Goal: Use online tool/utility: Utilize a website feature to perform a specific function

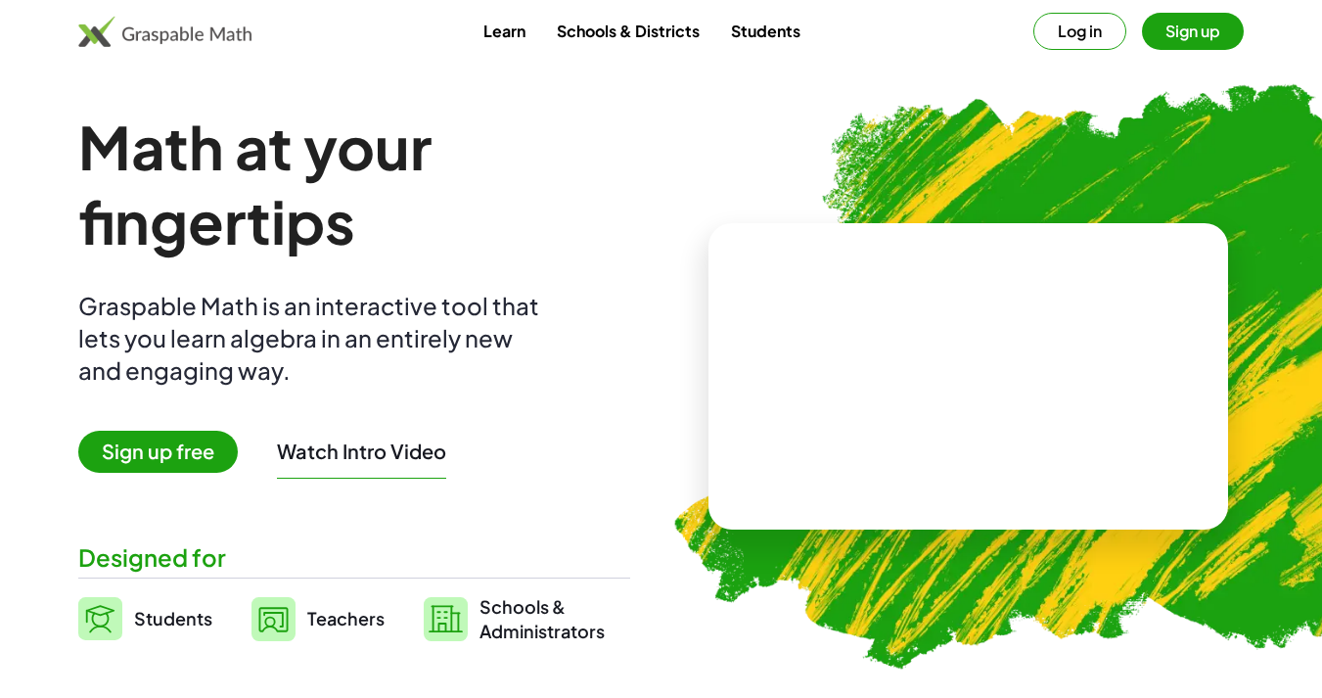
click at [491, 31] on link "Learn" at bounding box center [504, 31] width 73 height 36
click at [1076, 34] on button "Log in" at bounding box center [1079, 31] width 93 height 37
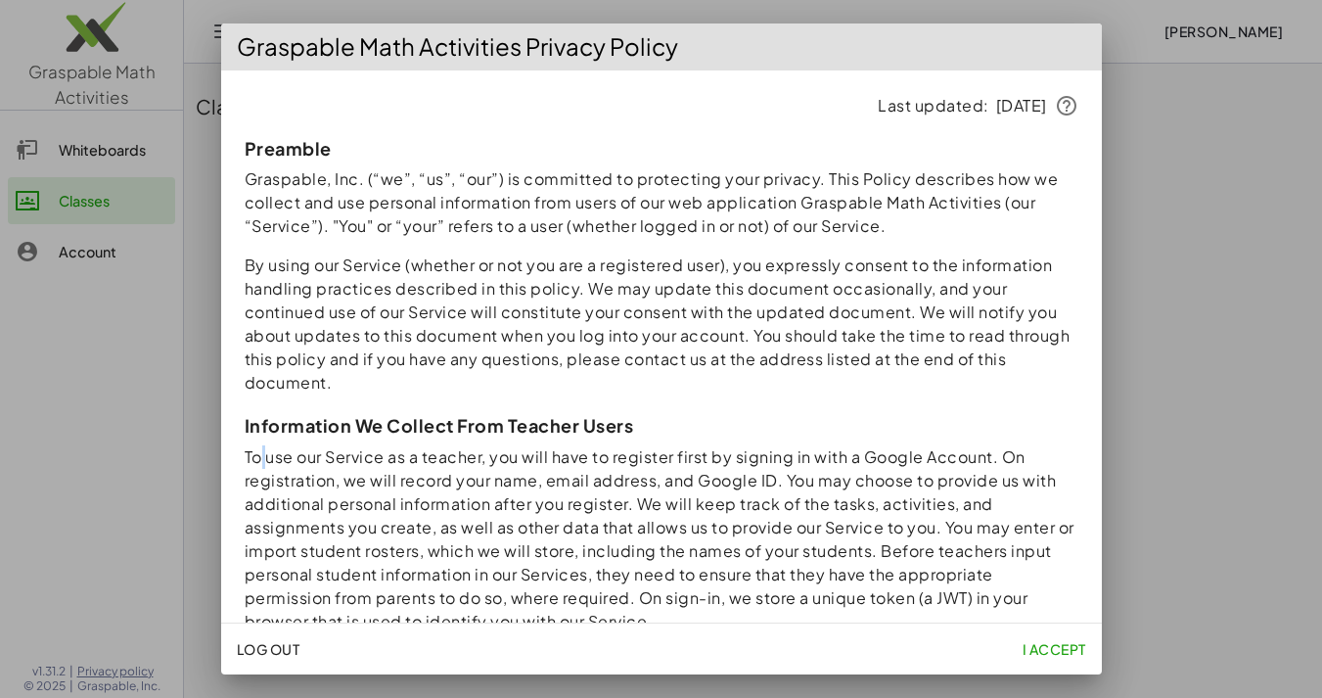
click at [262, 455] on p "To use our Service as a teacher, you will have to register first by signing in …" at bounding box center [662, 539] width 834 height 188
click at [172, 445] on div at bounding box center [661, 349] width 1322 height 698
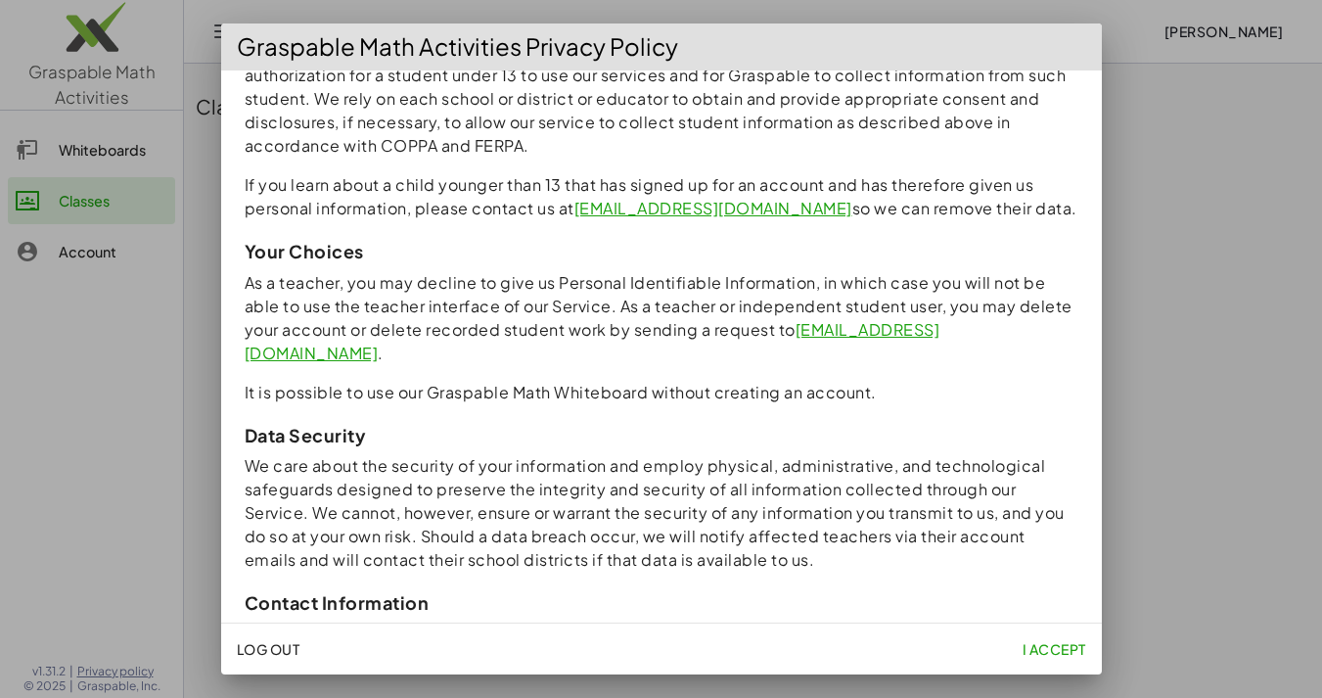
scroll to position [1693, 0]
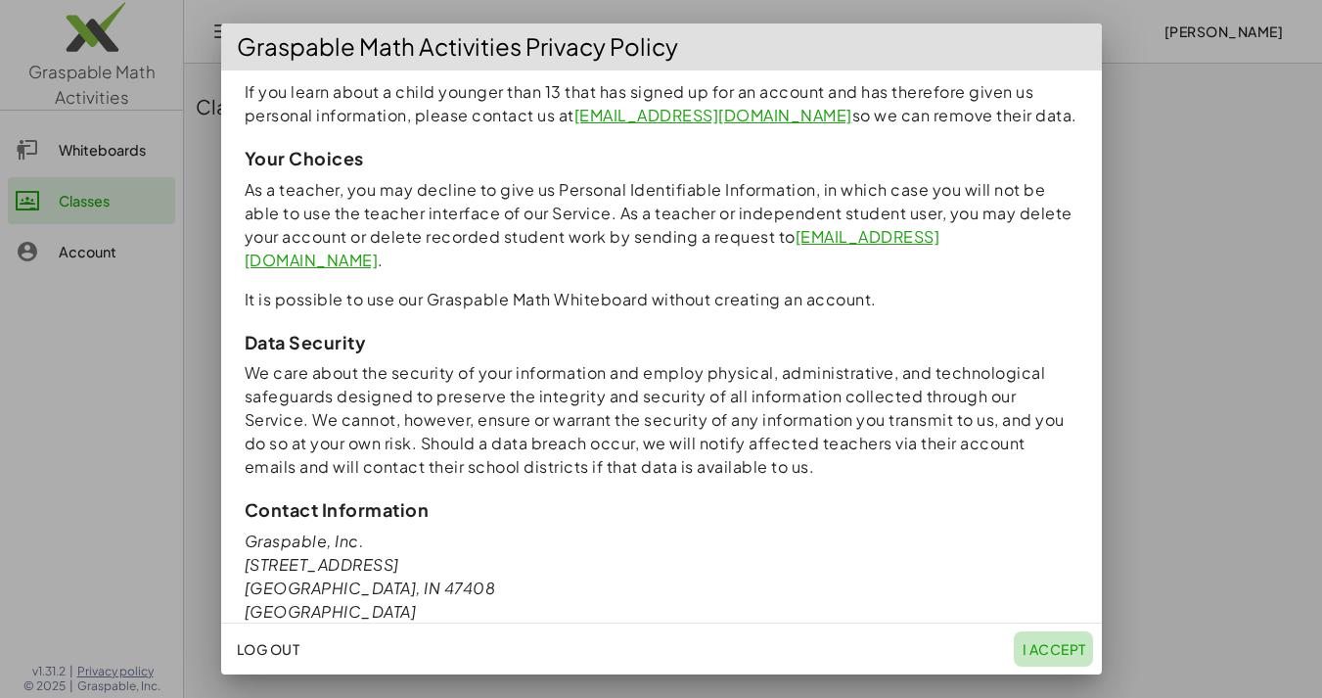
click at [1071, 649] on span "I accept" at bounding box center [1053, 649] width 64 height 18
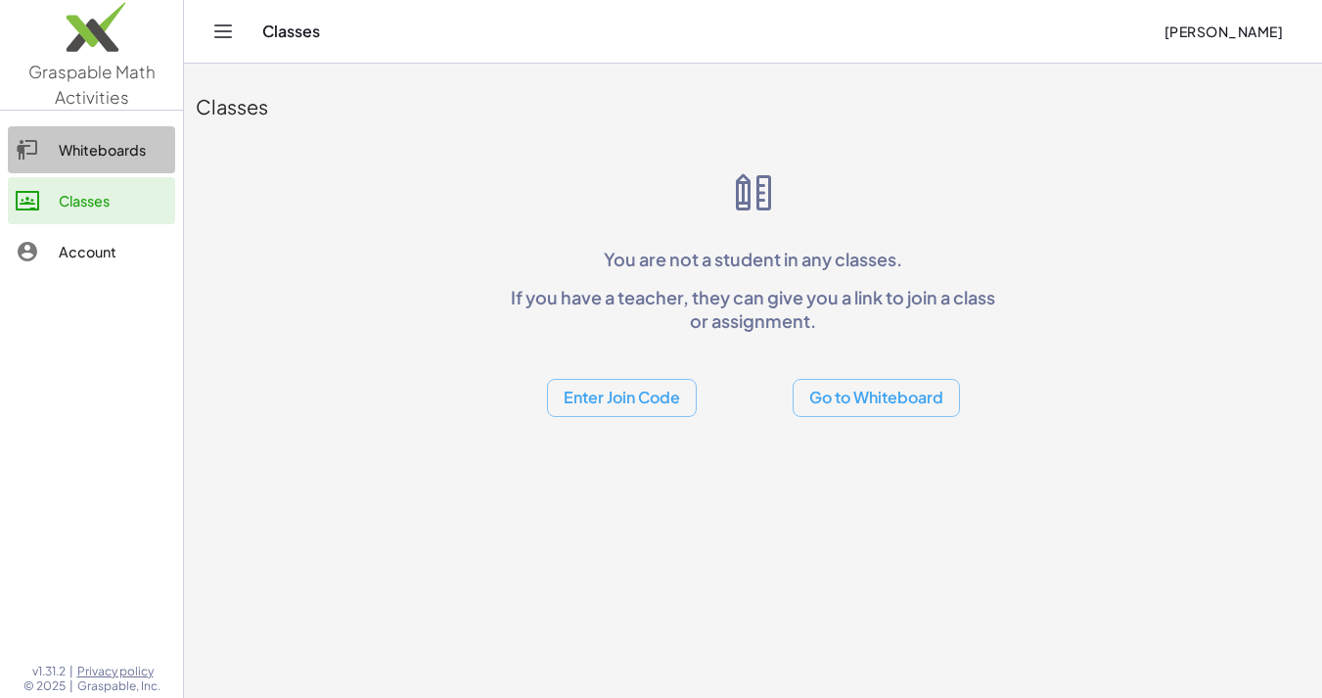
click at [121, 158] on div "Whiteboards" at bounding box center [113, 149] width 109 height 23
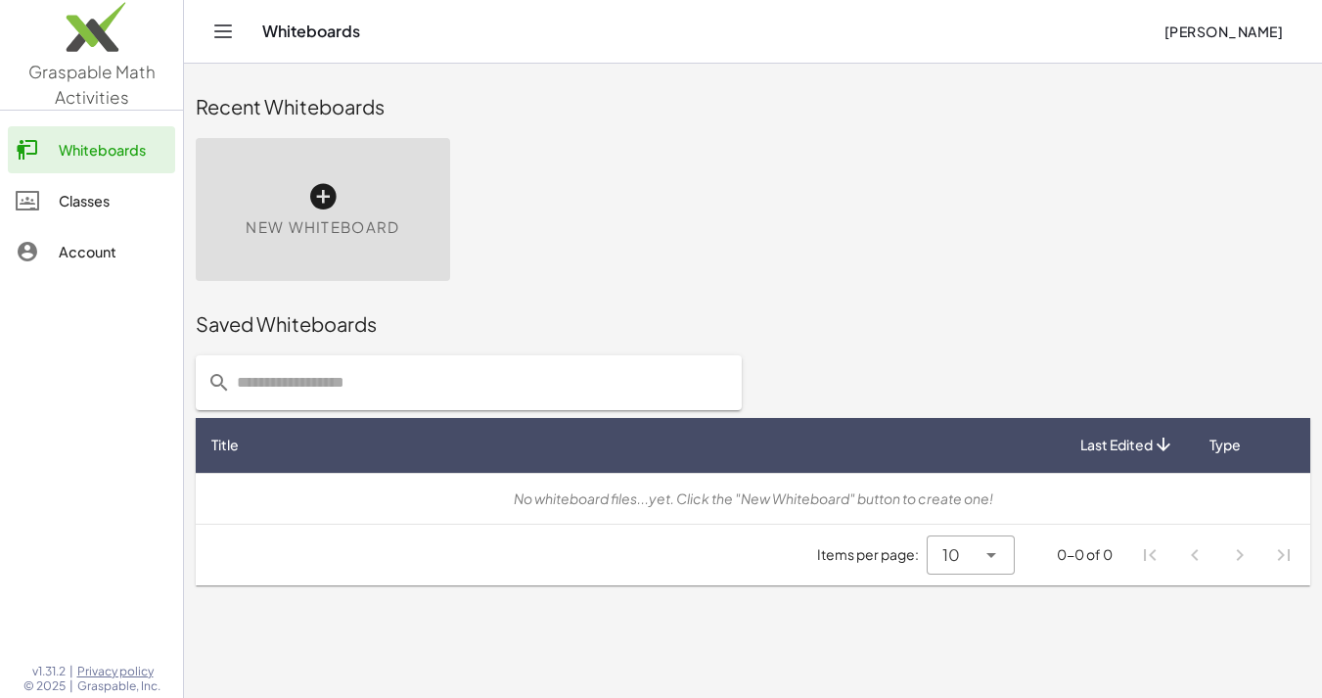
click at [261, 230] on span "New Whiteboard" at bounding box center [323, 227] width 154 height 23
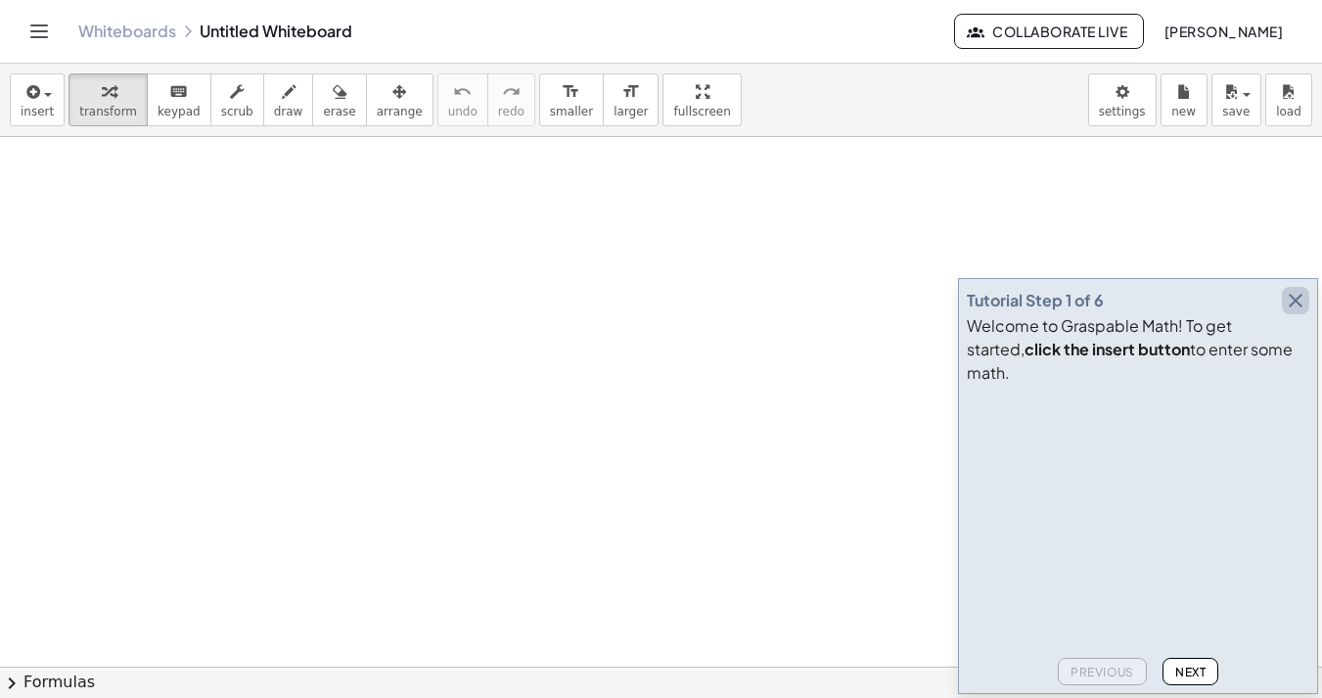
click at [1293, 312] on icon "button" at bounding box center [1295, 300] width 23 height 23
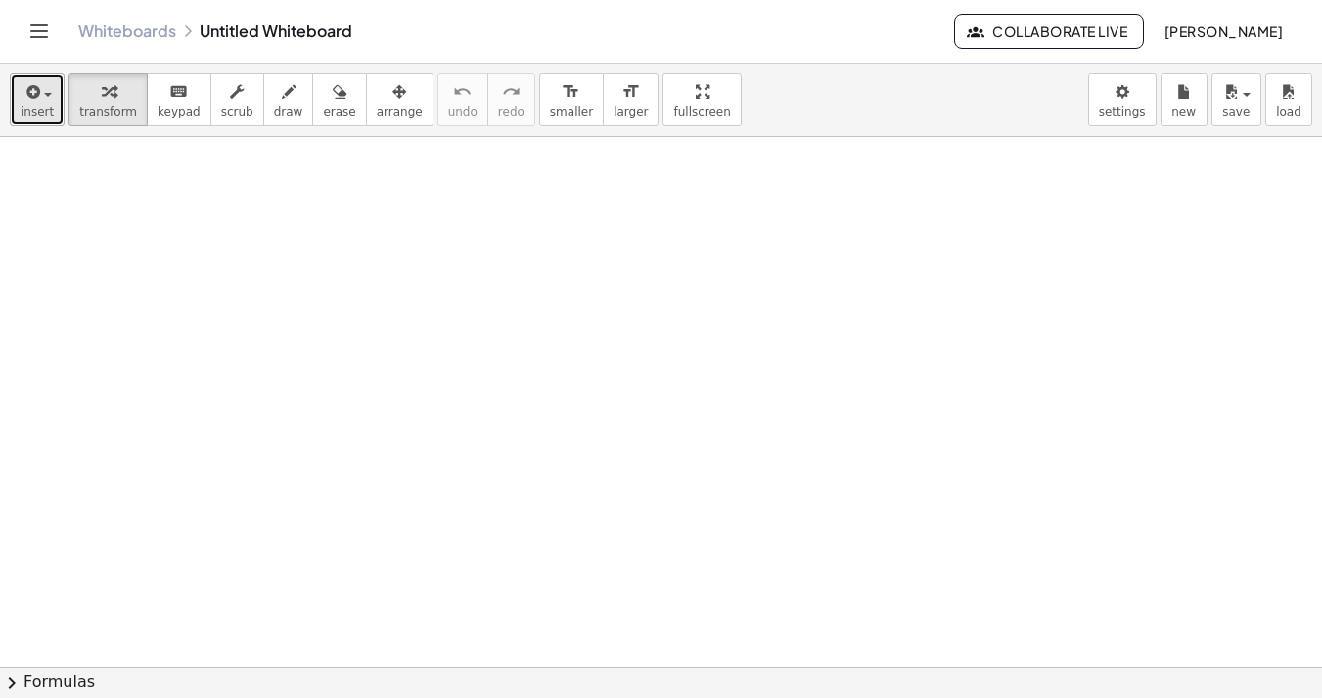
click at [33, 115] on span "insert" at bounding box center [37, 112] width 33 height 14
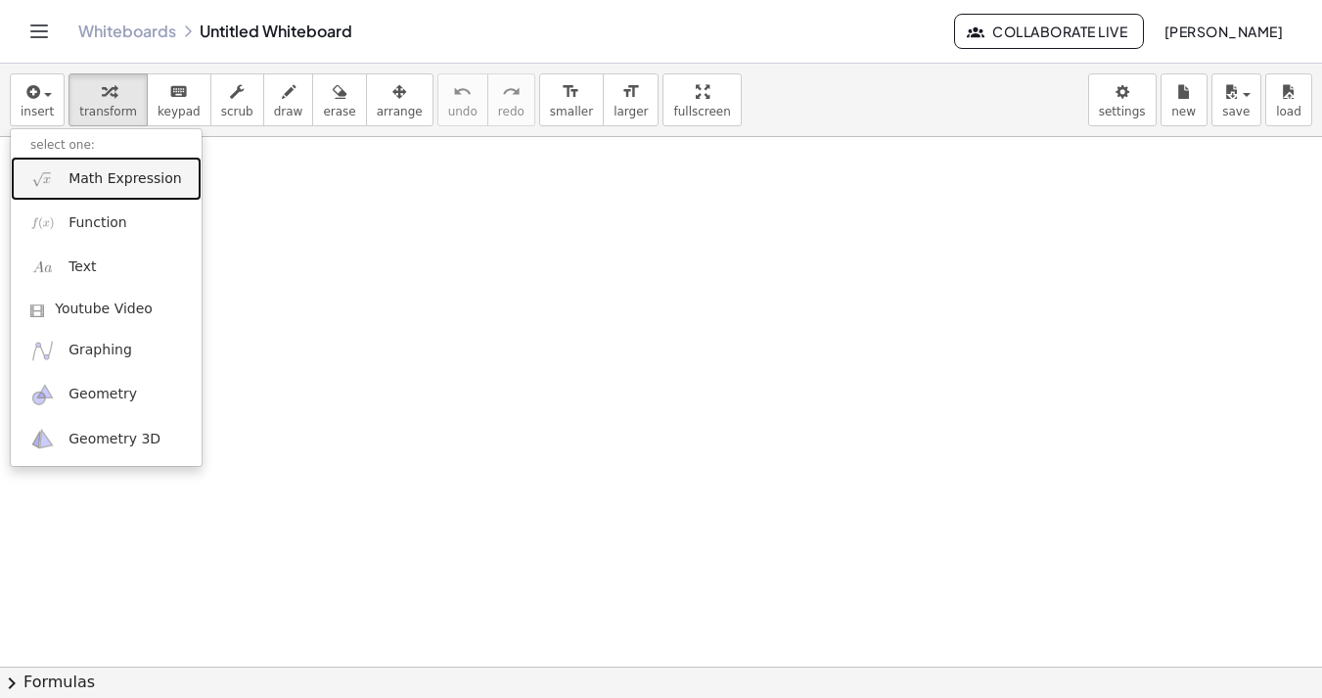
click at [106, 181] on span "Math Expression" at bounding box center [124, 179] width 113 height 20
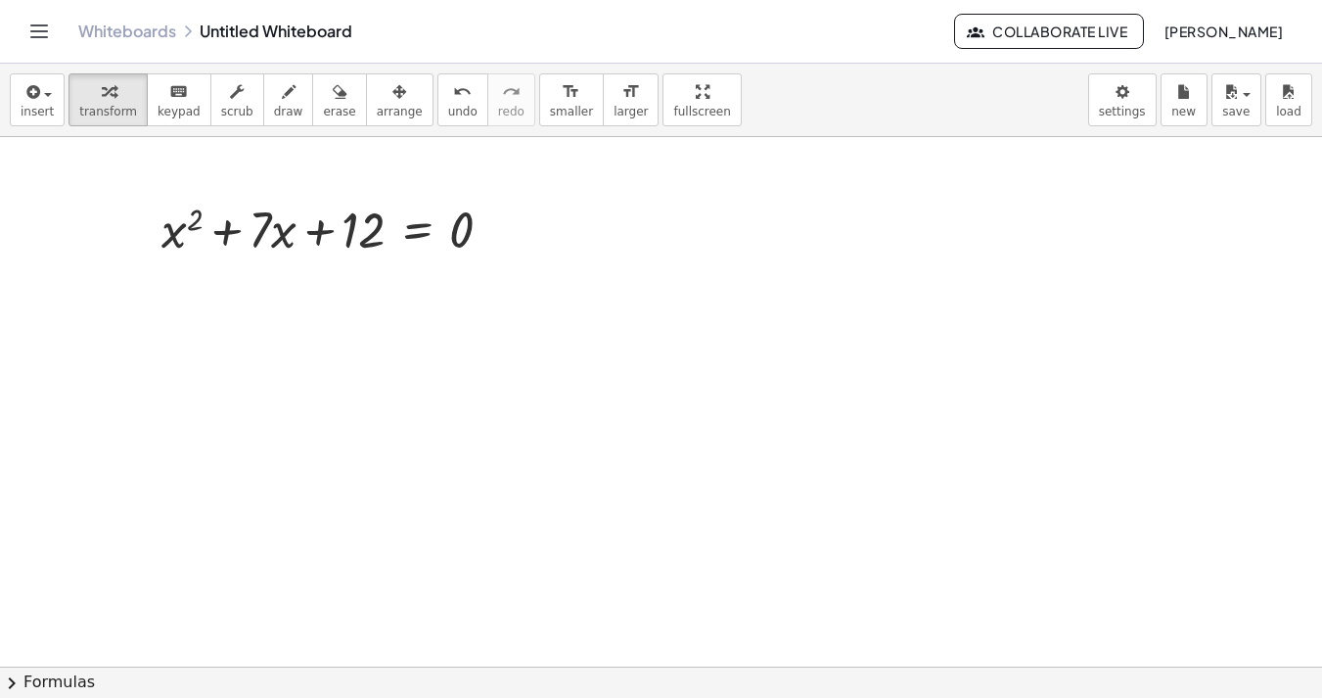
click at [15, 684] on span "chevron_right" at bounding box center [11, 682] width 23 height 23
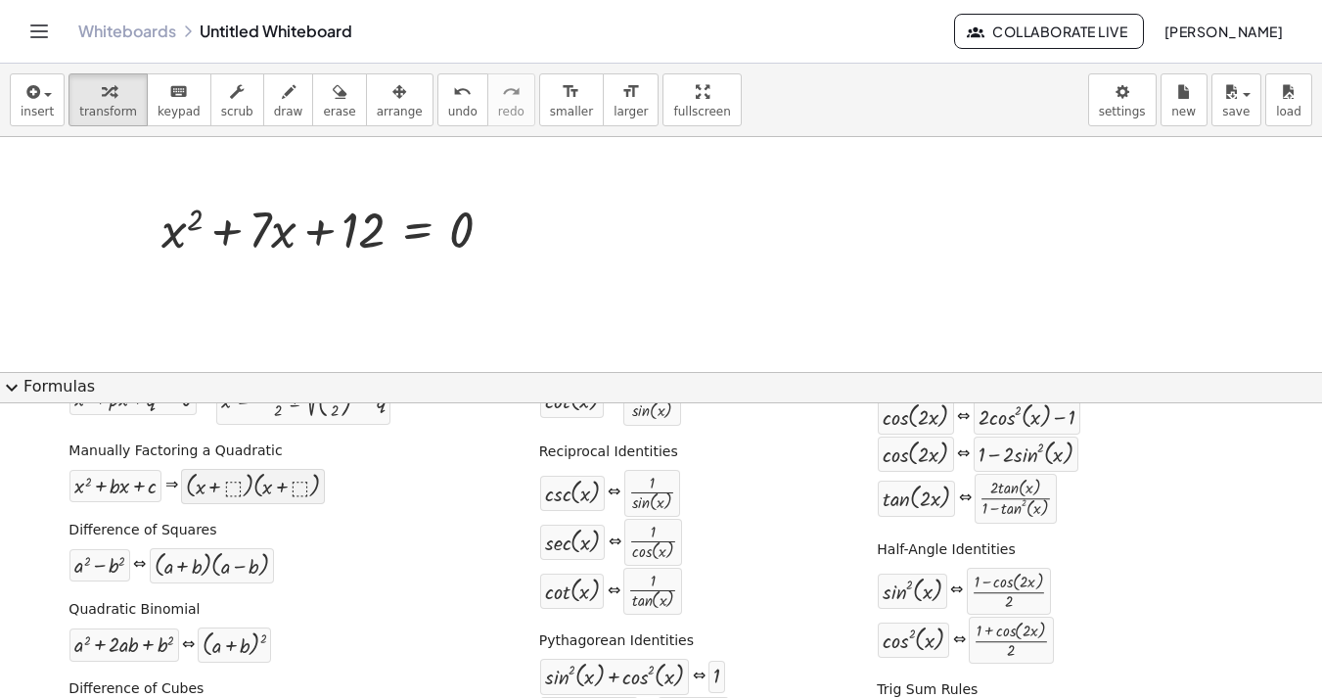
scroll to position [116, 0]
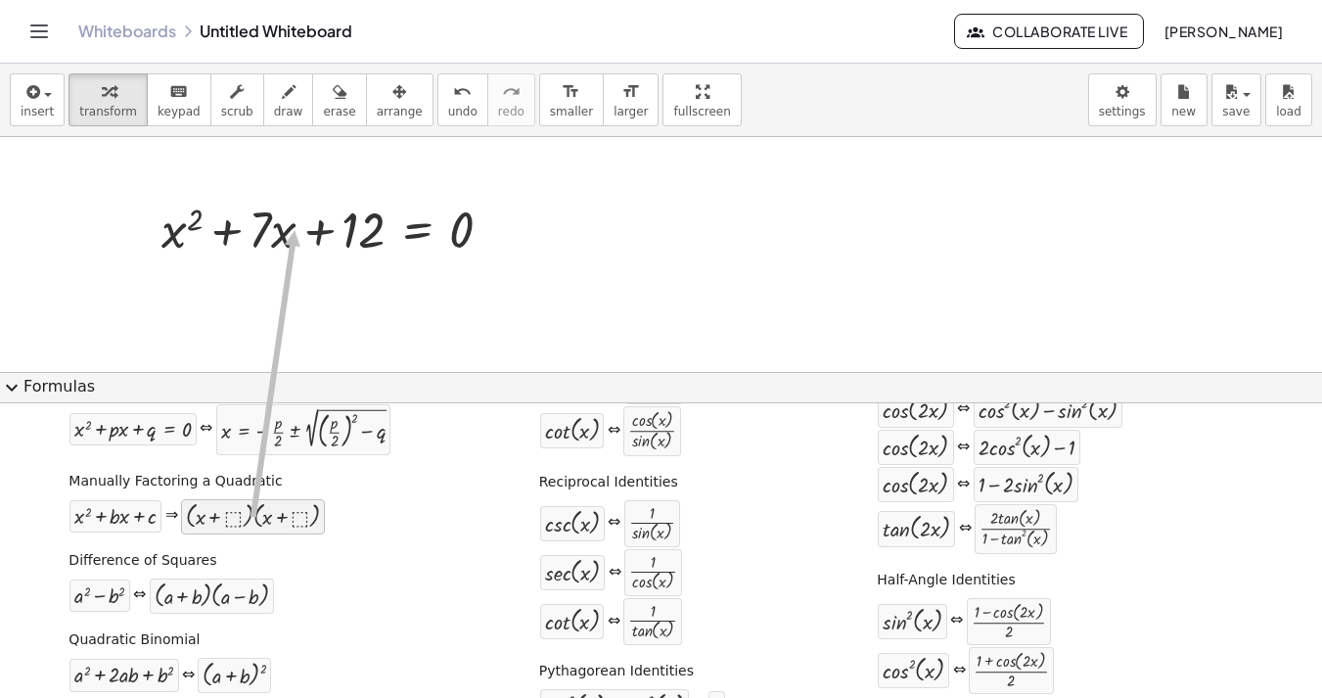
drag, startPoint x: 209, startPoint y: 524, endPoint x: 295, endPoint y: 230, distance: 306.8
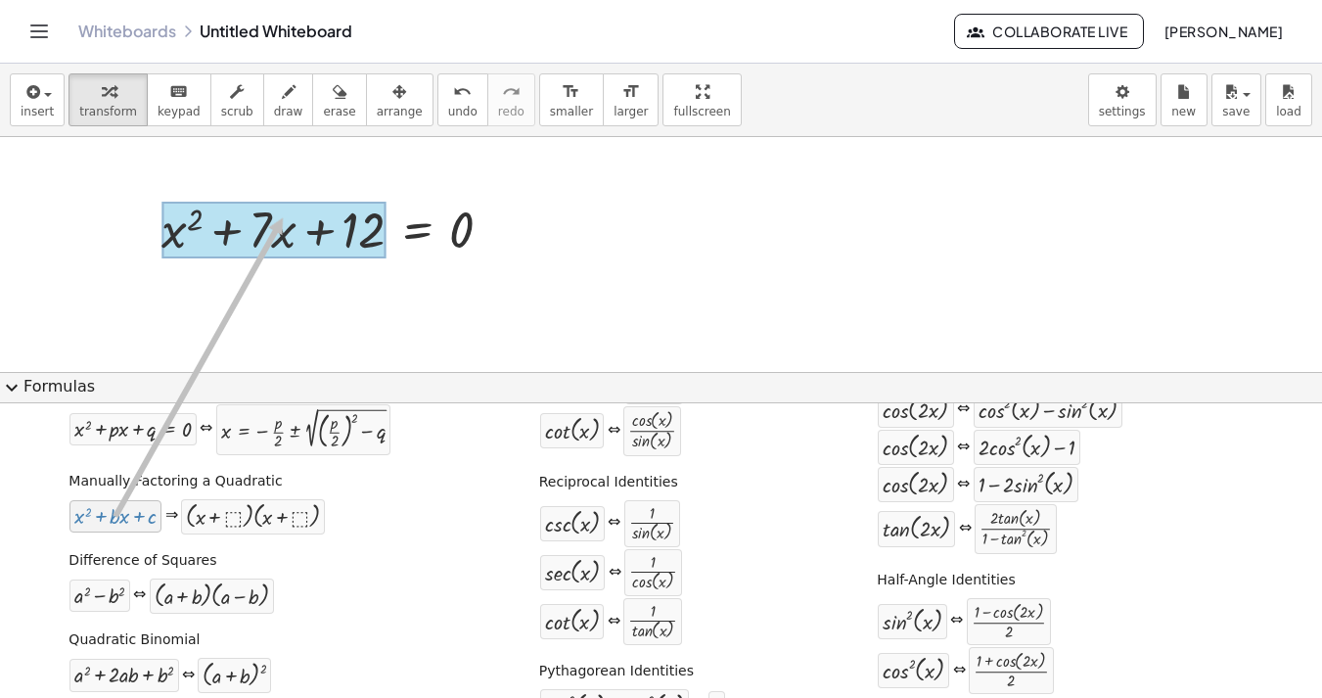
drag, startPoint x: 129, startPoint y: 516, endPoint x: 282, endPoint y: 217, distance: 335.2
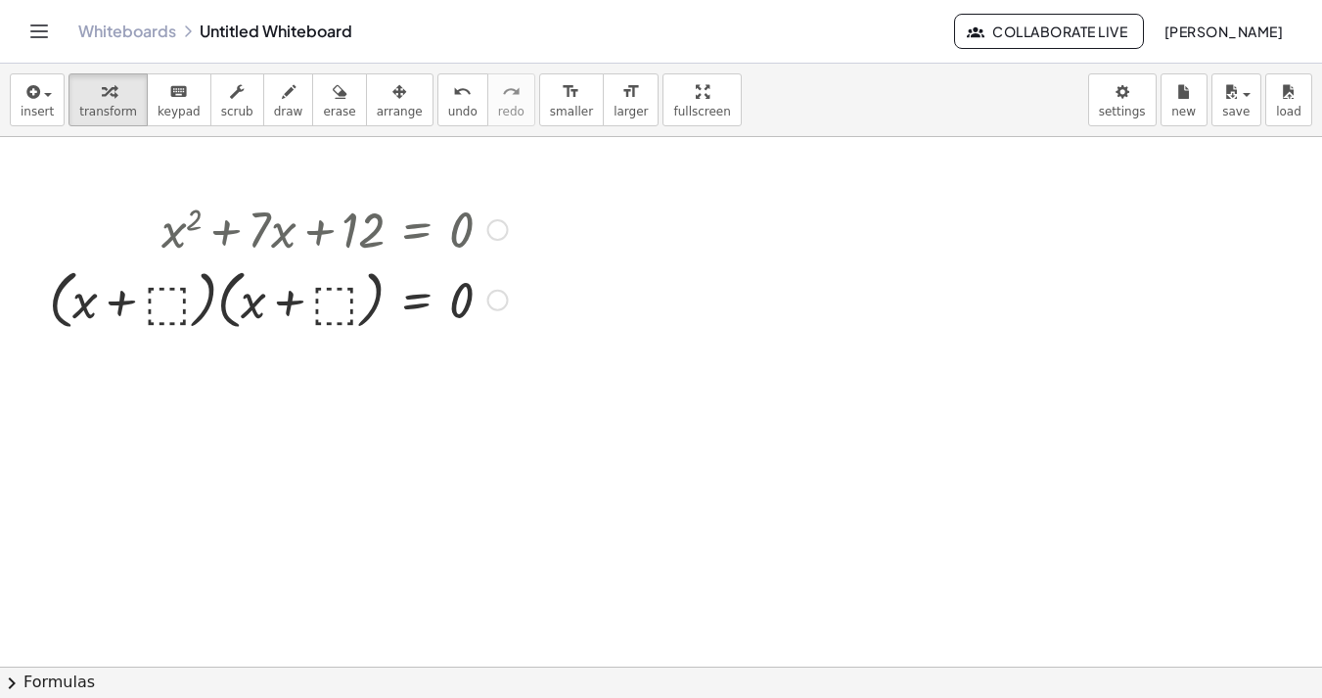
click at [163, 293] on div at bounding box center [278, 298] width 478 height 74
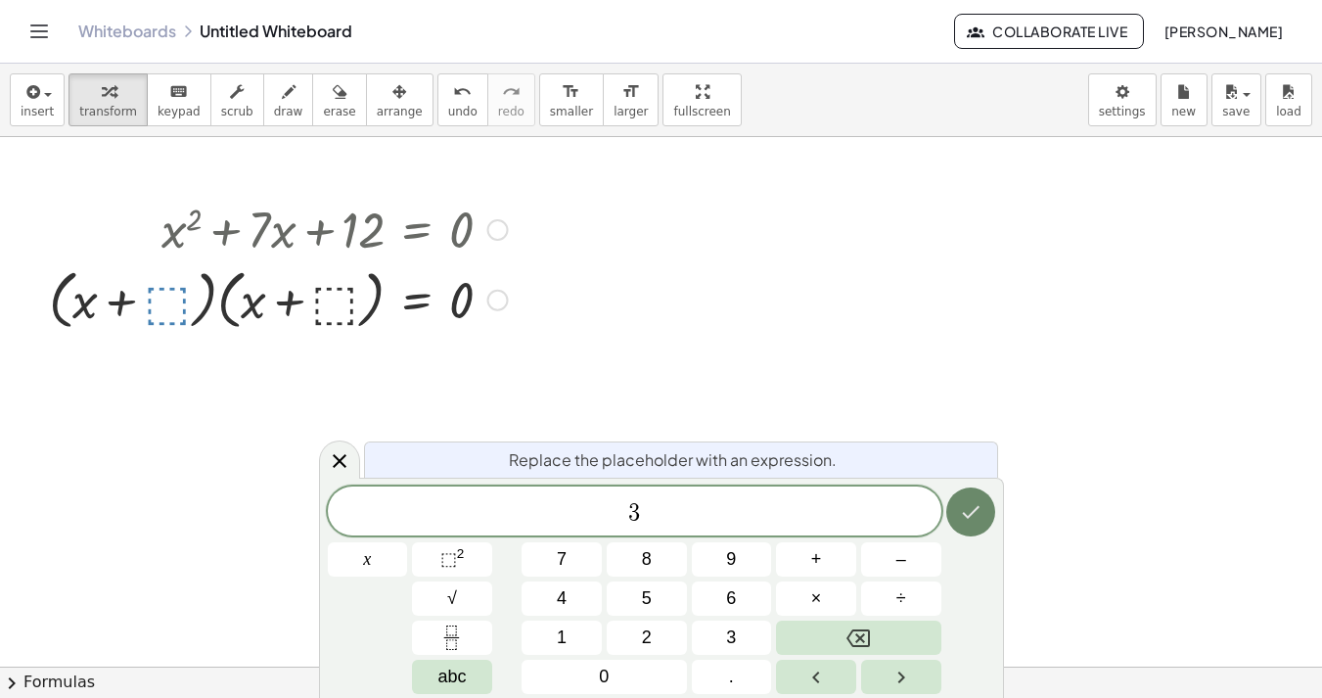
click at [969, 517] on icon "Done" at bounding box center [970, 511] width 23 height 23
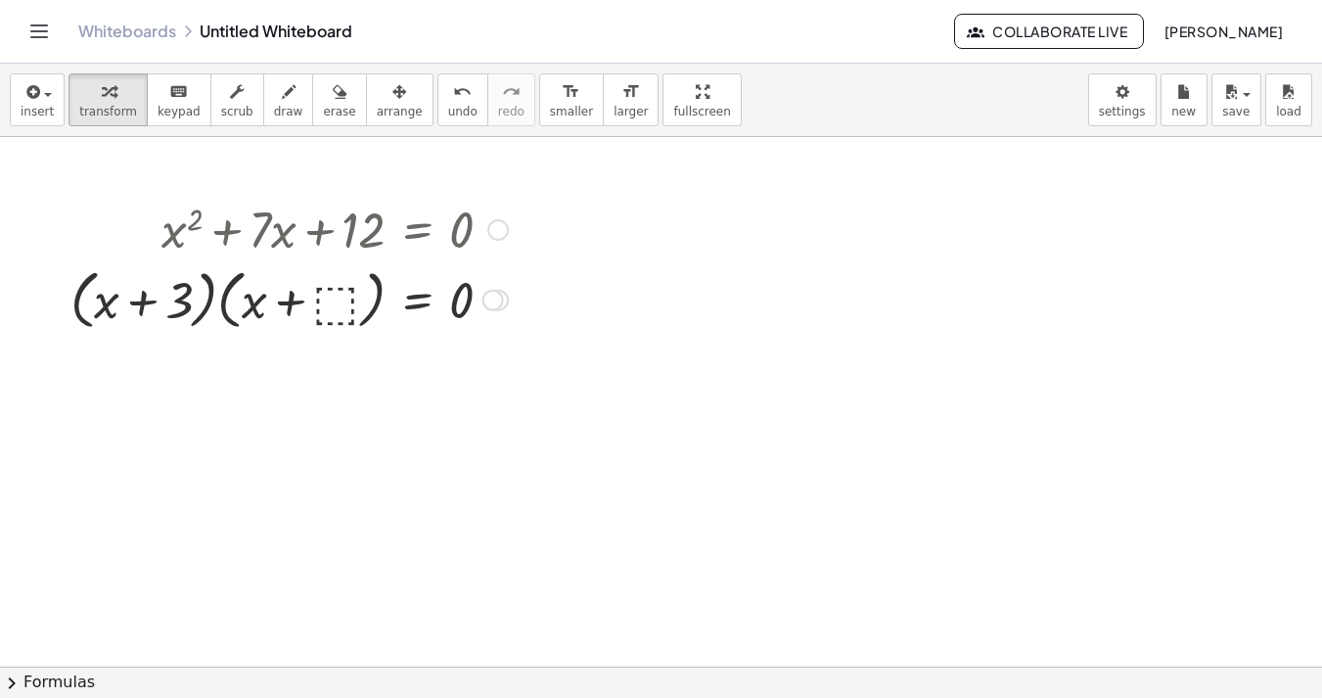
click at [351, 313] on div at bounding box center [289, 298] width 457 height 74
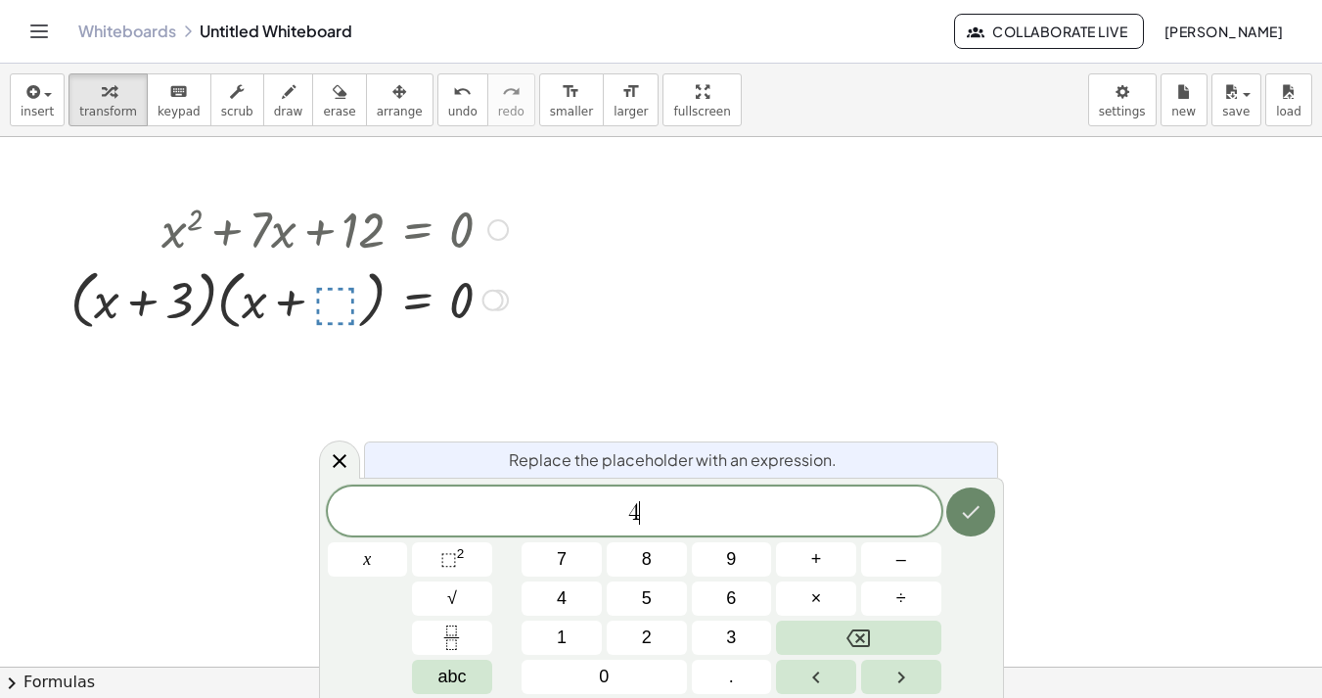
click at [959, 512] on icon "Done" at bounding box center [970, 511] width 23 height 23
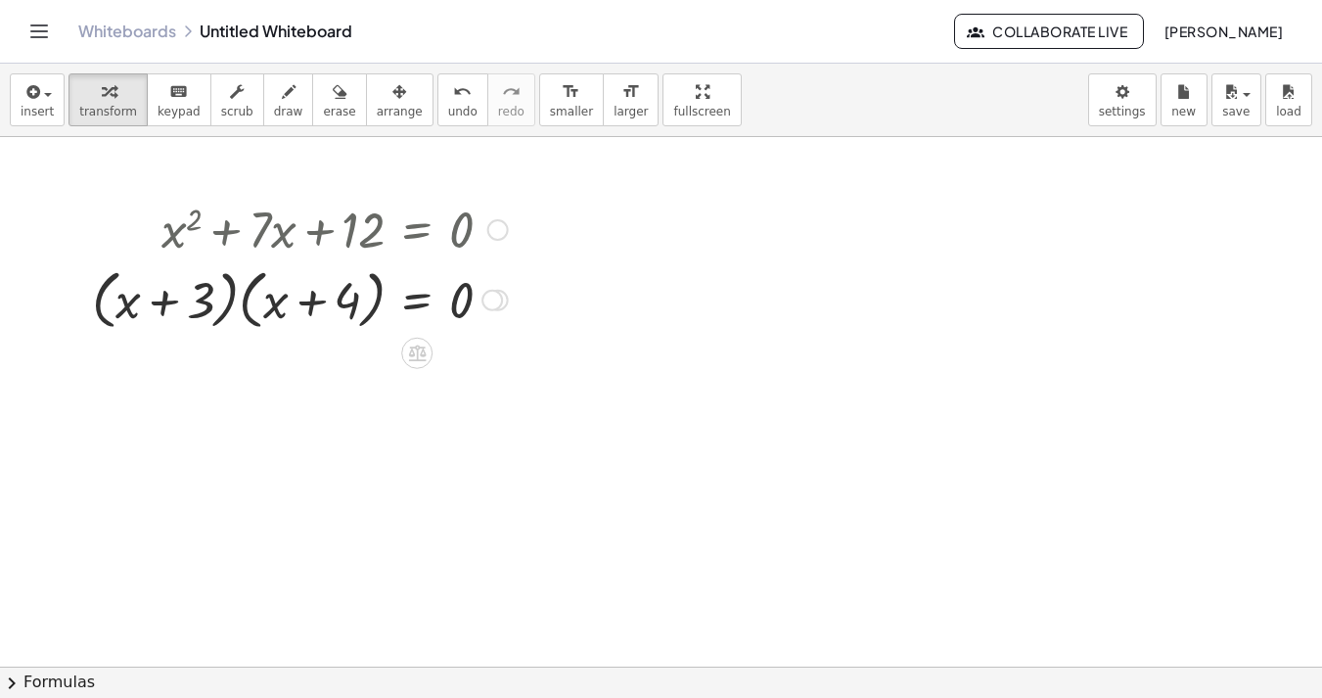
click at [351, 299] on div at bounding box center [299, 298] width 435 height 74
click at [341, 299] on div at bounding box center [299, 298] width 435 height 74
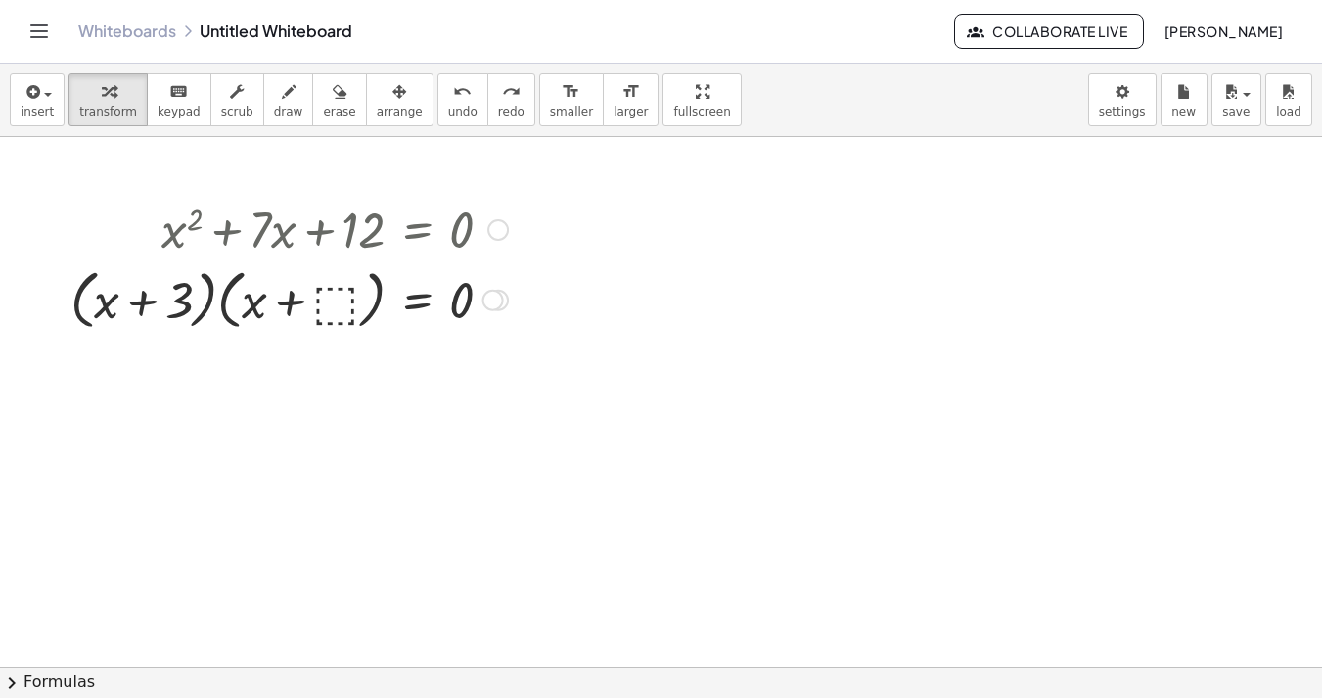
click at [334, 299] on div at bounding box center [289, 298] width 457 height 74
click at [349, 292] on div at bounding box center [300, 298] width 434 height 74
click at [344, 307] on div at bounding box center [300, 298] width 434 height 74
click at [325, 302] on div at bounding box center [289, 298] width 457 height 74
click at [423, 363] on div at bounding box center [416, 353] width 31 height 31
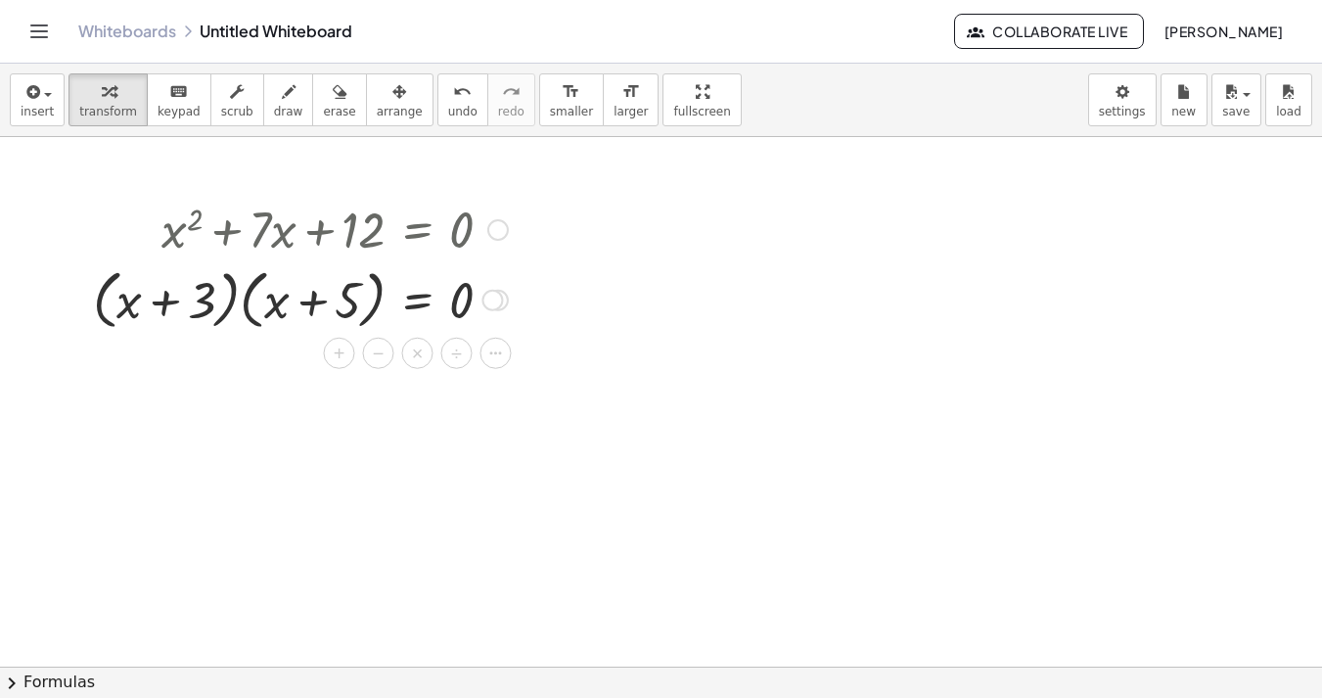
click at [350, 302] on div at bounding box center [300, 298] width 434 height 74
click at [350, 302] on div at bounding box center [289, 298] width 457 height 74
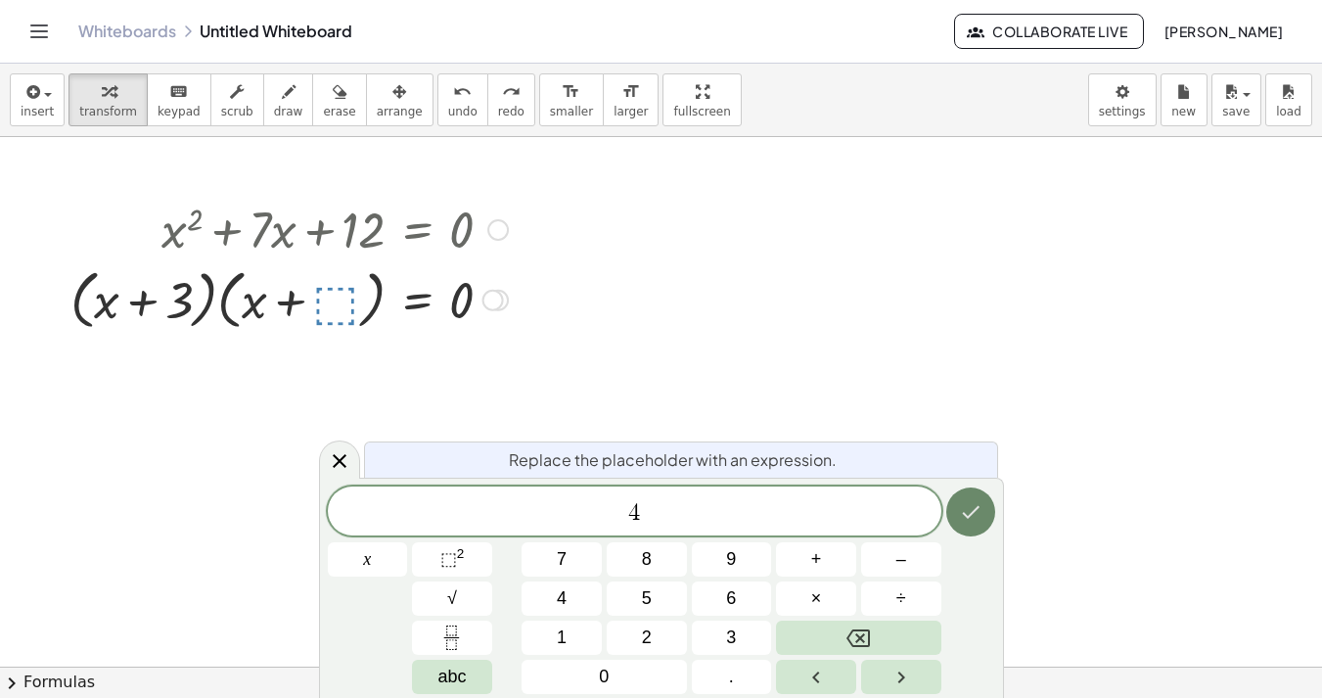
click at [951, 516] on button "Done" at bounding box center [970, 511] width 49 height 49
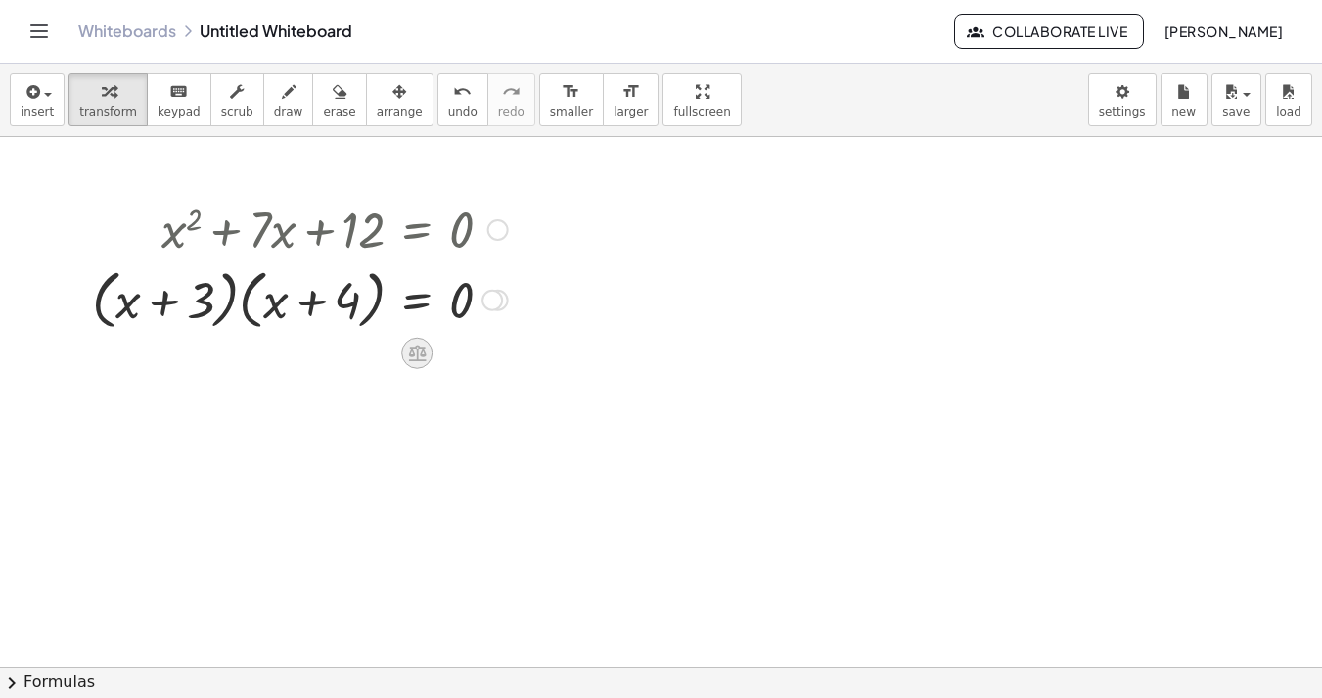
click at [417, 354] on icon at bounding box center [417, 353] width 18 height 17
click at [348, 353] on div "+" at bounding box center [338, 353] width 31 height 31
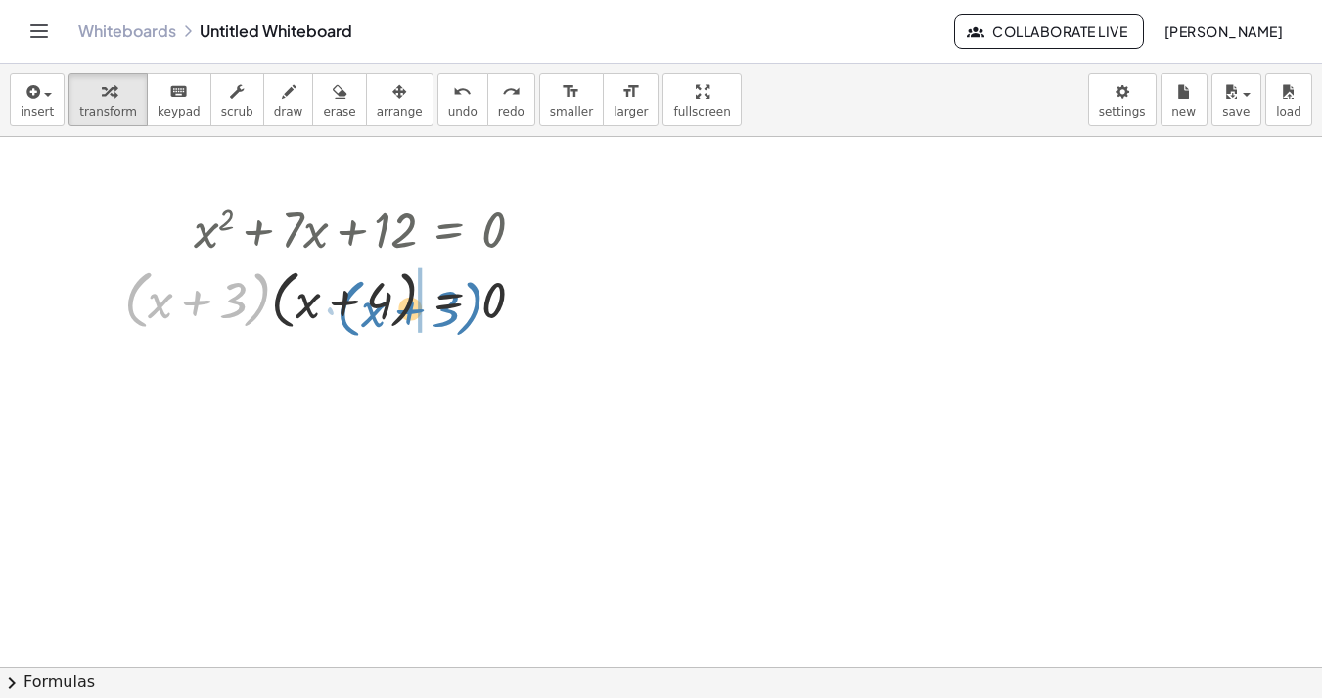
drag, startPoint x: 258, startPoint y: 286, endPoint x: 471, endPoint y: 293, distance: 212.4
click at [471, 293] on div at bounding box center [331, 298] width 435 height 74
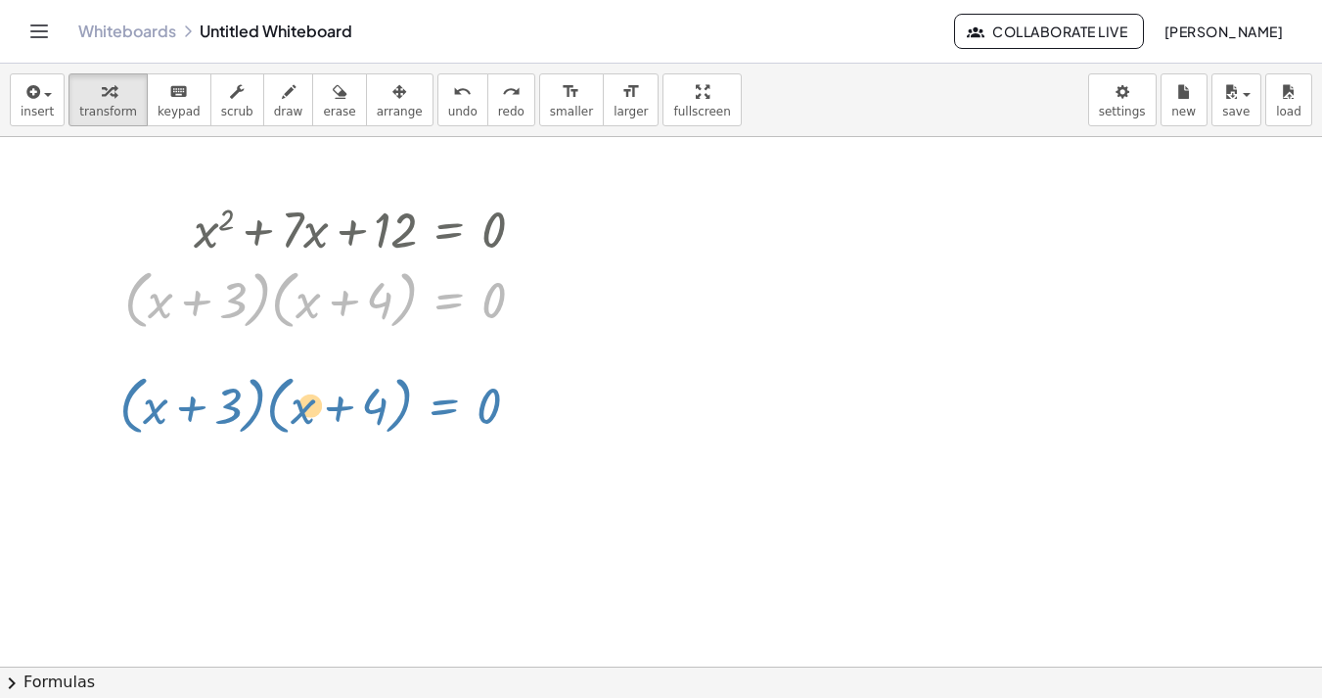
drag, startPoint x: 447, startPoint y: 297, endPoint x: 442, endPoint y: 404, distance: 106.8
click at [442, 404] on div "+ x 2 + · 7 · x + 12 = 0 · ( + x + ⬚ ) · ( + x + ⬚ ) = 0 · ( + x + 3 ) · ( + x …" at bounding box center [661, 666] width 1322 height 1059
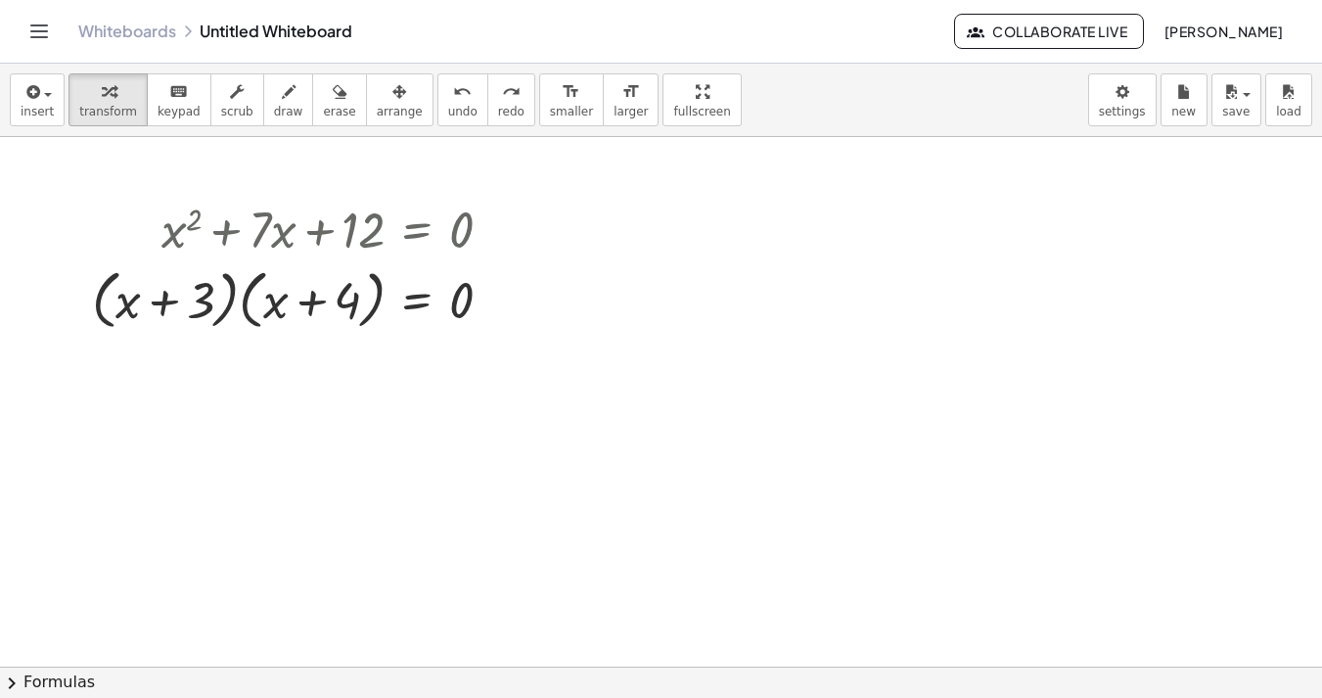
click at [42, 683] on button "chevron_right Formulas" at bounding box center [661, 681] width 1322 height 31
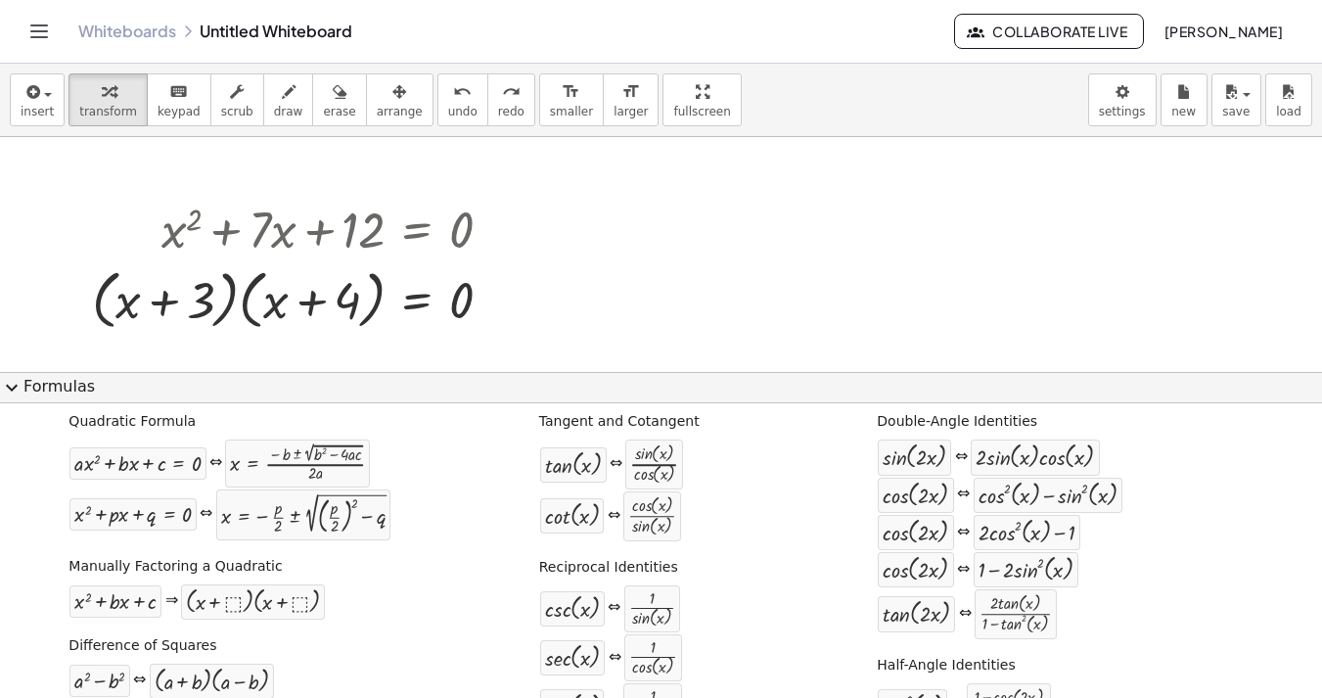
scroll to position [0, 0]
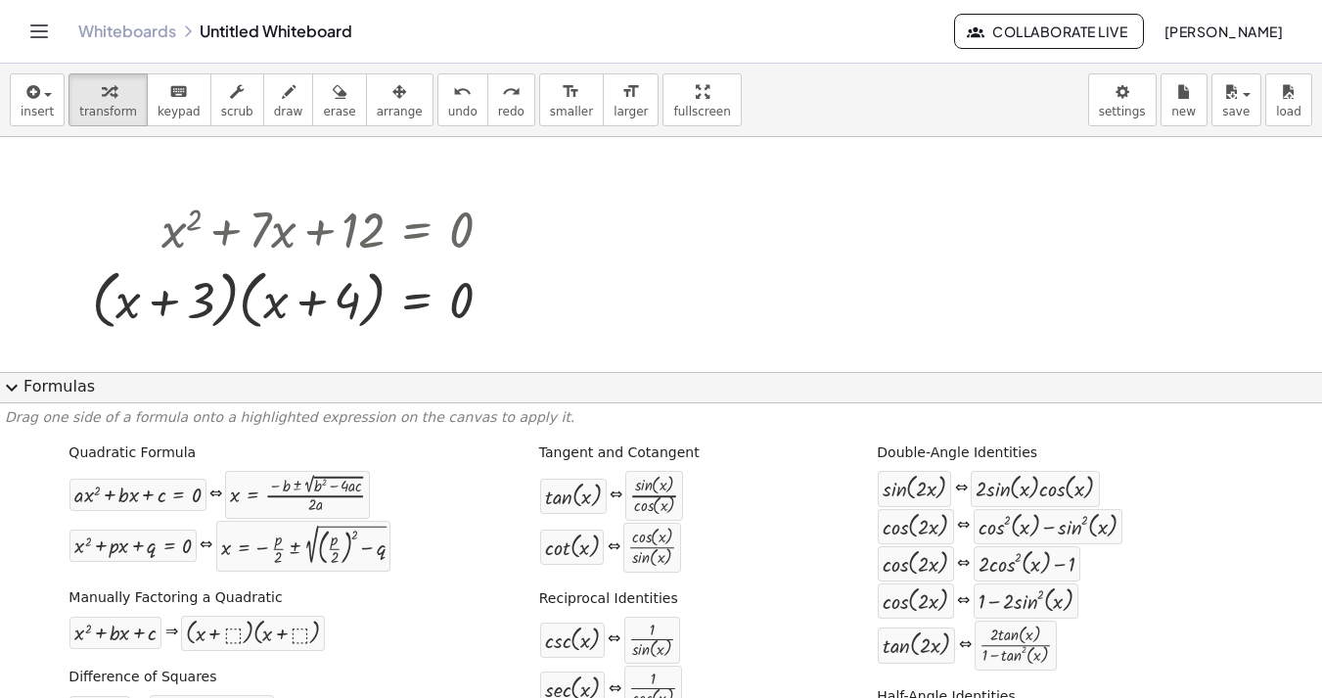
click at [23, 385] on button "expand_more Formulas" at bounding box center [661, 387] width 1322 height 31
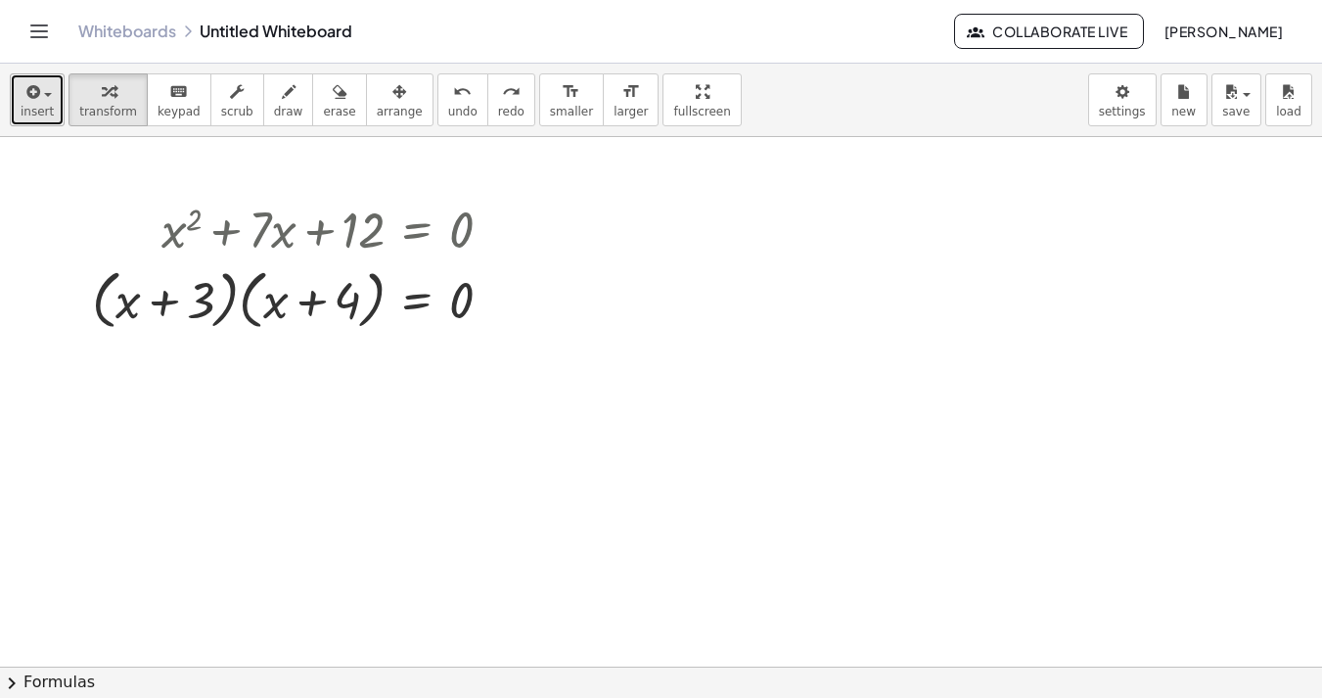
click at [26, 106] on span "insert" at bounding box center [37, 112] width 33 height 14
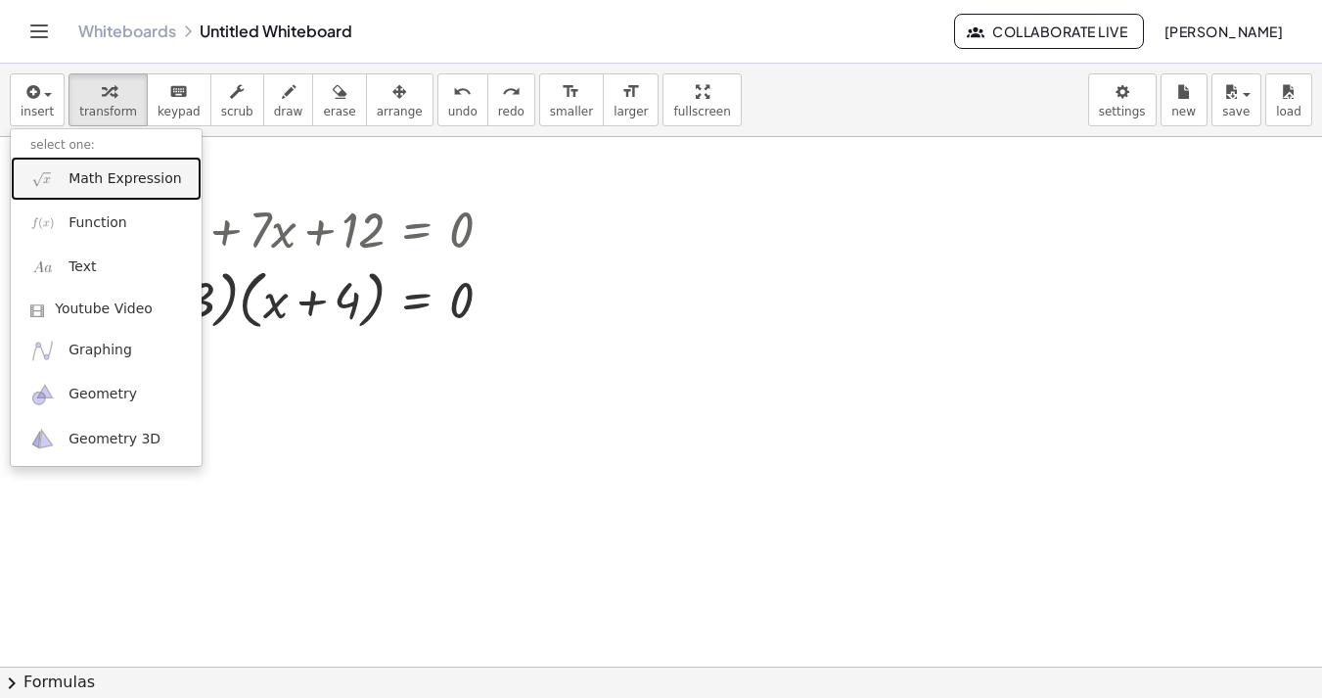
click at [45, 176] on img at bounding box center [42, 178] width 24 height 24
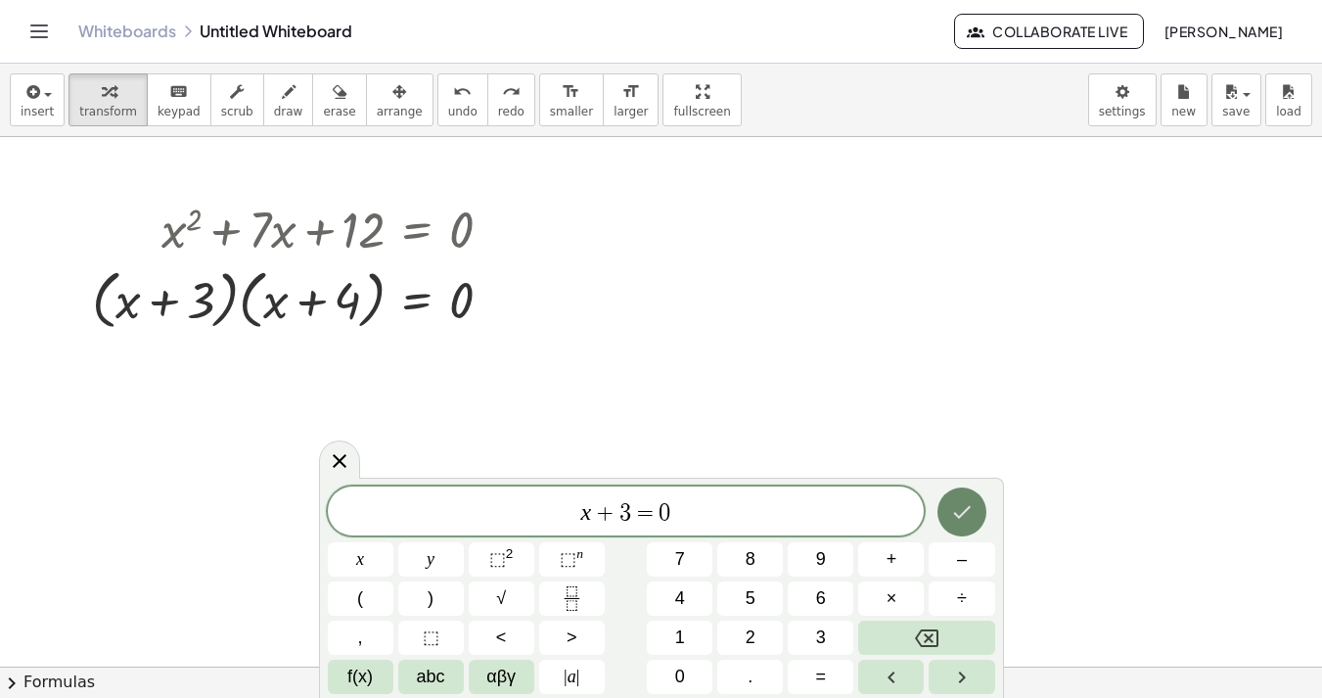
click at [972, 514] on button "Done" at bounding box center [961, 511] width 49 height 49
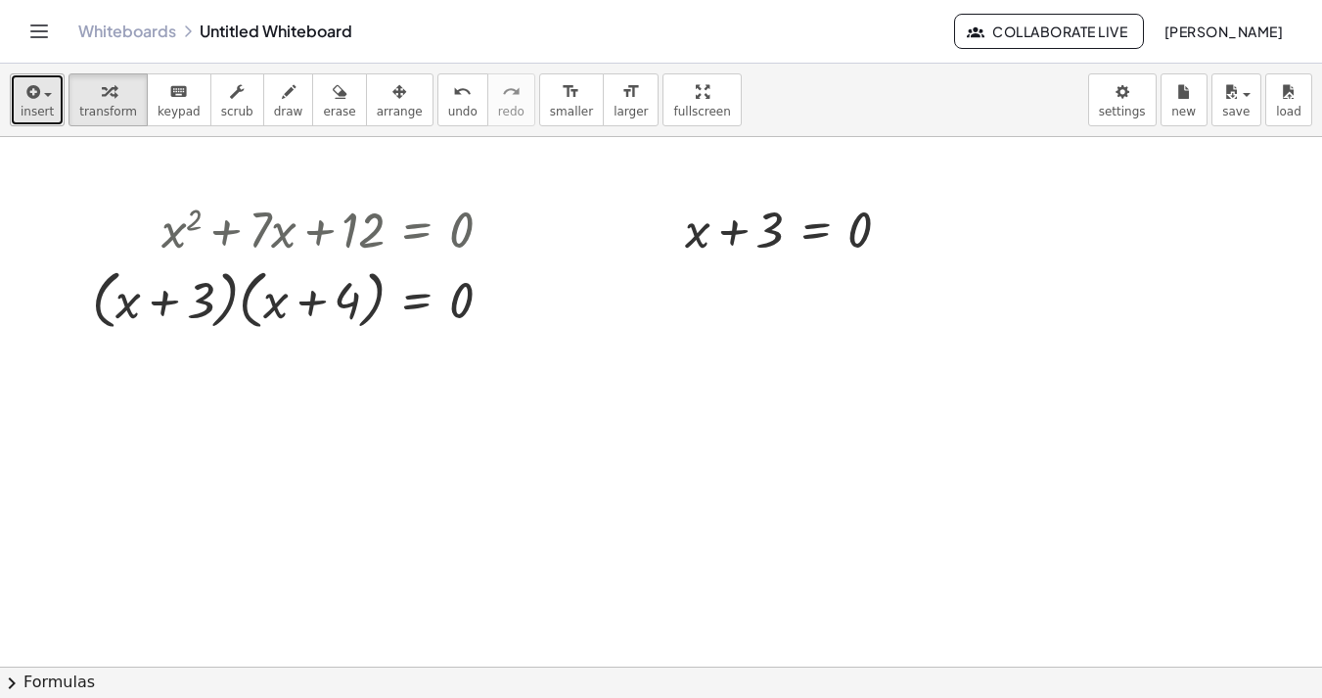
click at [37, 100] on icon "button" at bounding box center [32, 91] width 18 height 23
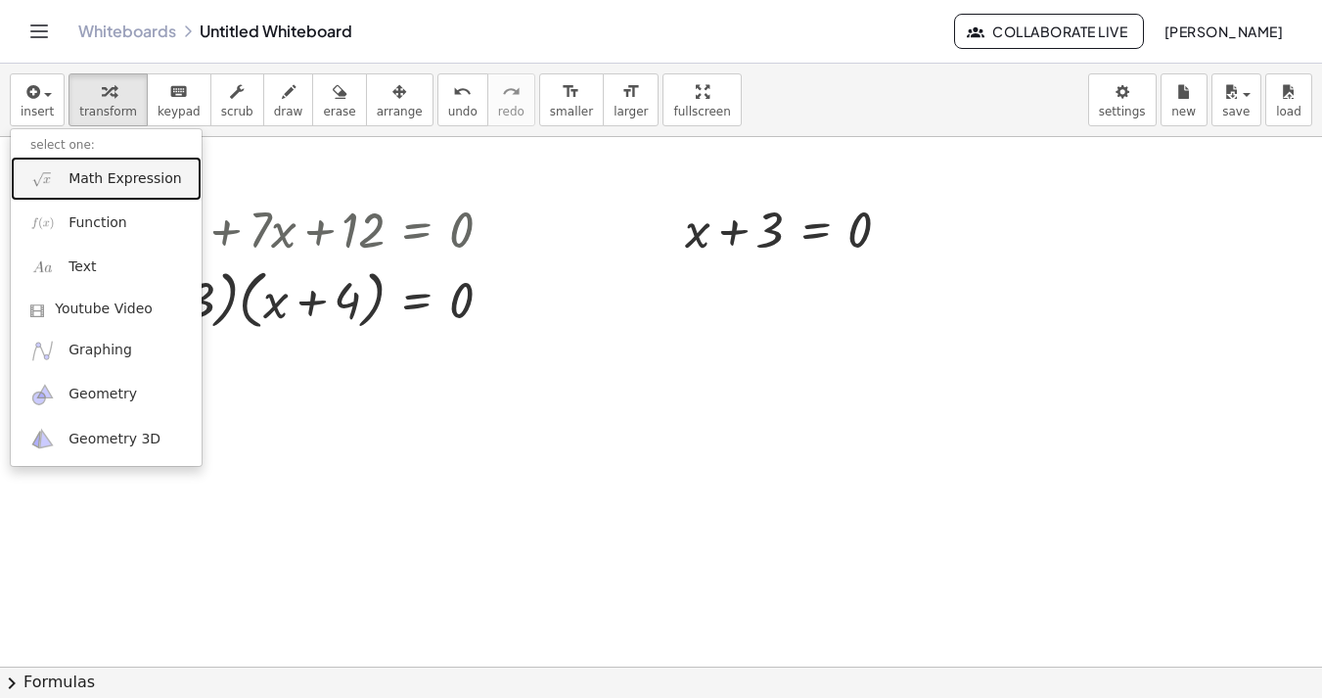
click at [77, 173] on span "Math Expression" at bounding box center [124, 179] width 113 height 20
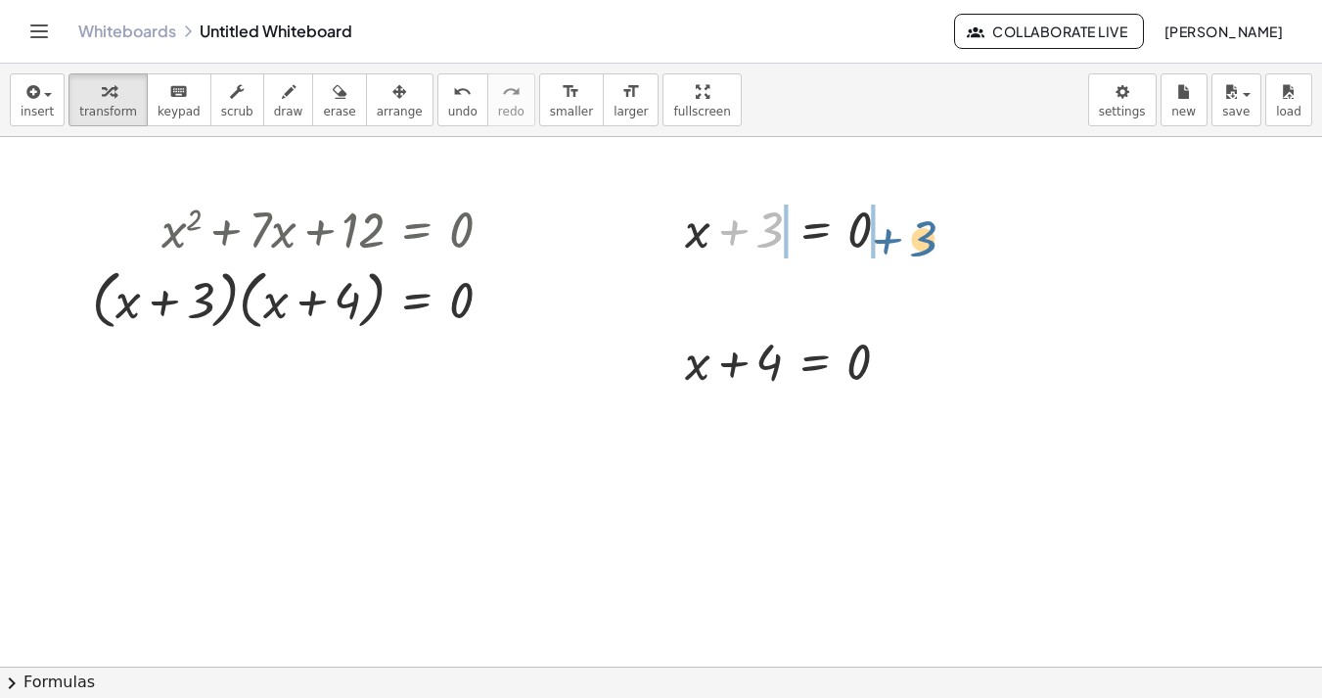
drag, startPoint x: 729, startPoint y: 234, endPoint x: 870, endPoint y: 242, distance: 141.1
click at [870, 242] on div at bounding box center [795, 228] width 241 height 67
click at [727, 233] on div at bounding box center [772, 228] width 340 height 67
drag, startPoint x: 730, startPoint y: 364, endPoint x: 875, endPoint y: 369, distance: 144.9
click at [875, 369] on div at bounding box center [795, 360] width 240 height 67
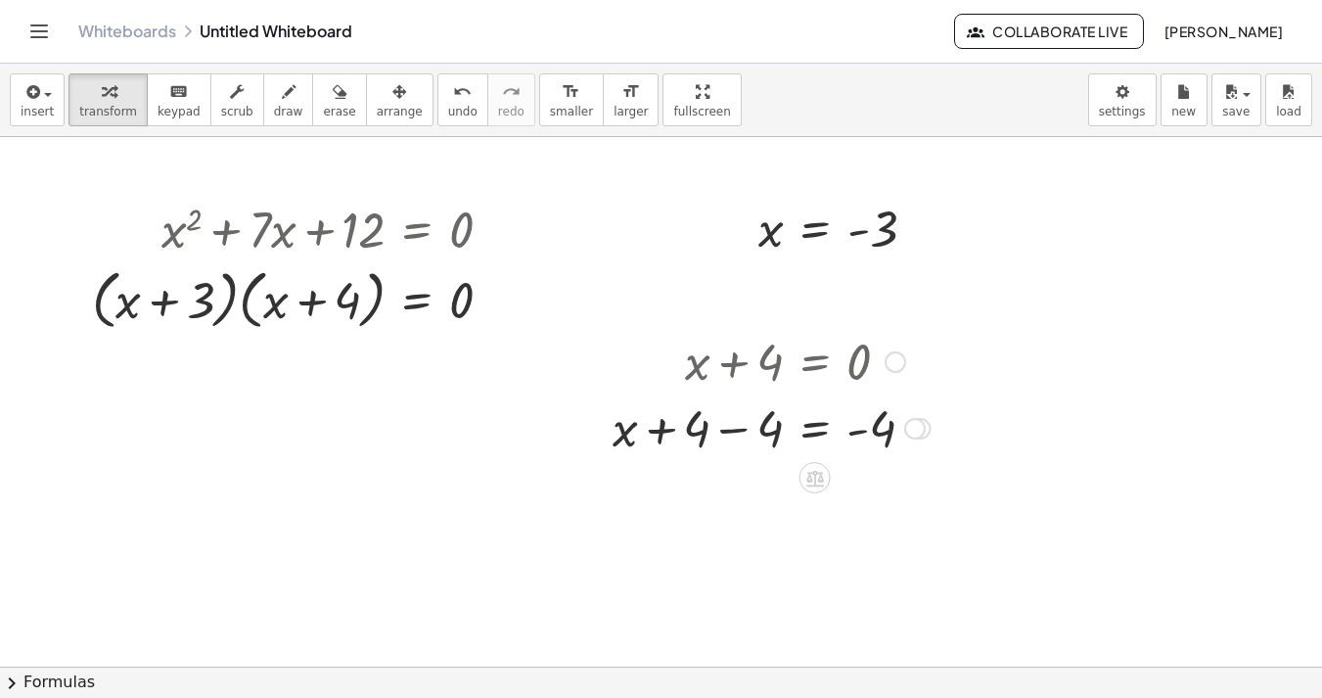
click at [737, 430] on div at bounding box center [772, 426] width 338 height 67
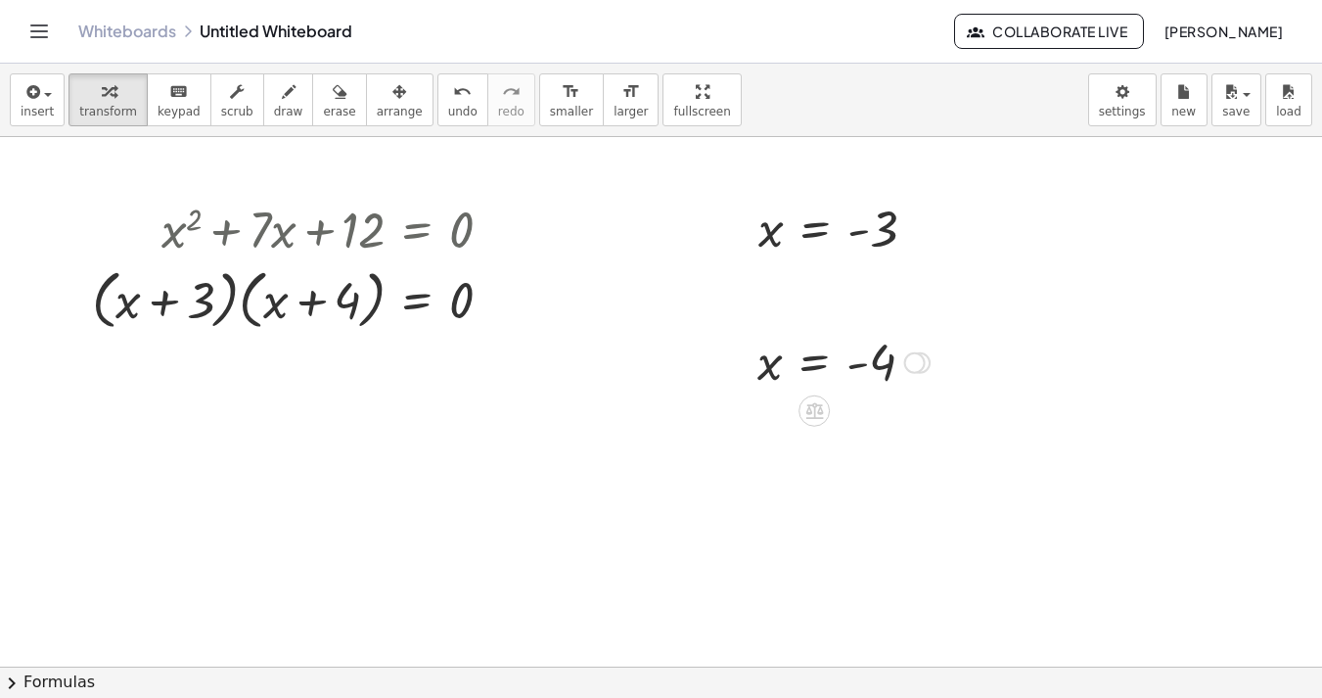
drag, startPoint x: 913, startPoint y: 497, endPoint x: 897, endPoint y: 328, distance: 170.0
click at [897, 328] on div "+ x + 4 = 0 + x + 4 − 4 = + 0 − 4 + x + 4 − 4 = - 4 + x + 0 = - 4 x = - 4" at bounding box center [836, 361] width 216 height 74
drag, startPoint x: 922, startPoint y: 230, endPoint x: 926, endPoint y: 291, distance: 60.9
click at [815, 284] on div "x = - 3" at bounding box center [815, 284] width 0 height 0
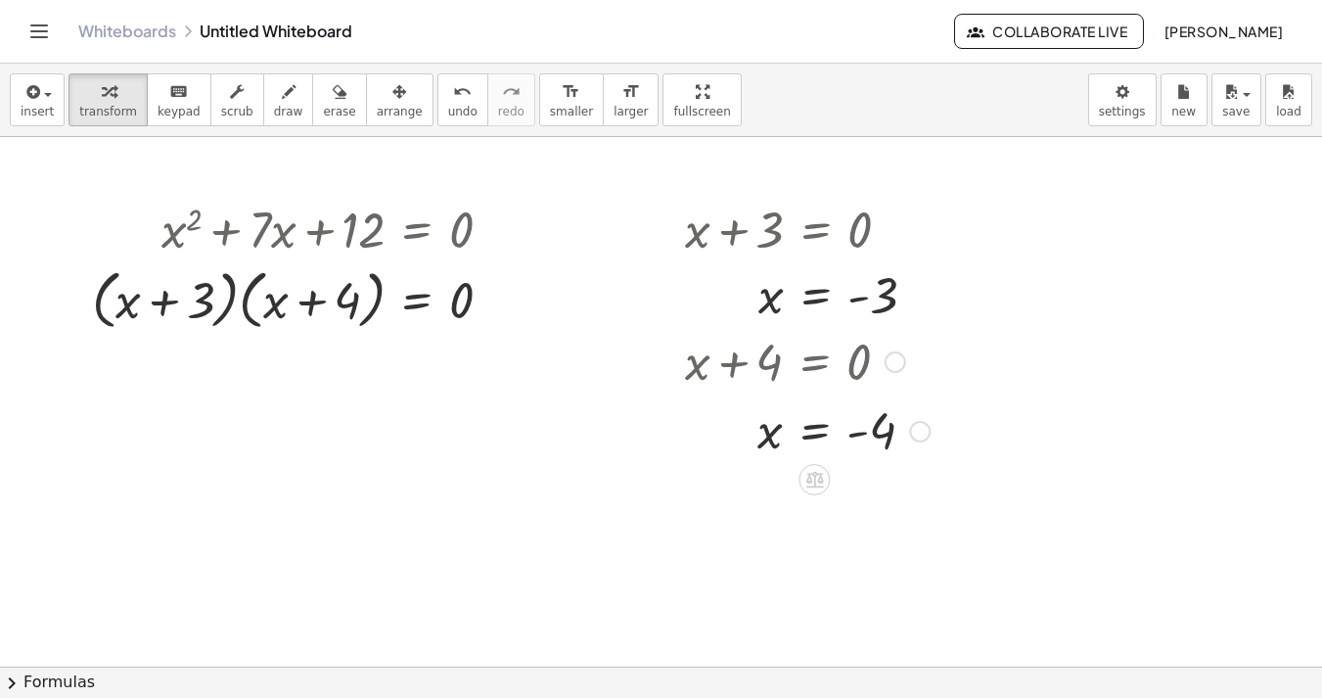
drag, startPoint x: 918, startPoint y: 361, endPoint x: 922, endPoint y: 429, distance: 68.6
click at [922, 429] on div at bounding box center [920, 432] width 22 height 22
click at [921, 424] on div at bounding box center [915, 429] width 22 height 22
drag, startPoint x: 912, startPoint y: 434, endPoint x: 914, endPoint y: 421, distance: 13.8
click at [914, 421] on div at bounding box center [915, 423] width 22 height 22
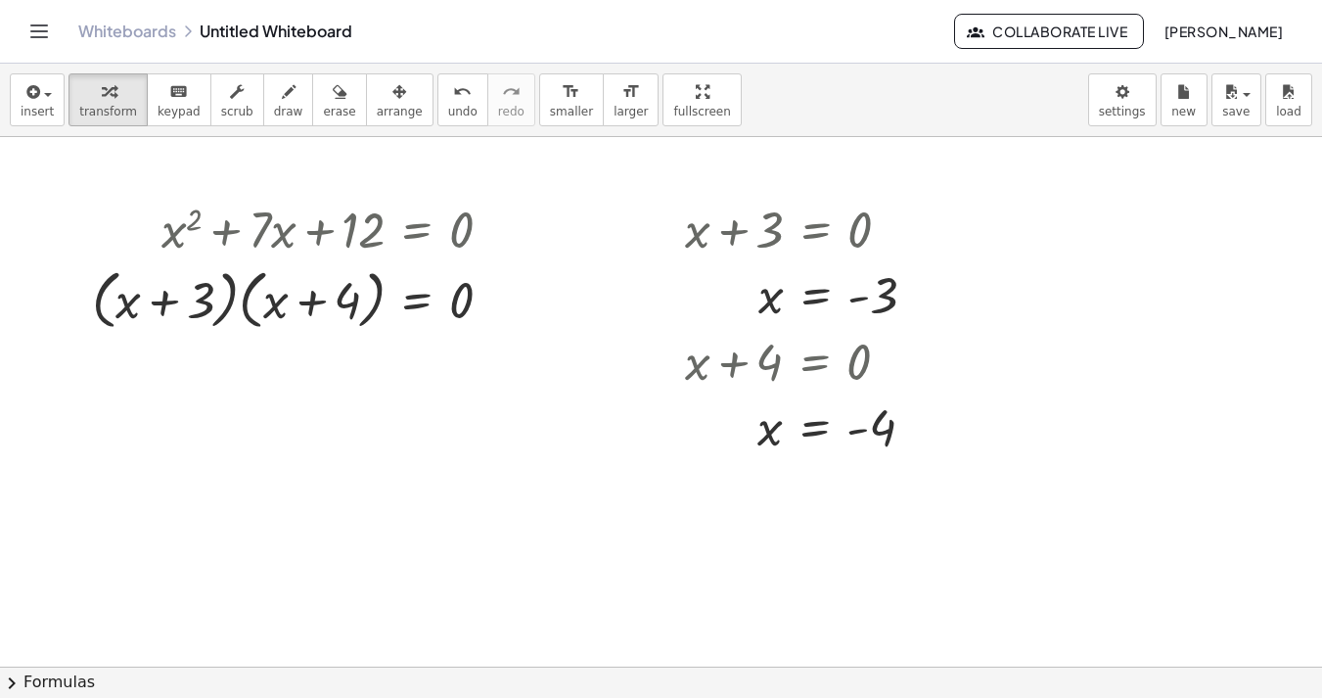
click at [976, 501] on div at bounding box center [661, 666] width 1322 height 1059
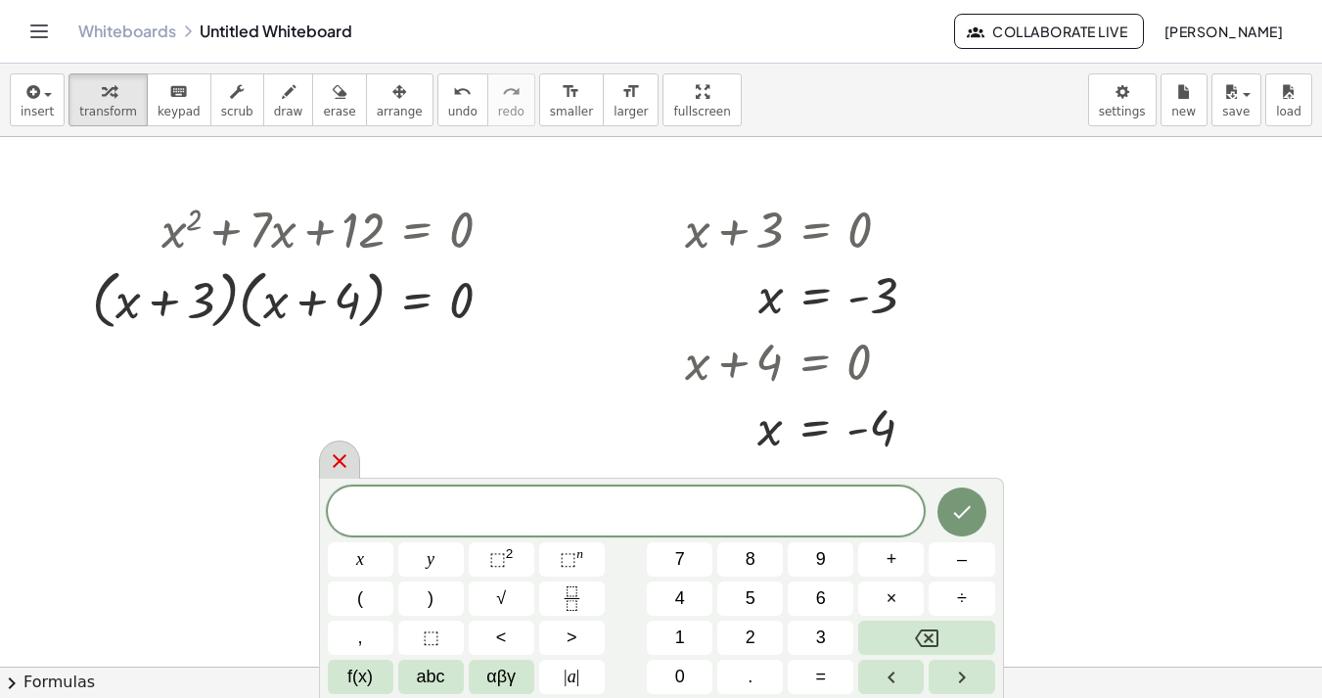
click at [332, 466] on icon at bounding box center [339, 460] width 23 height 23
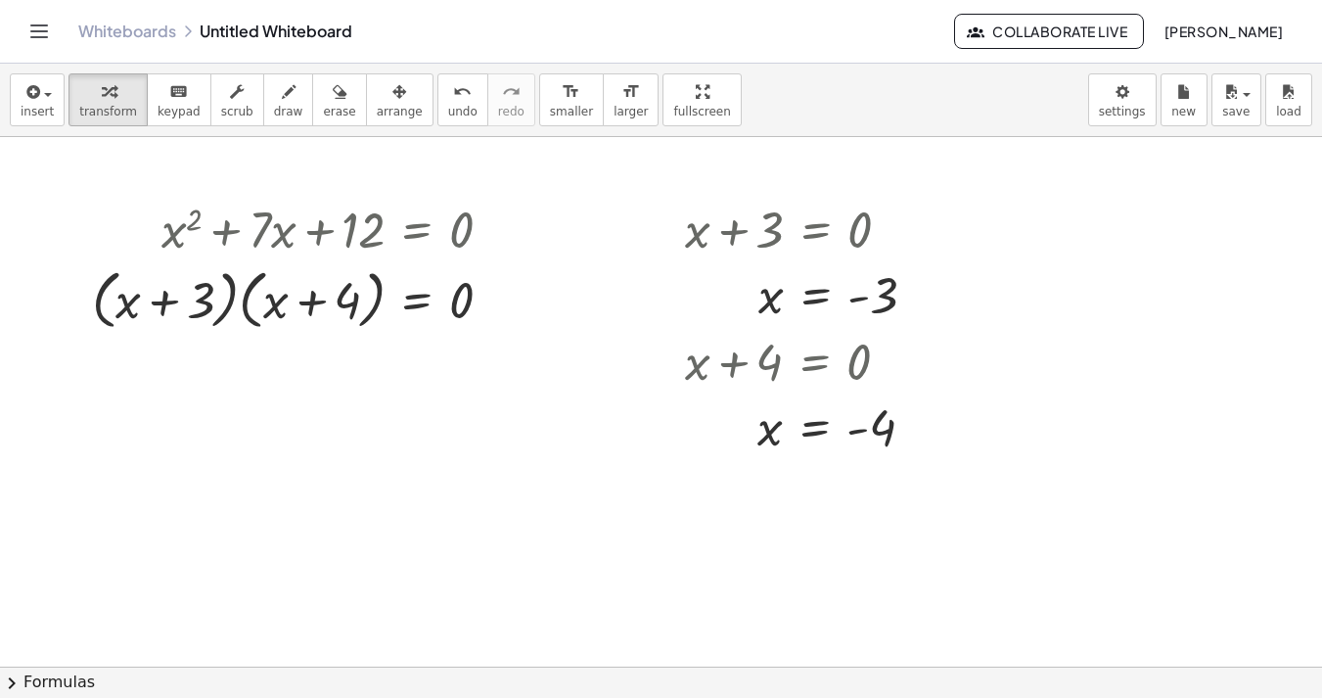
click at [22, 686] on span "chevron_right" at bounding box center [11, 682] width 23 height 23
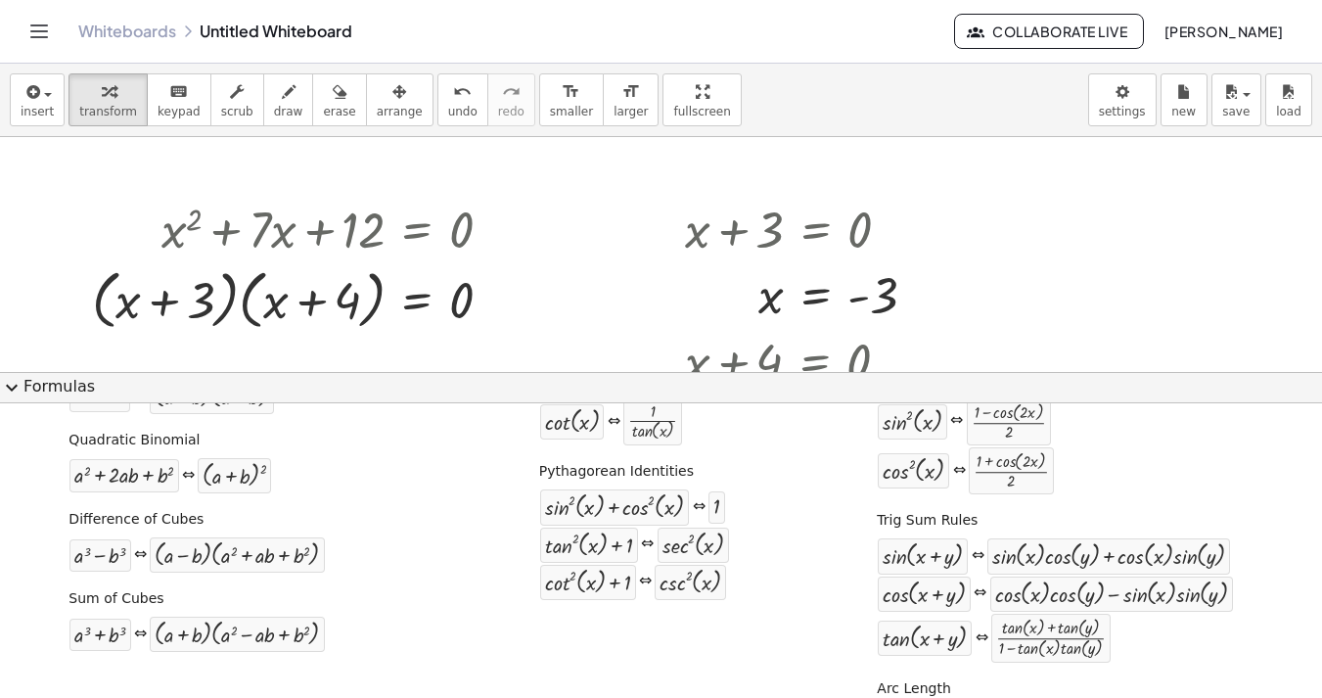
scroll to position [319, 0]
click at [220, 31] on div "Whiteboards Untitled Whiteboard" at bounding box center [516, 32] width 876 height 20
click at [13, 383] on span "expand_more" at bounding box center [11, 387] width 23 height 23
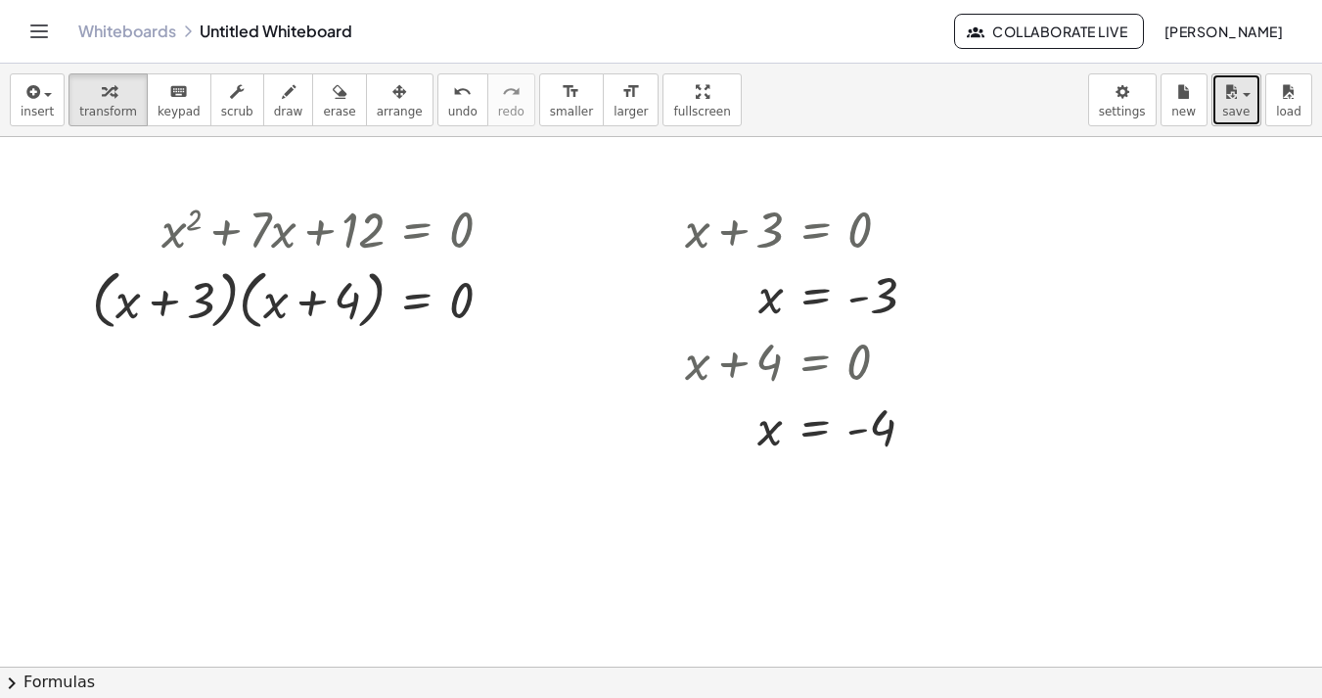
click at [1221, 105] on button "save" at bounding box center [1236, 99] width 50 height 53
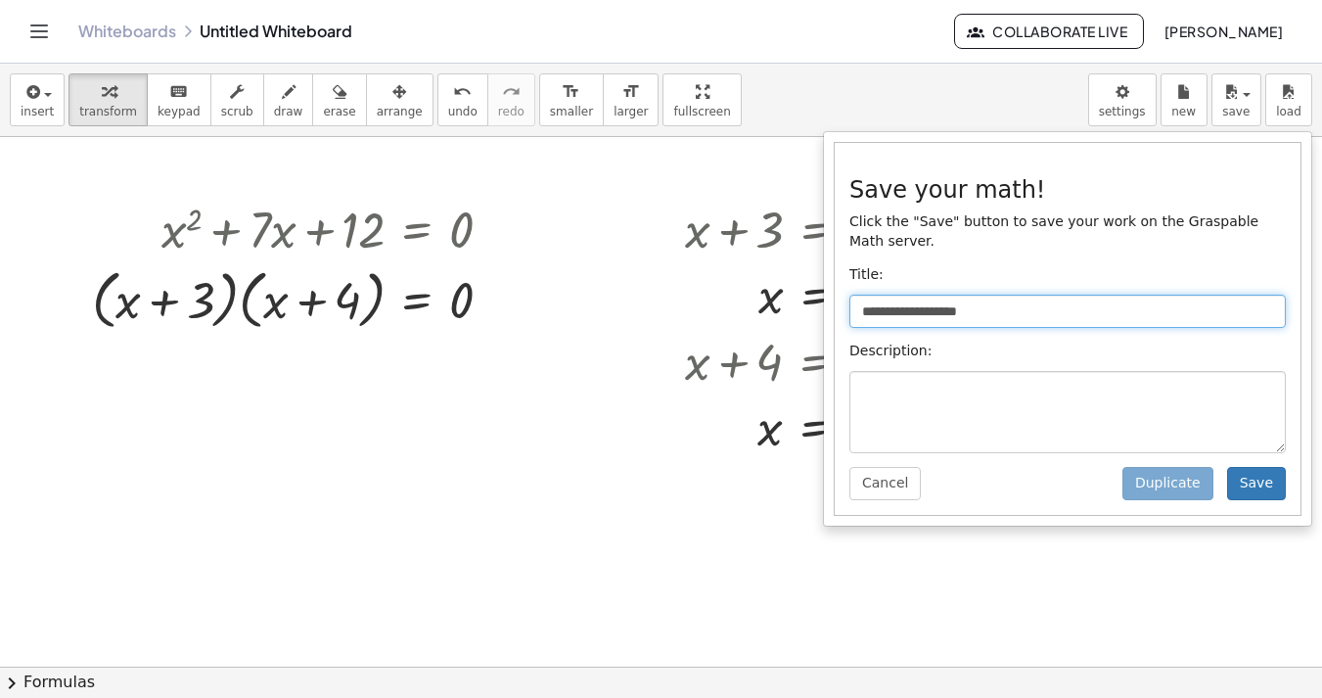
click at [1032, 314] on input "**********" at bounding box center [1067, 310] width 436 height 33
type input "*********"
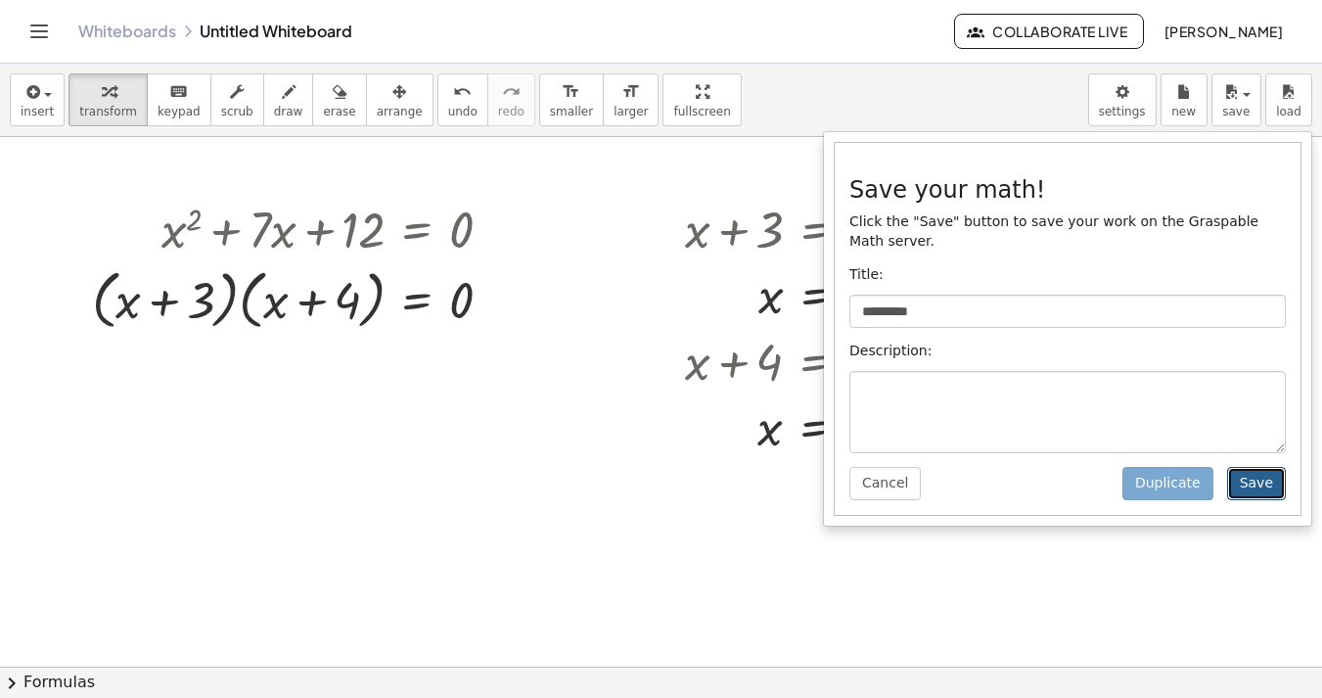
click at [1242, 484] on button "Save" at bounding box center [1256, 483] width 59 height 33
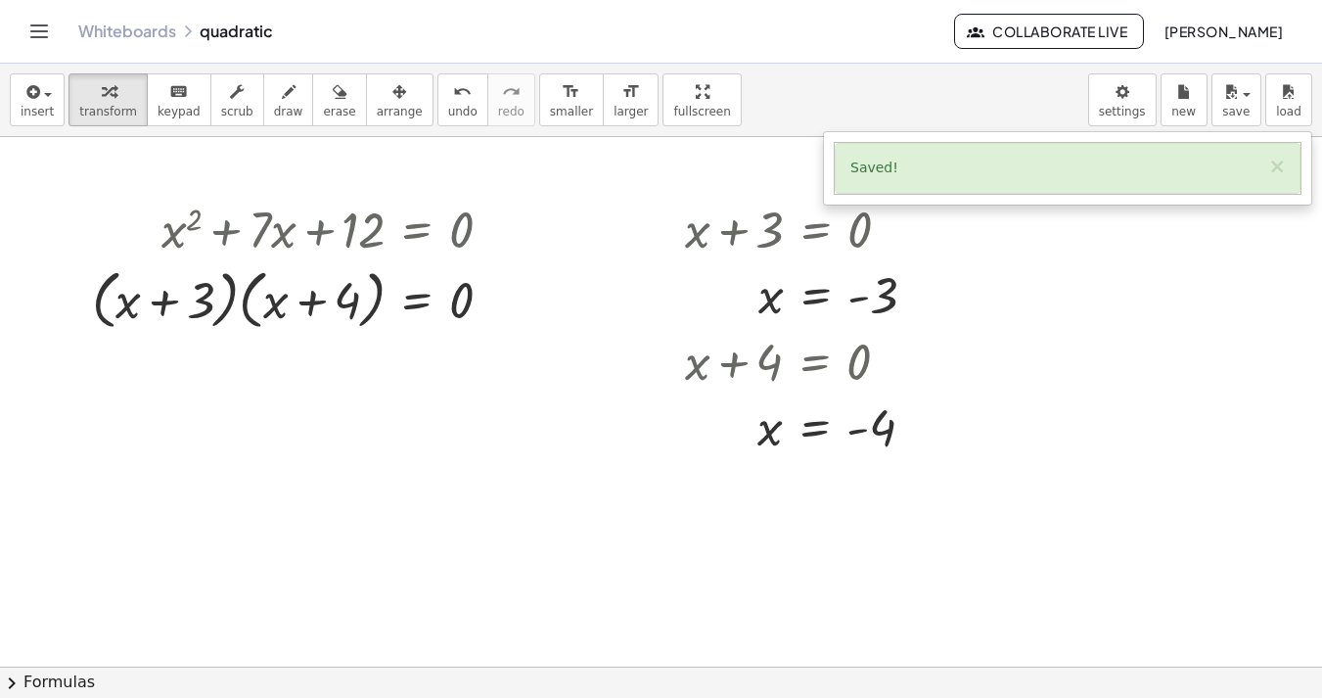
click at [1120, 250] on div at bounding box center [661, 666] width 1322 height 1059
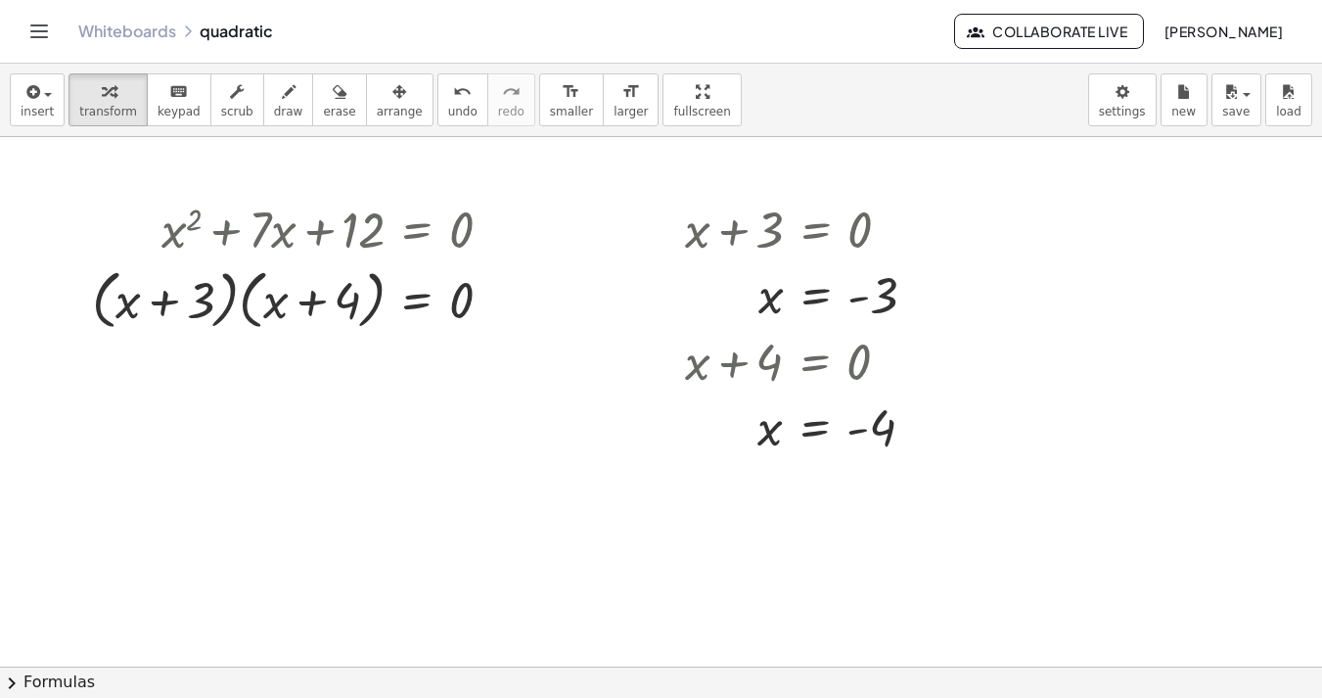
click at [112, 36] on link "Whiteboards" at bounding box center [127, 32] width 98 height 20
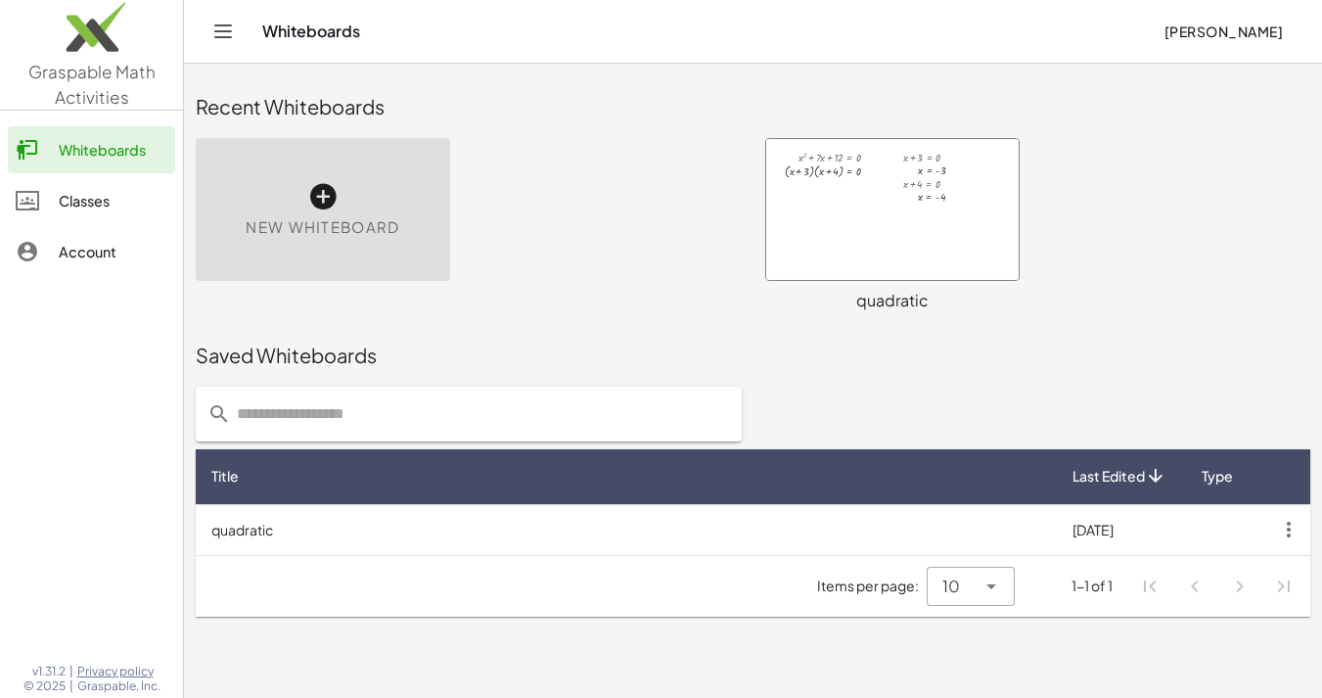
click at [842, 231] on div at bounding box center [892, 209] width 252 height 141
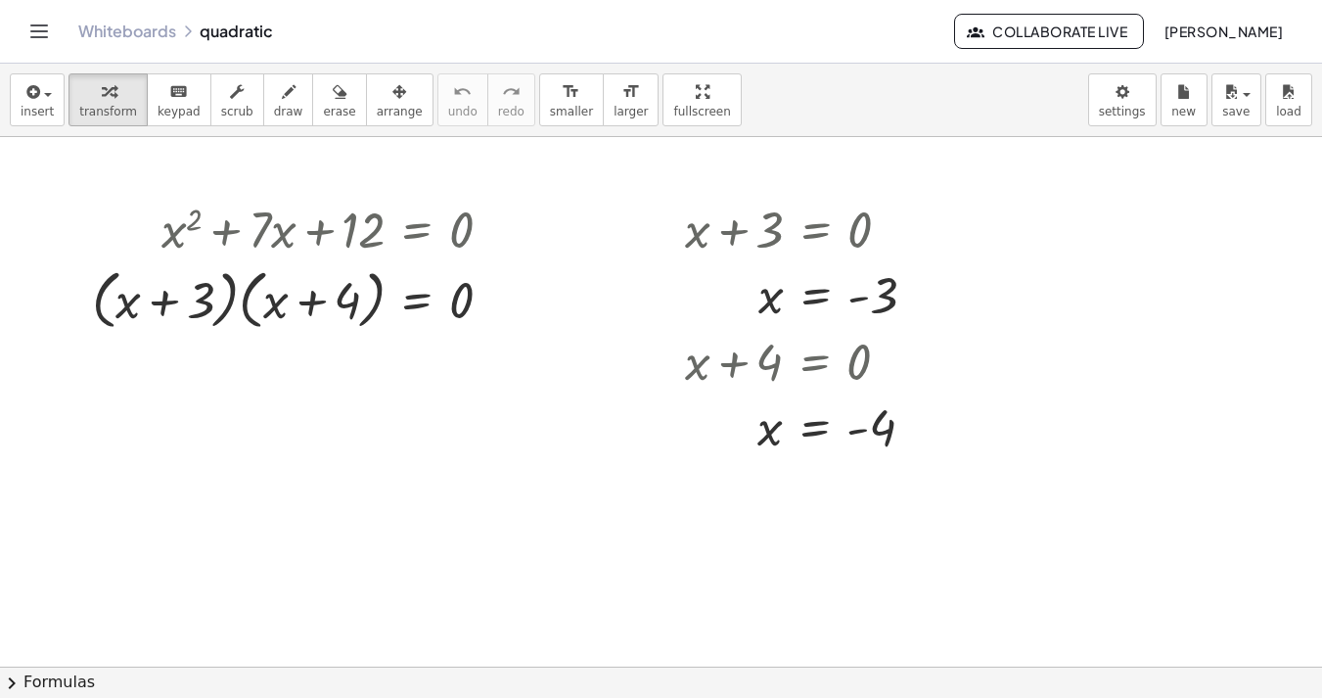
click at [106, 35] on link "Whiteboards" at bounding box center [127, 32] width 98 height 20
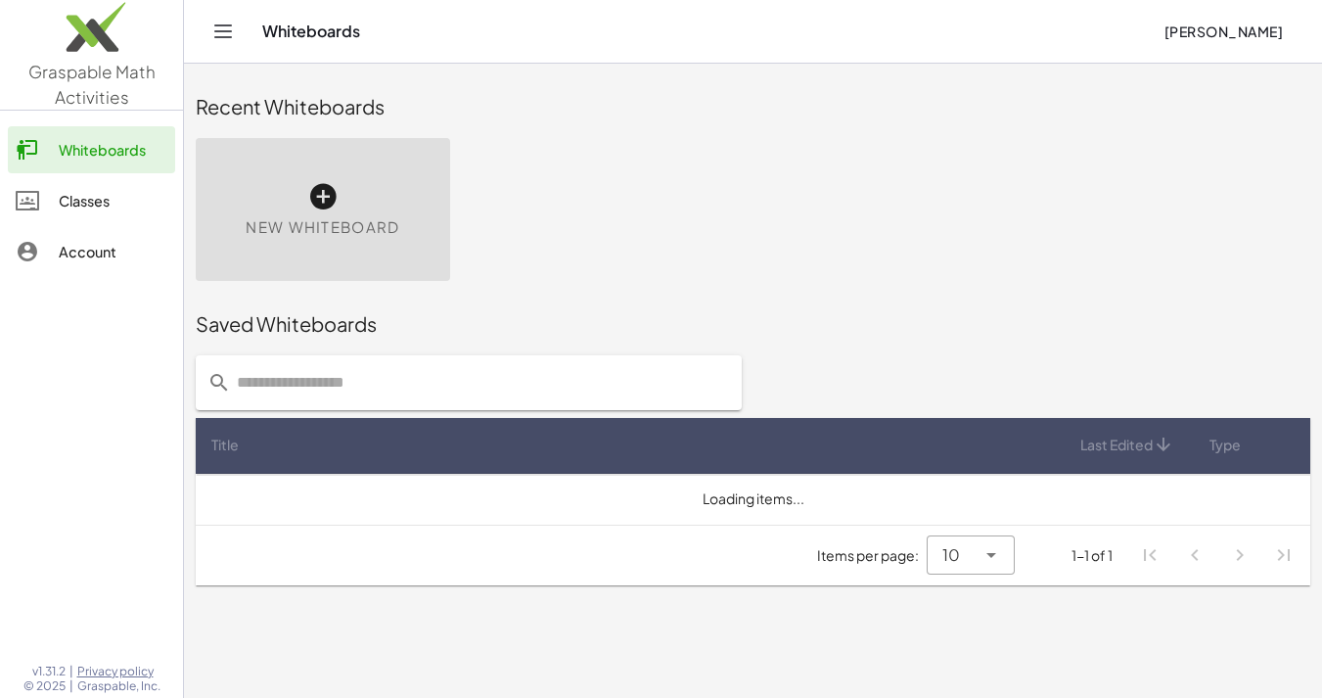
click at [282, 210] on div "New Whiteboard" at bounding box center [323, 209] width 254 height 143
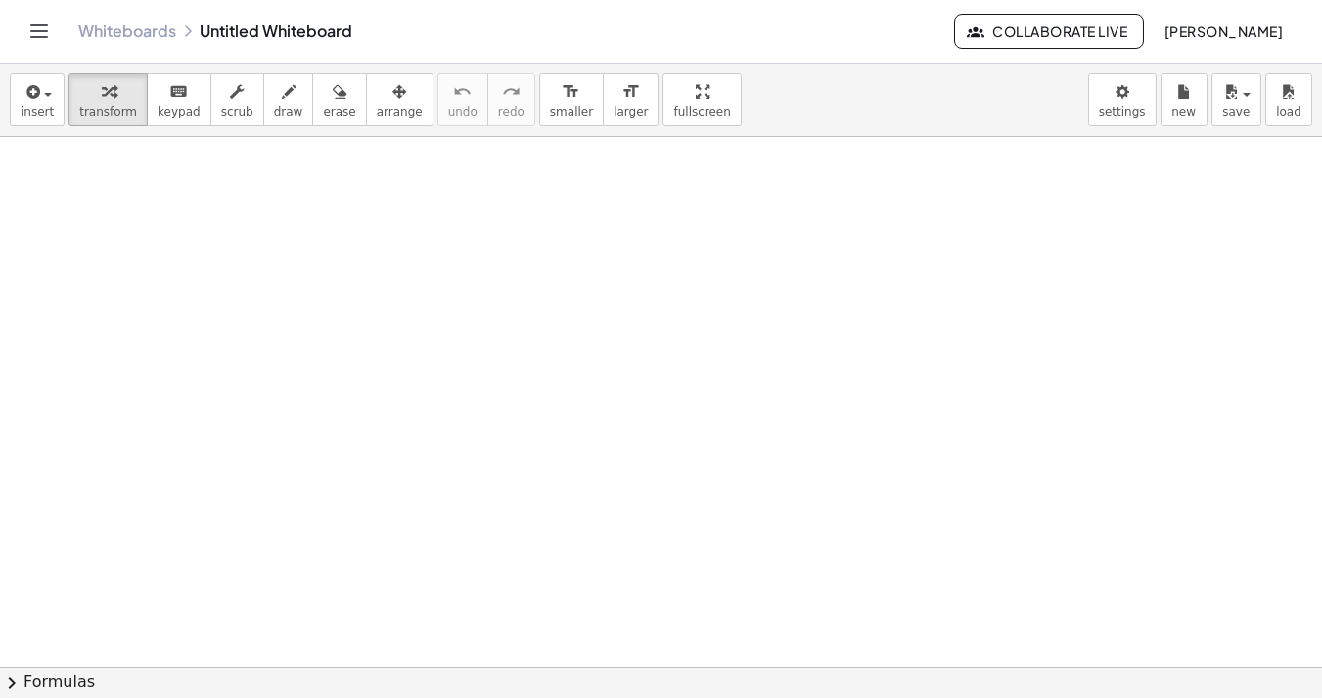
click at [11, 682] on span "chevron_right" at bounding box center [11, 682] width 23 height 23
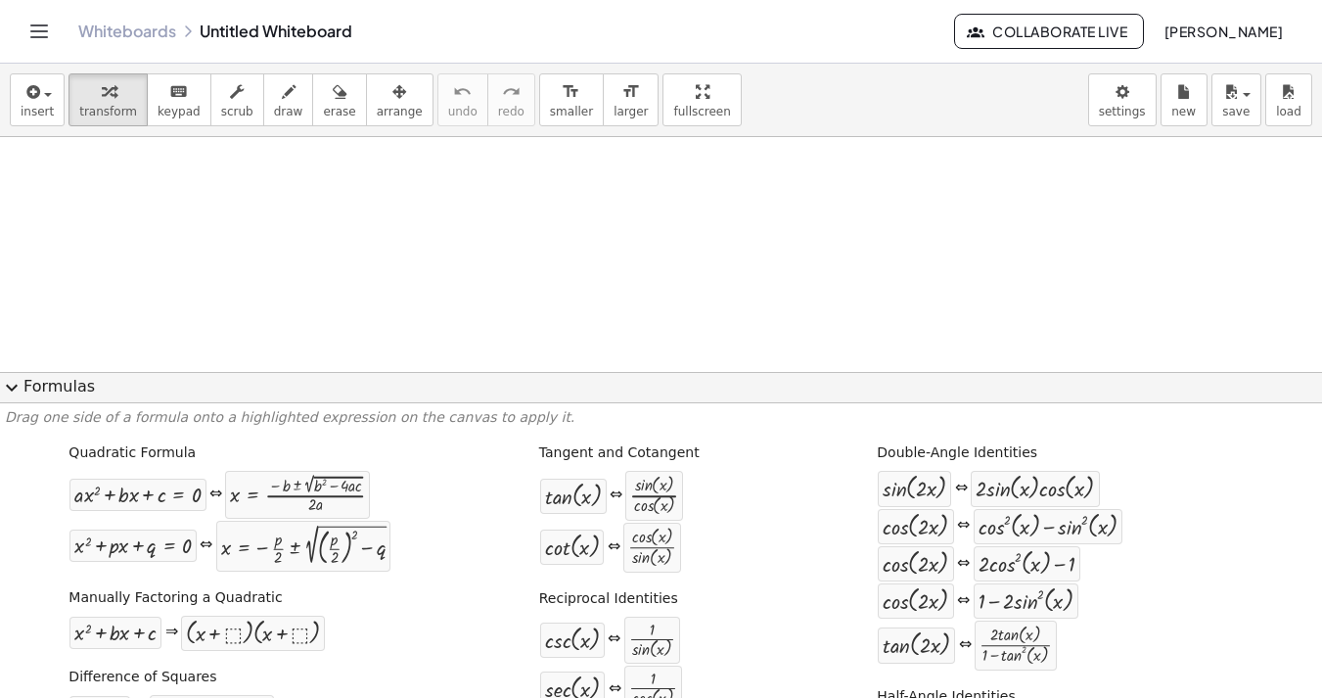
click at [18, 389] on span "expand_more" at bounding box center [11, 387] width 23 height 23
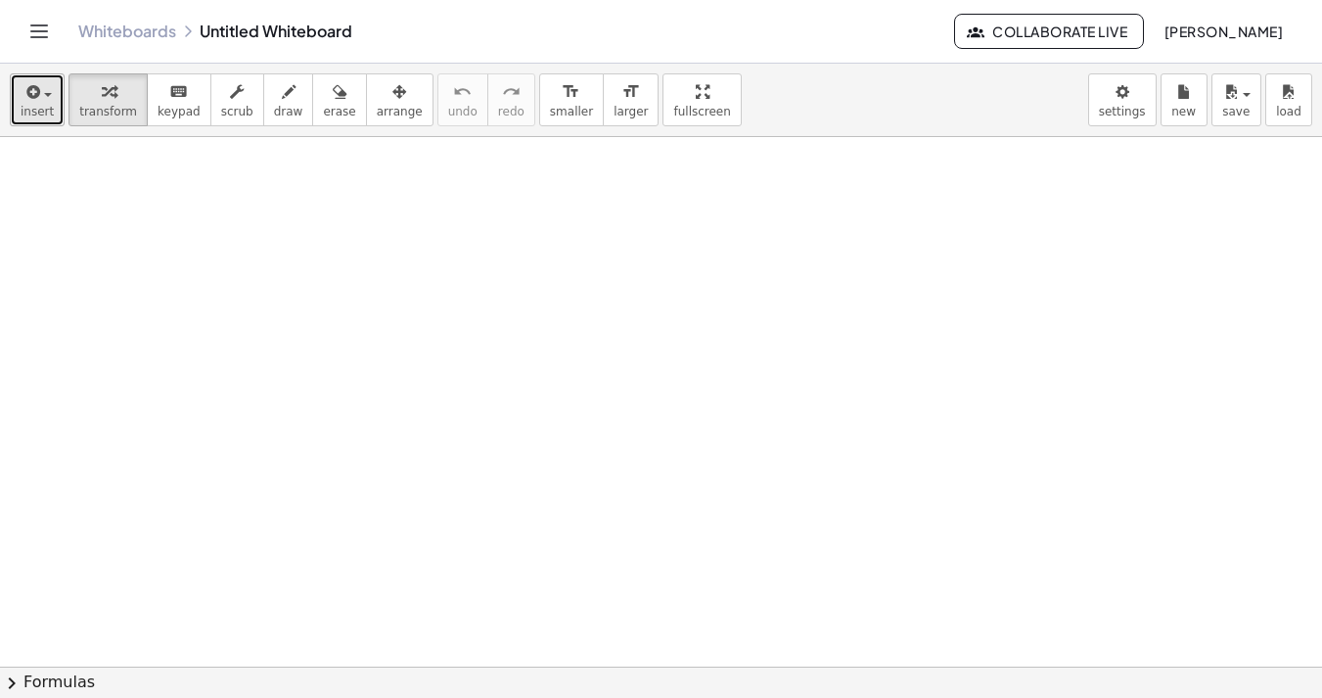
click at [18, 108] on button "insert" at bounding box center [37, 99] width 55 height 53
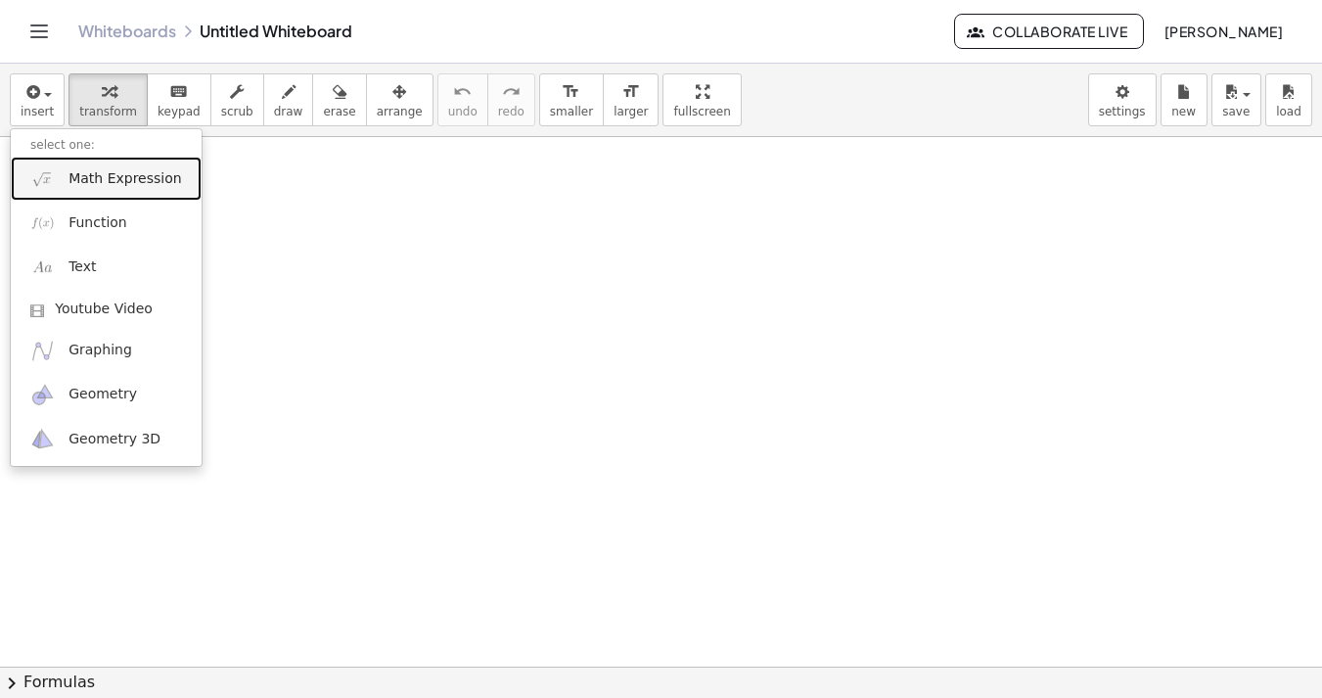
click at [78, 176] on span "Math Expression" at bounding box center [124, 179] width 113 height 20
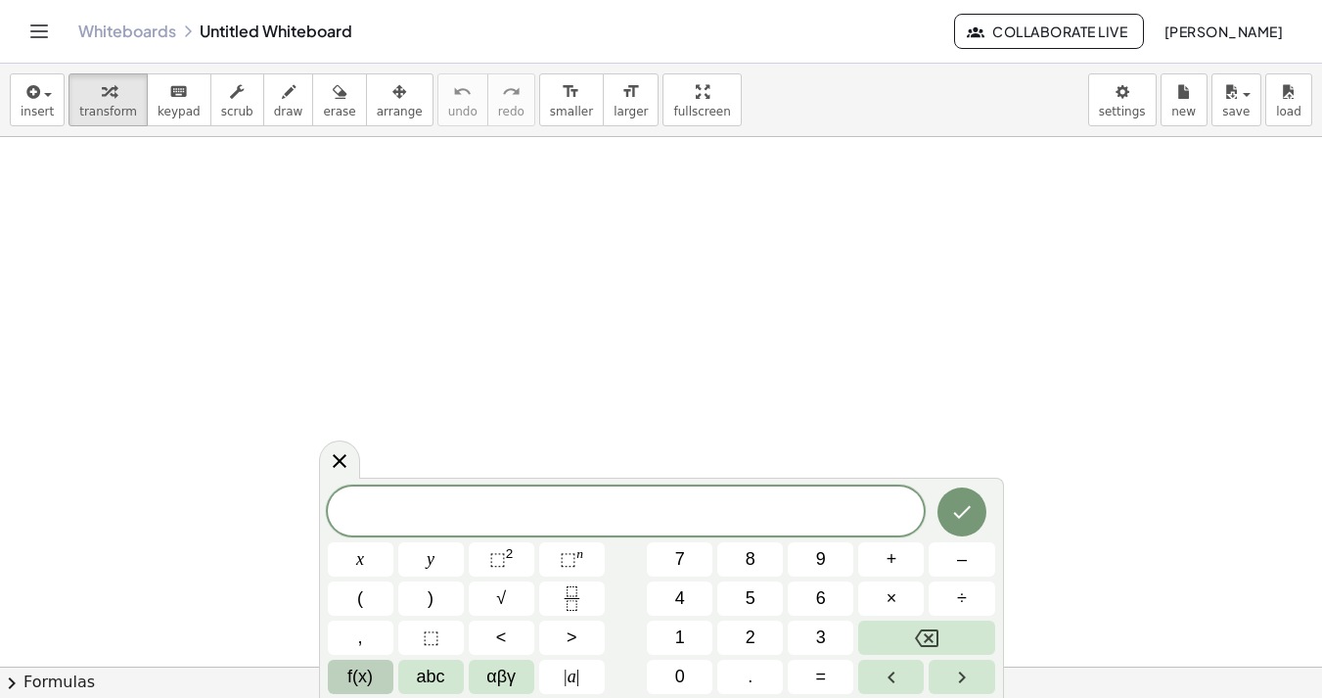
click at [339, 674] on button "f(x)" at bounding box center [361, 676] width 66 height 34
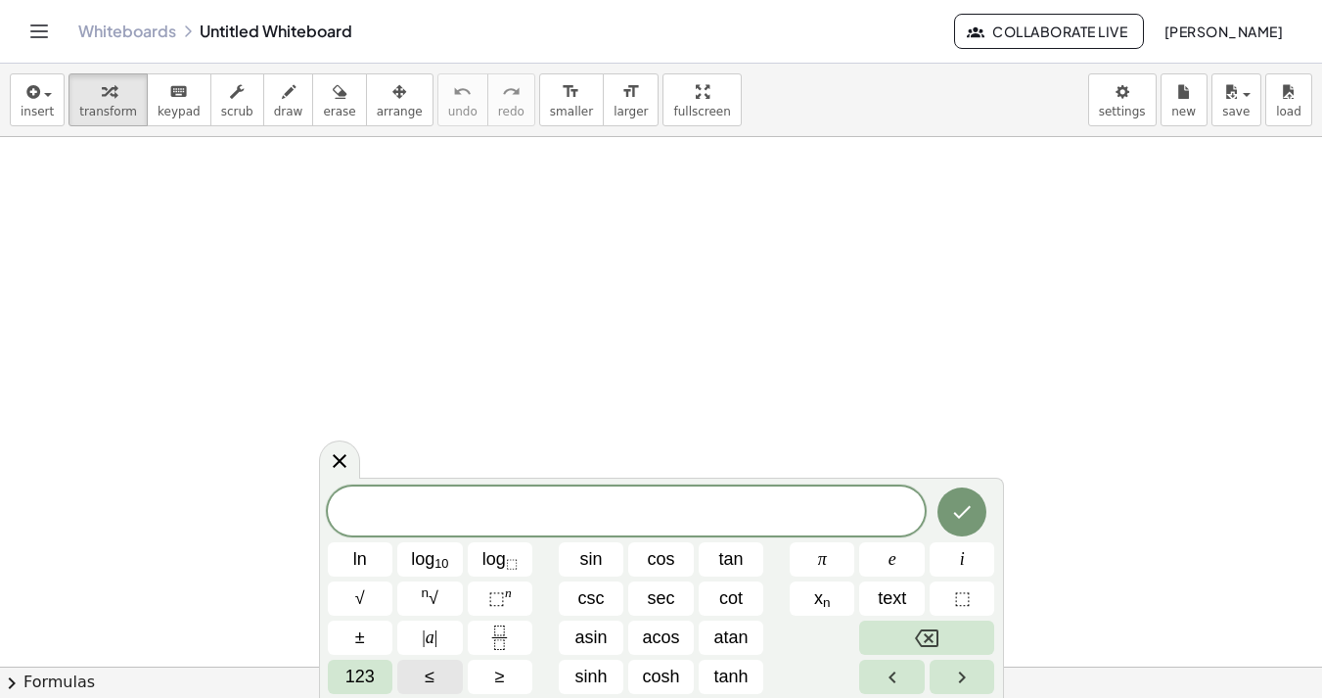
click at [339, 674] on button "123" at bounding box center [361, 676] width 66 height 34
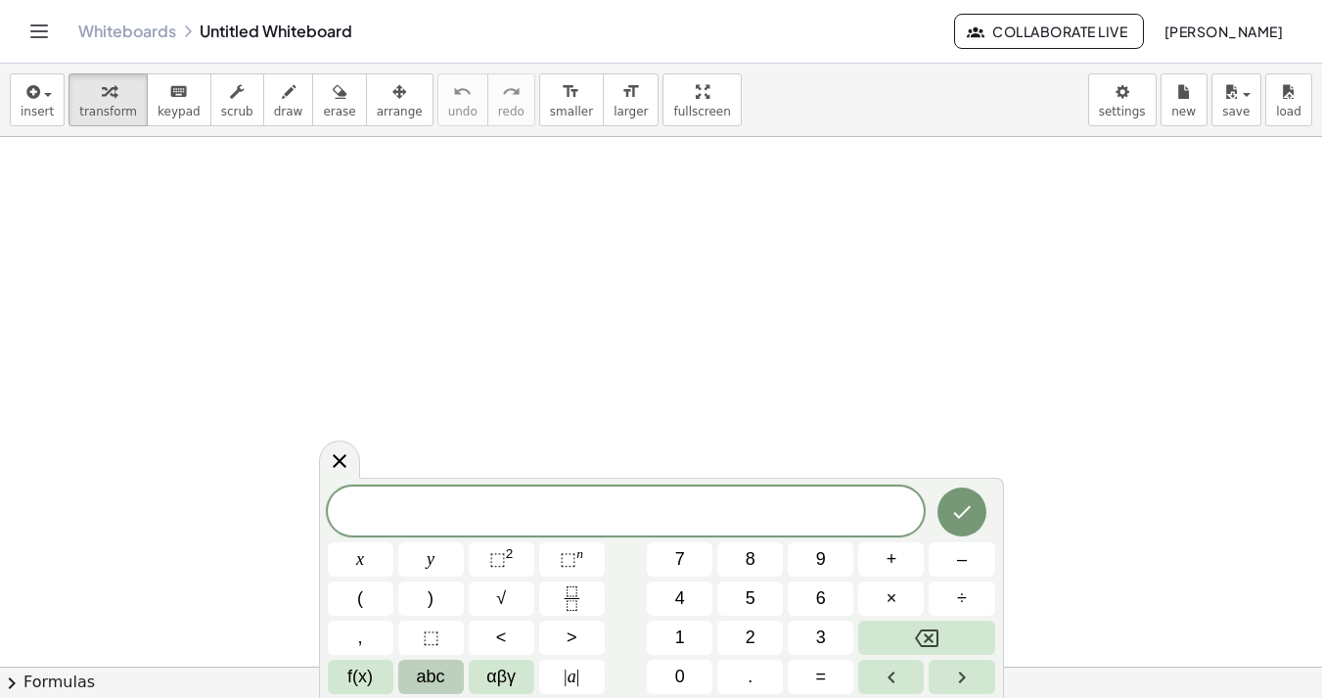
click at [410, 675] on button "abc" at bounding box center [431, 676] width 66 height 34
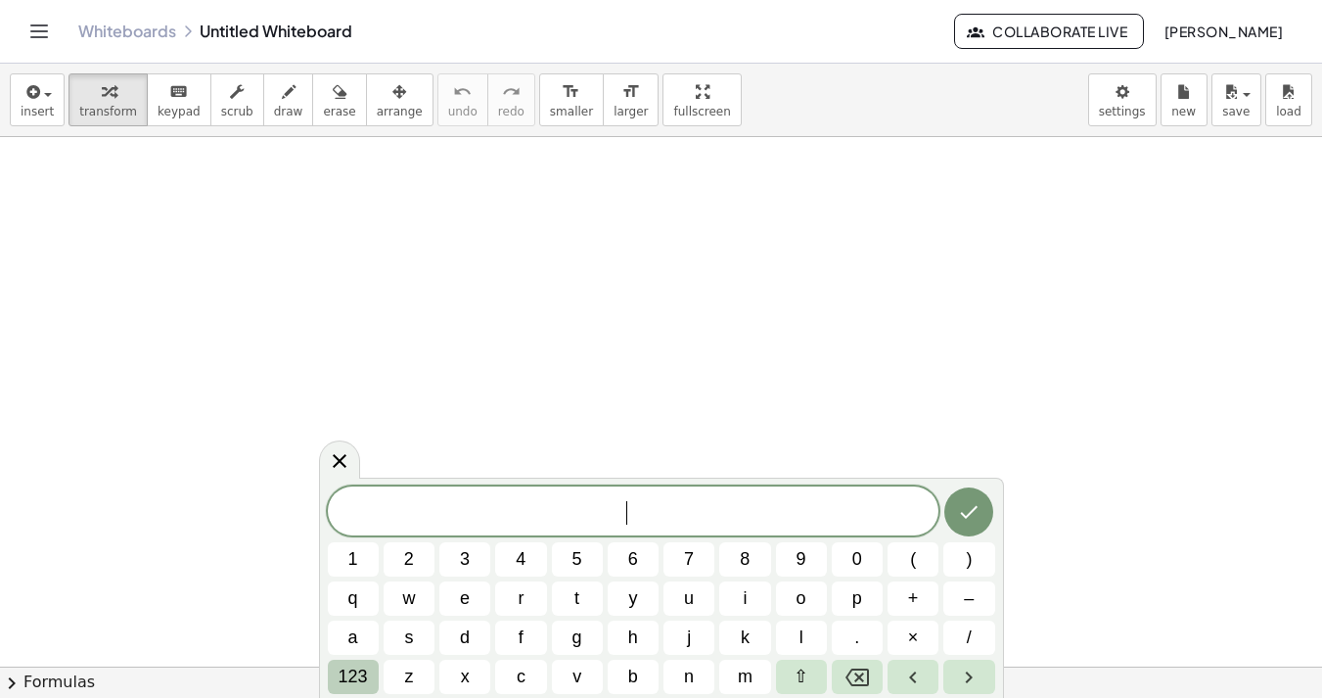
click at [339, 680] on span "123" at bounding box center [353, 676] width 29 height 26
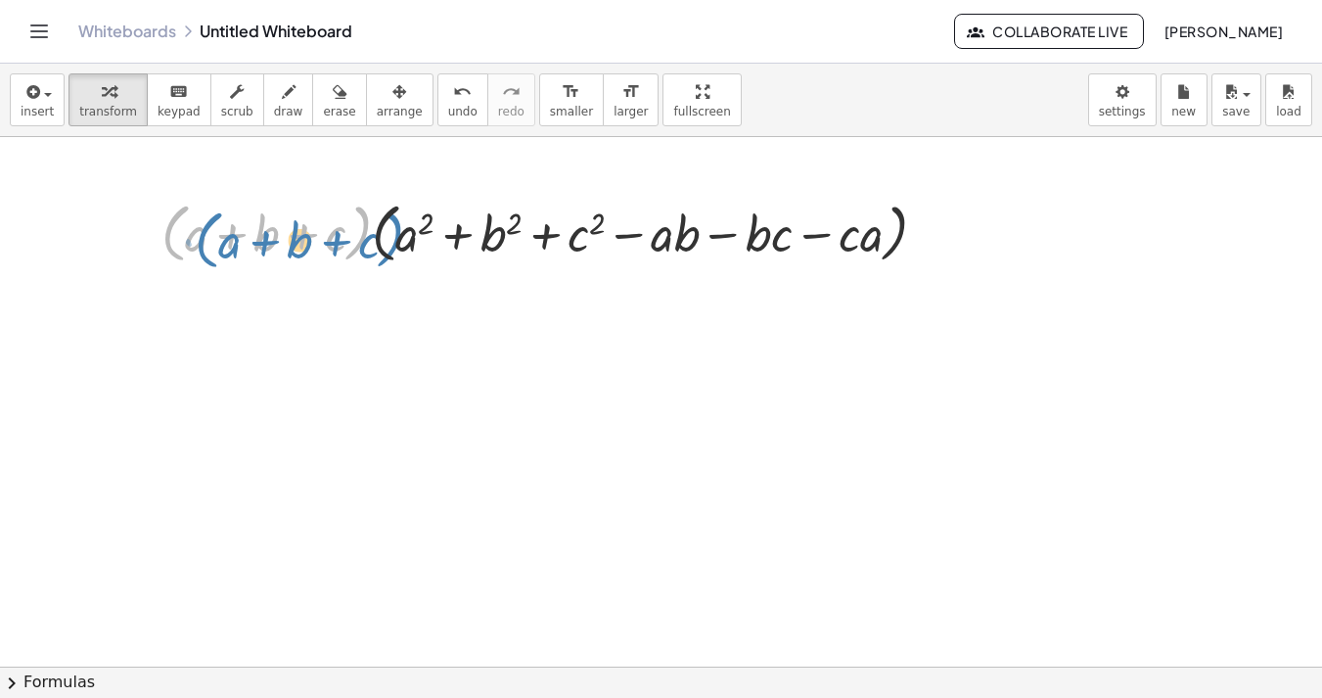
drag, startPoint x: 360, startPoint y: 235, endPoint x: 392, endPoint y: 242, distance: 33.0
click at [392, 242] on div at bounding box center [552, 232] width 800 height 74
click at [378, 235] on div at bounding box center [552, 232] width 800 height 74
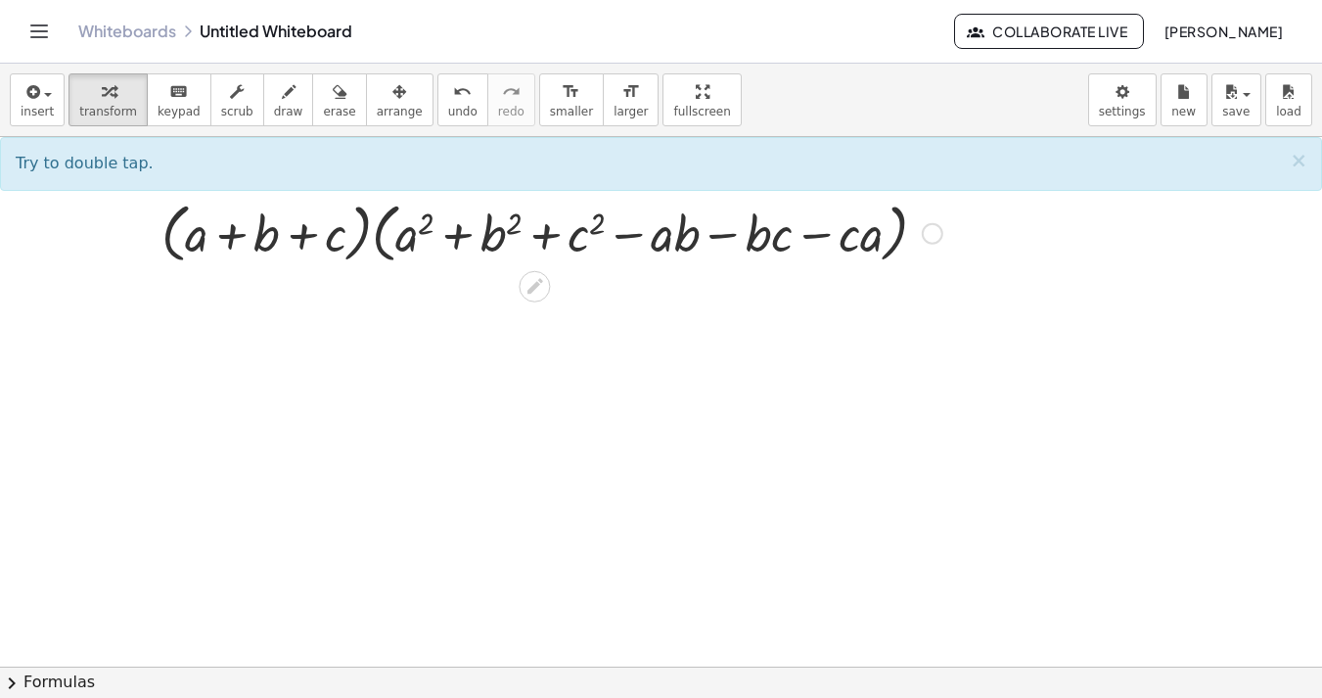
click at [378, 235] on div at bounding box center [552, 232] width 800 height 74
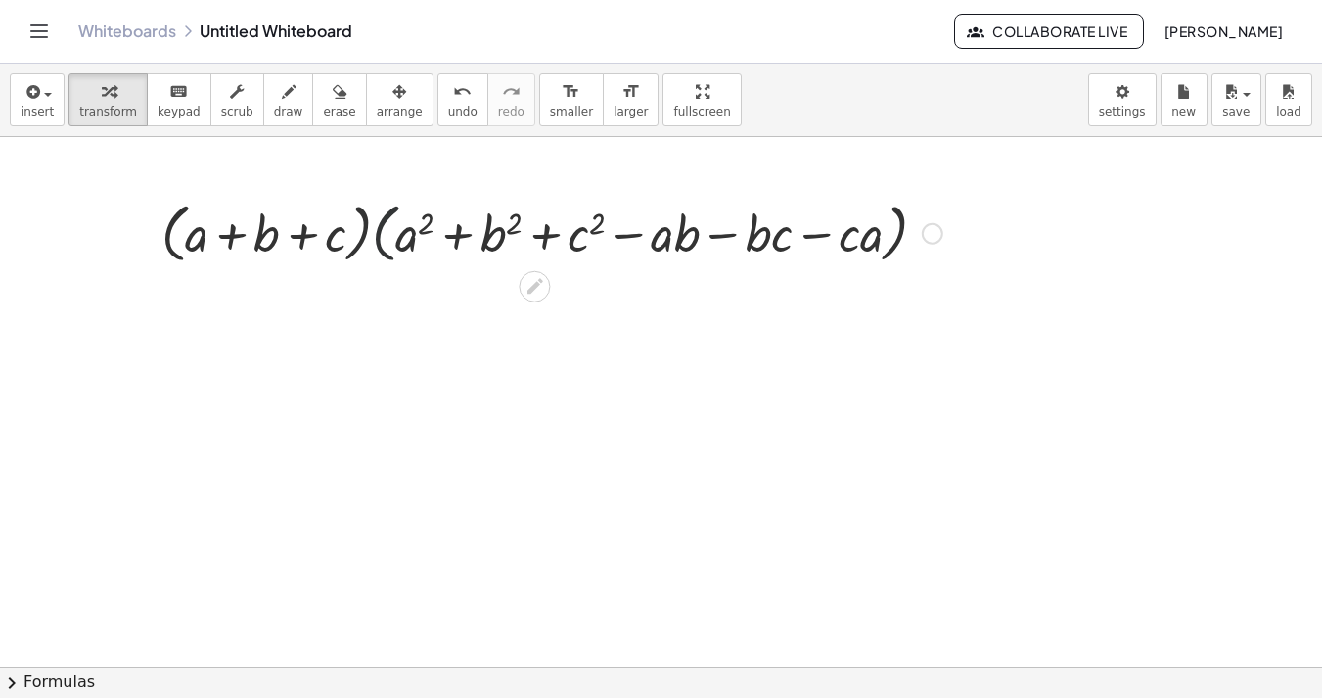
click at [378, 235] on div at bounding box center [552, 232] width 800 height 74
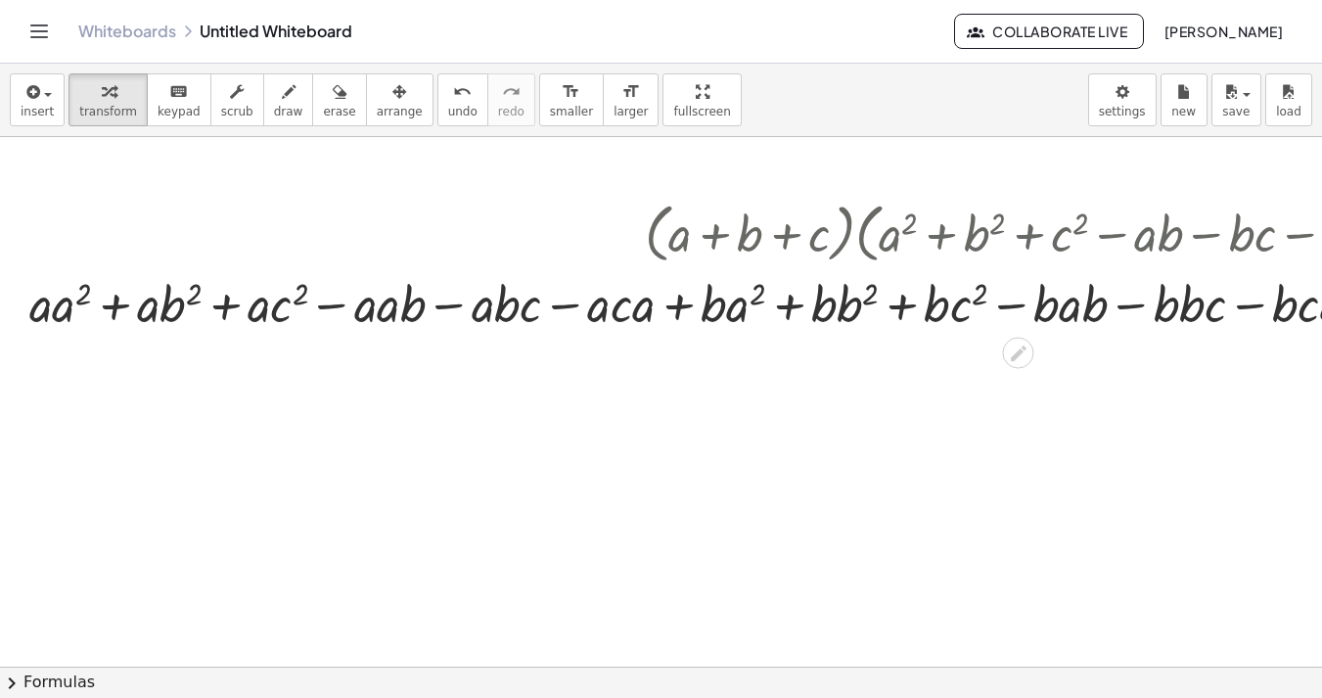
click at [376, 305] on div at bounding box center [1035, 302] width 2031 height 67
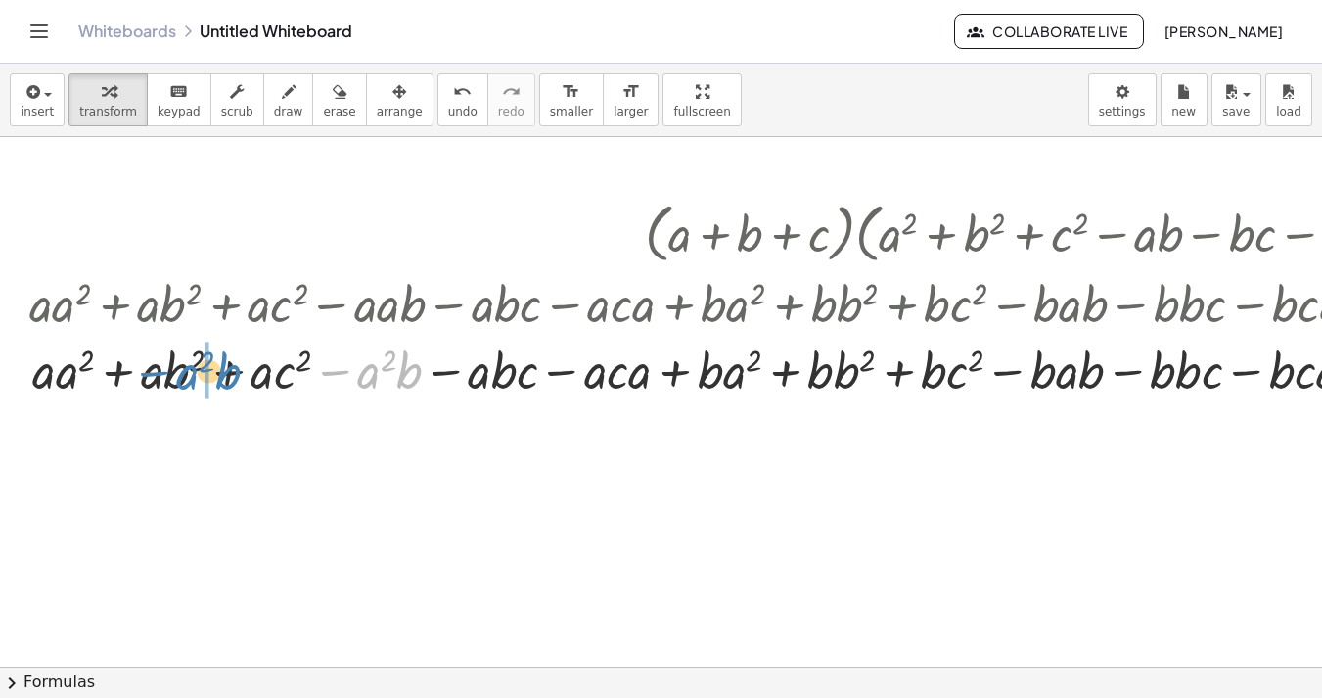
drag, startPoint x: 335, startPoint y: 376, endPoint x: 154, endPoint y: 377, distance: 181.0
click at [154, 377] on div at bounding box center [1035, 369] width 2031 height 67
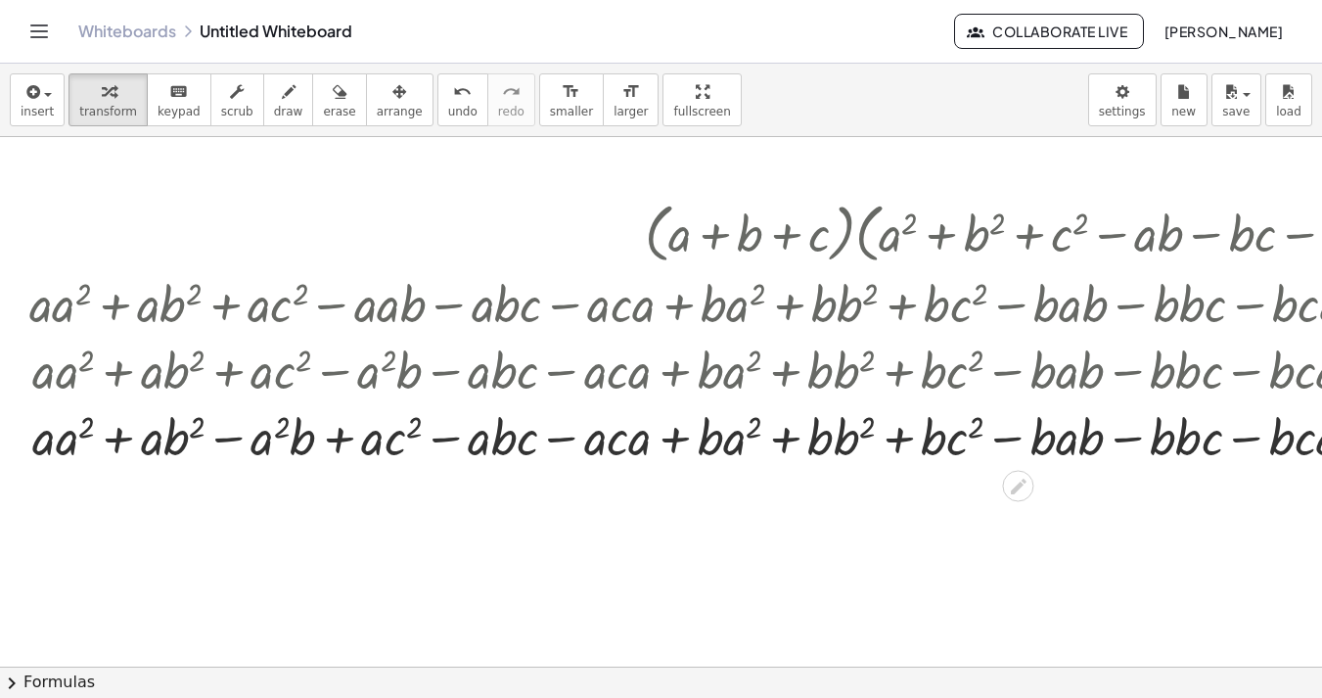
click at [224, 437] on div at bounding box center [1035, 435] width 2031 height 67
click at [223, 437] on div at bounding box center [1035, 435] width 2031 height 67
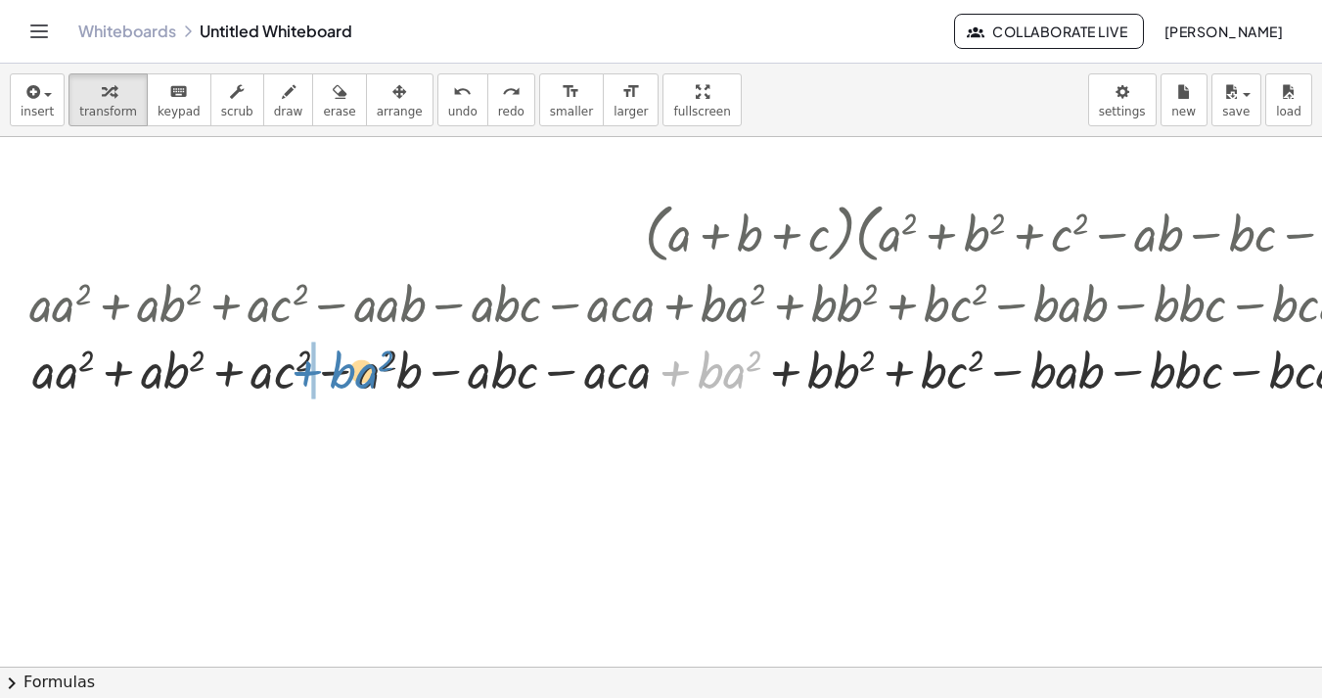
drag, startPoint x: 678, startPoint y: 374, endPoint x: 313, endPoint y: 376, distance: 364.9
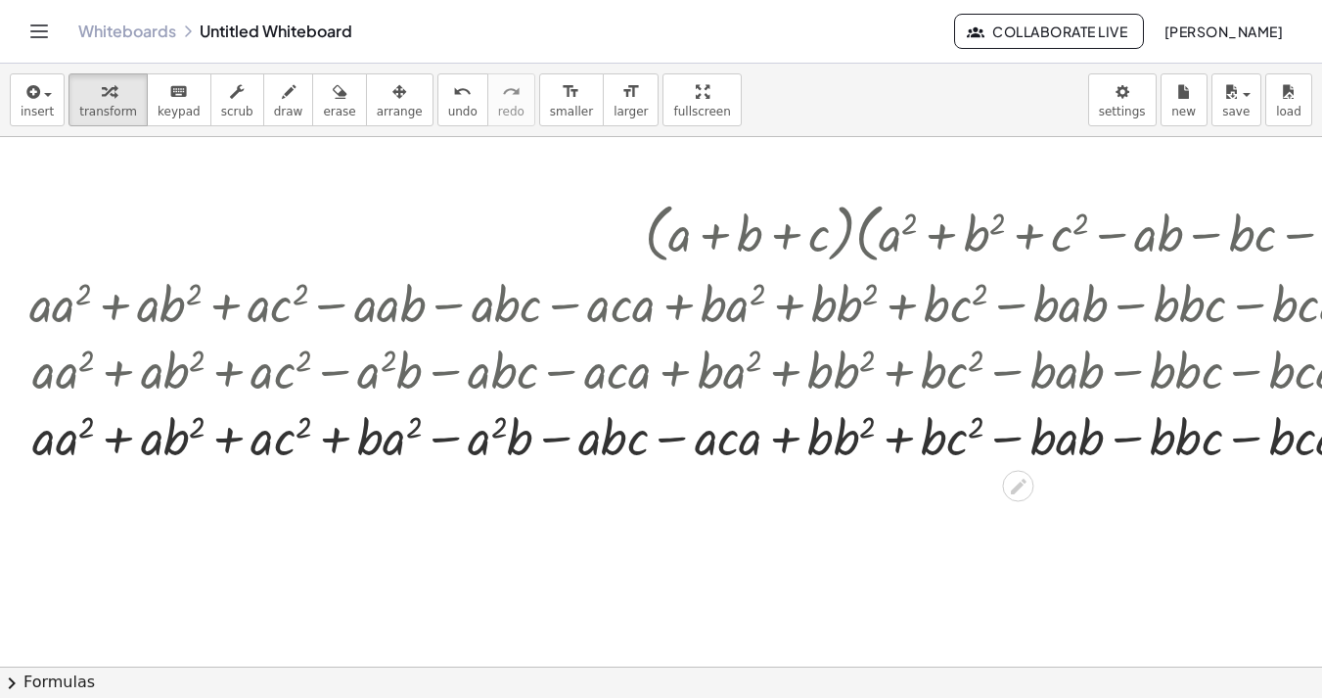
click at [448, 440] on div at bounding box center [1035, 435] width 2031 height 67
drag, startPoint x: 370, startPoint y: 433, endPoint x: 417, endPoint y: 433, distance: 47.0
click at [418, 433] on div at bounding box center [1035, 435] width 2031 height 67
click at [446, 442] on div at bounding box center [1035, 435] width 2031 height 67
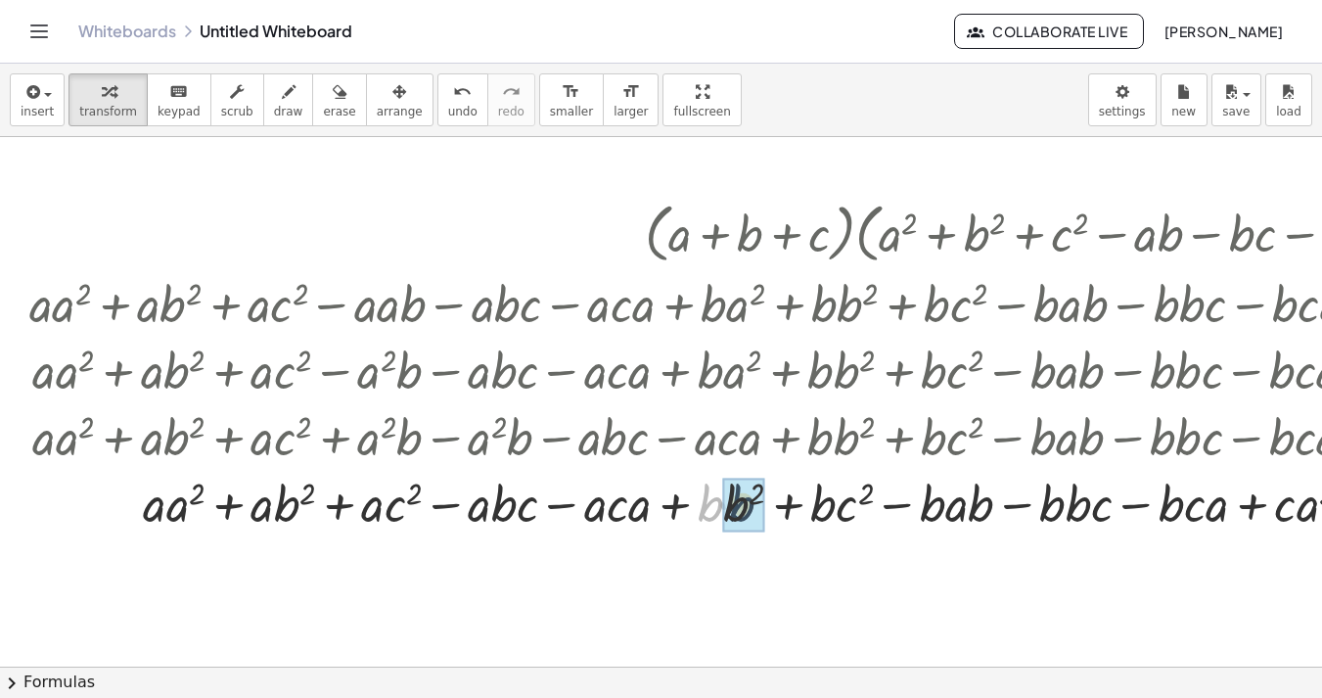
drag, startPoint x: 705, startPoint y: 508, endPoint x: 737, endPoint y: 508, distance: 31.3
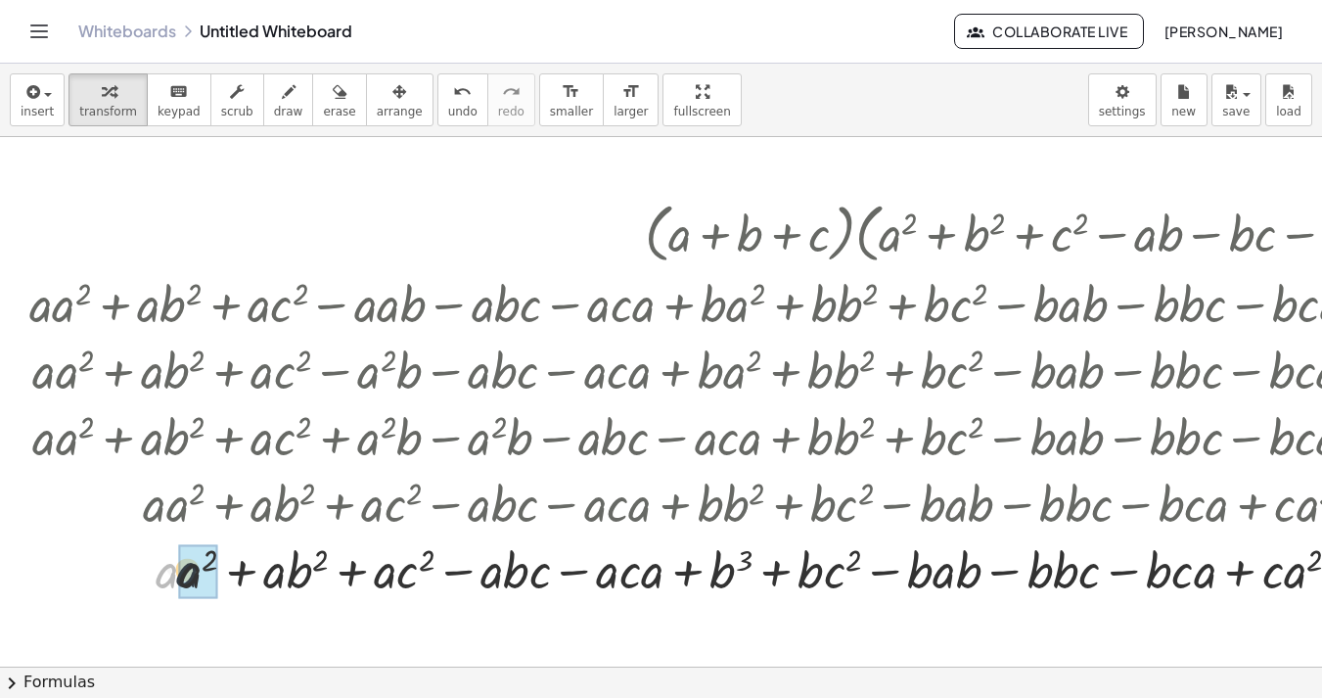
drag, startPoint x: 164, startPoint y: 578, endPoint x: 175, endPoint y: 577, distance: 10.8
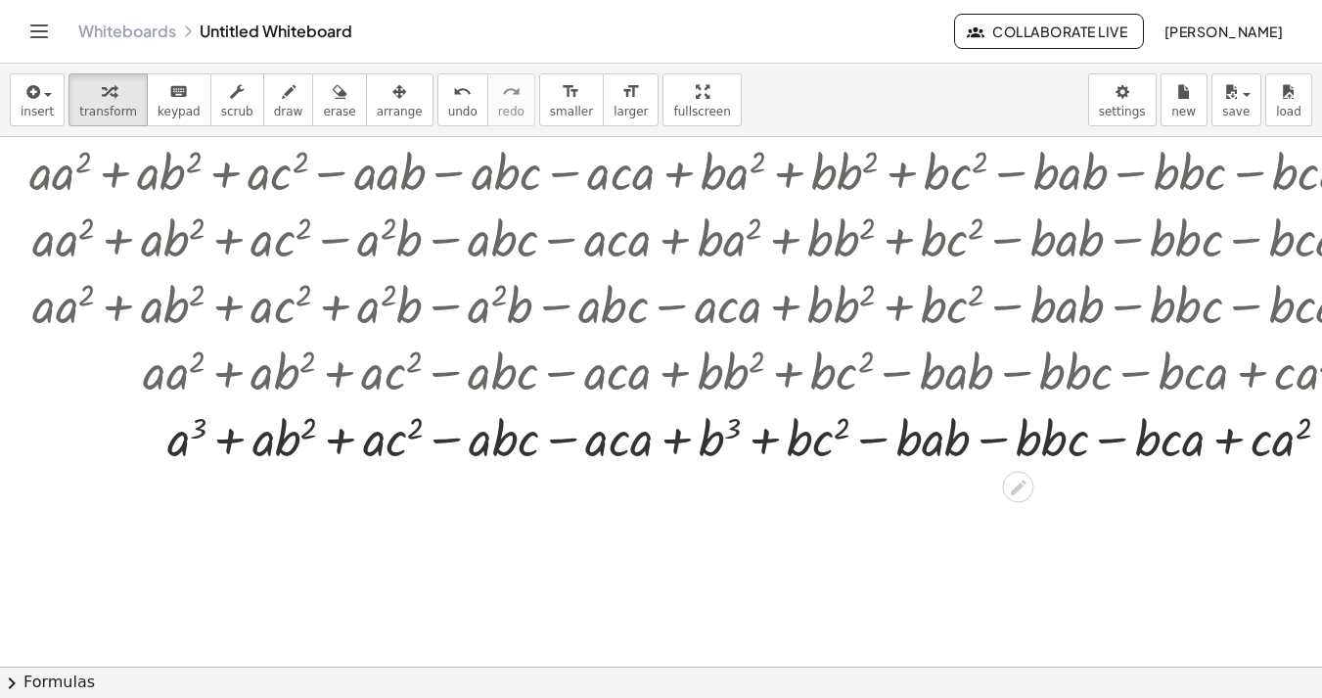
scroll to position [138, 0]
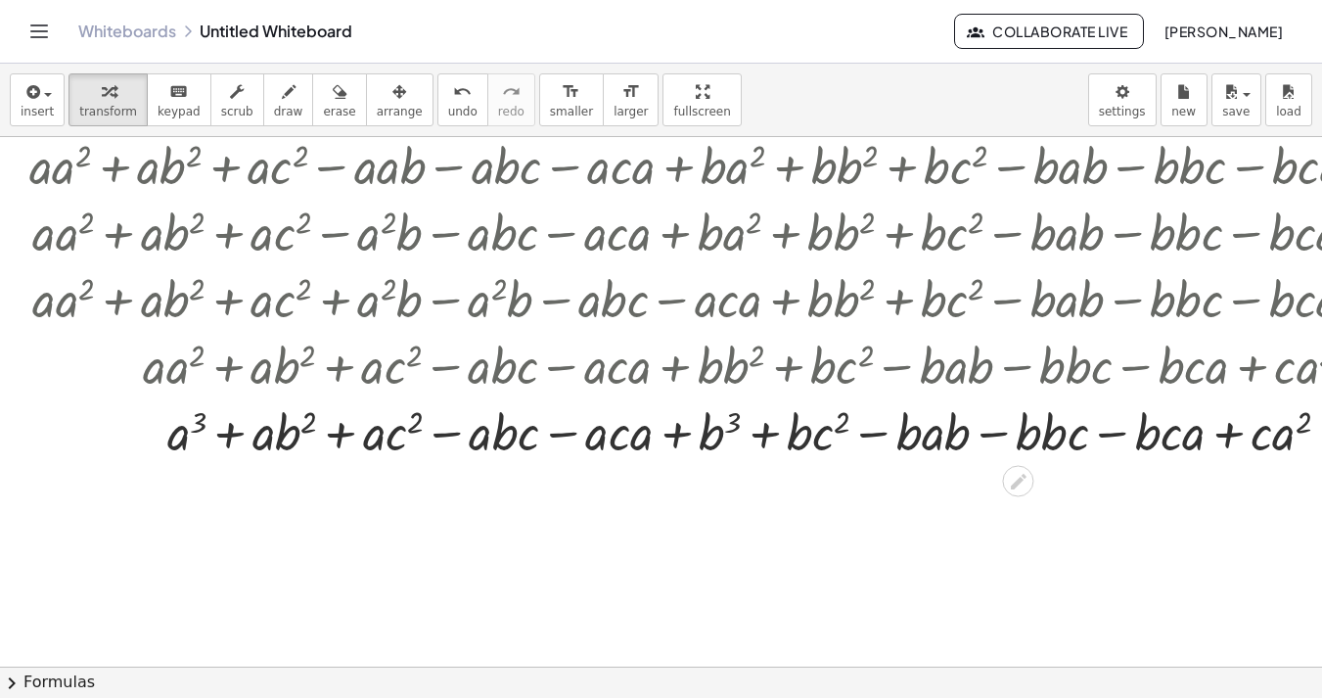
click at [908, 438] on div at bounding box center [1035, 430] width 2031 height 67
drag, startPoint x: 908, startPoint y: 438, endPoint x: 959, endPoint y: 432, distance: 51.2
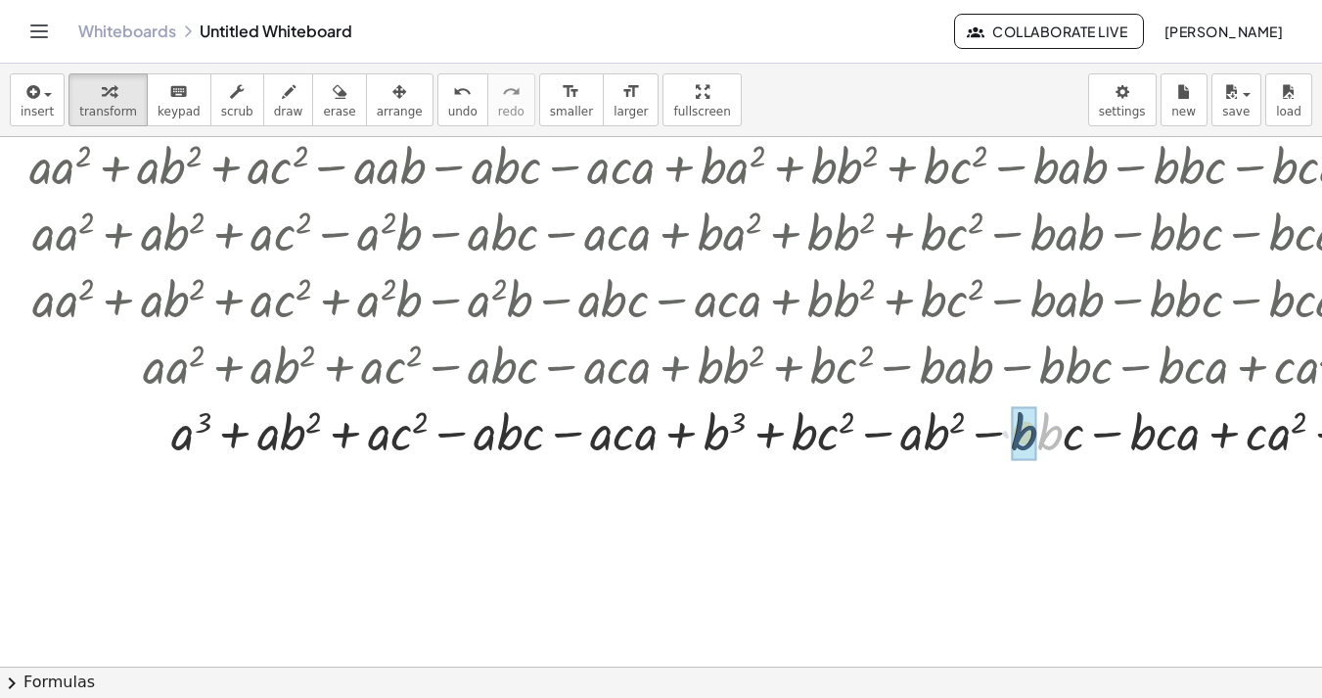
drag, startPoint x: 1053, startPoint y: 429, endPoint x: 1026, endPoint y: 430, distance: 26.4
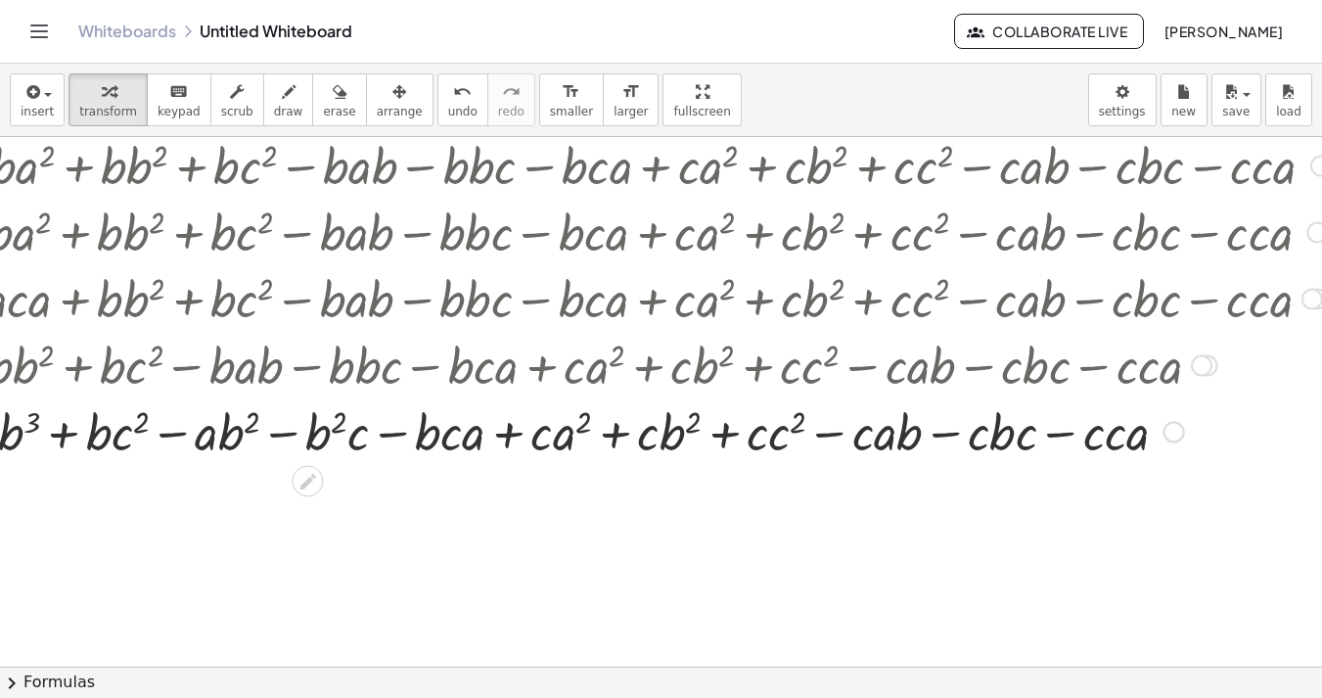
scroll to position [138, 804]
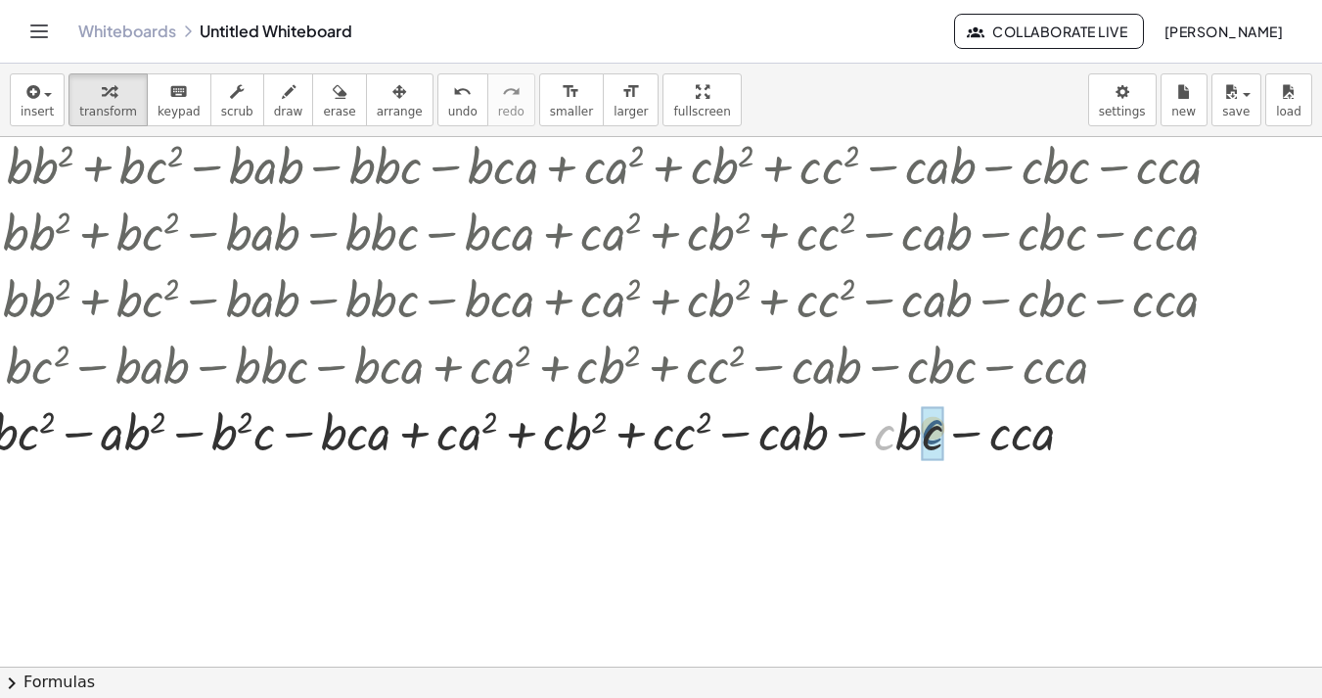
drag, startPoint x: 886, startPoint y: 436, endPoint x: 934, endPoint y: 430, distance: 48.3
drag, startPoint x: 1040, startPoint y: 438, endPoint x: 988, endPoint y: 437, distance: 51.9
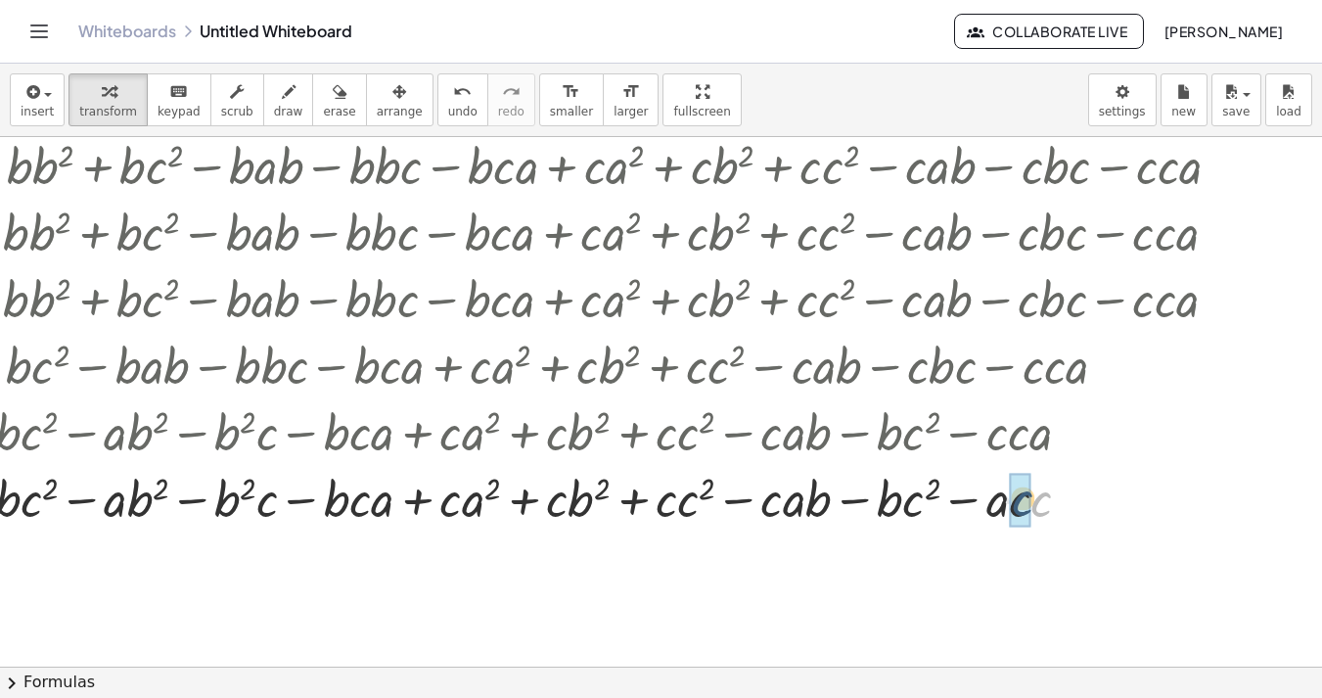
drag, startPoint x: 1042, startPoint y: 504, endPoint x: 1022, endPoint y: 503, distance: 19.6
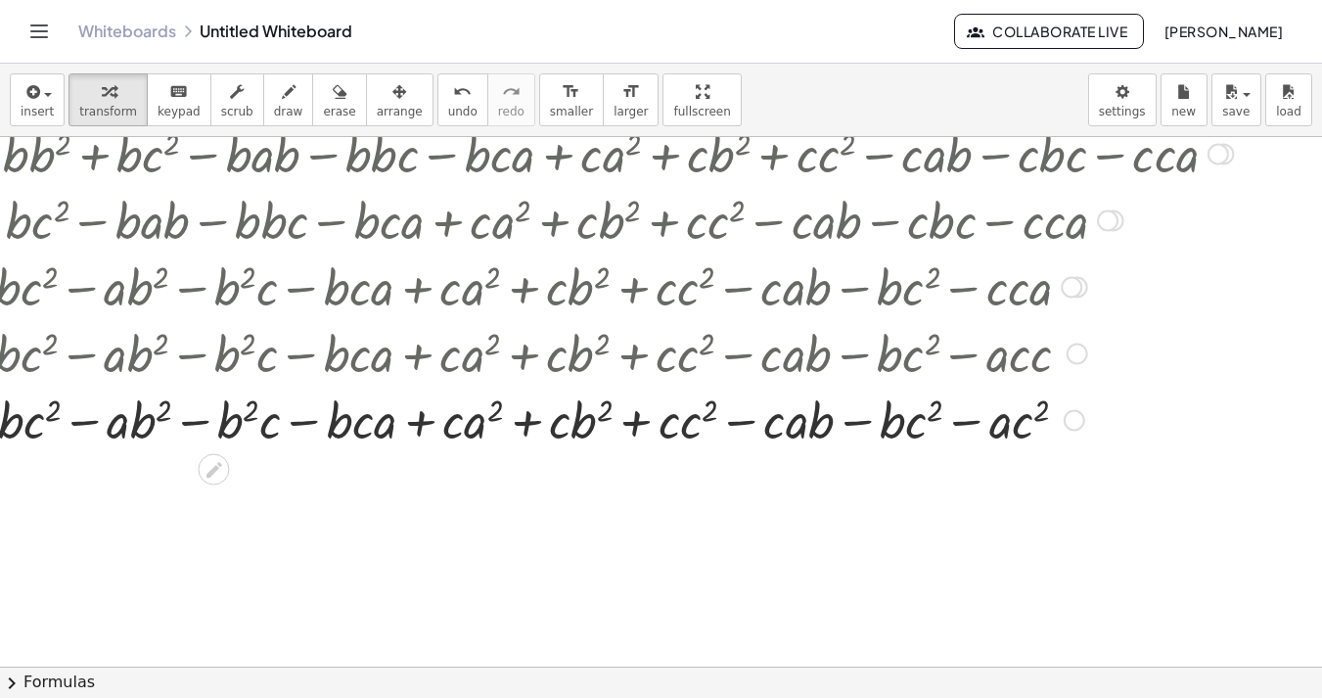
scroll to position [295, 804]
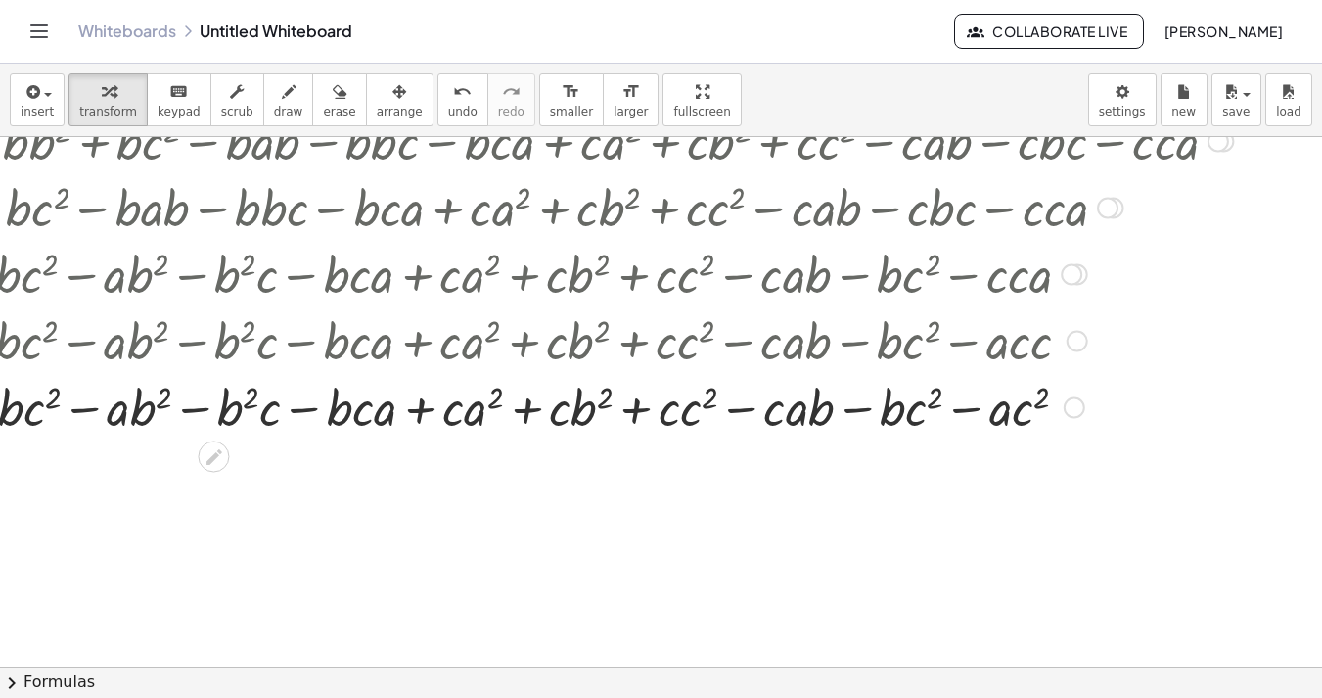
click at [670, 413] on div at bounding box center [230, 406] width 2031 height 67
drag, startPoint x: 670, startPoint y: 413, endPoint x: 687, endPoint y: 415, distance: 16.7
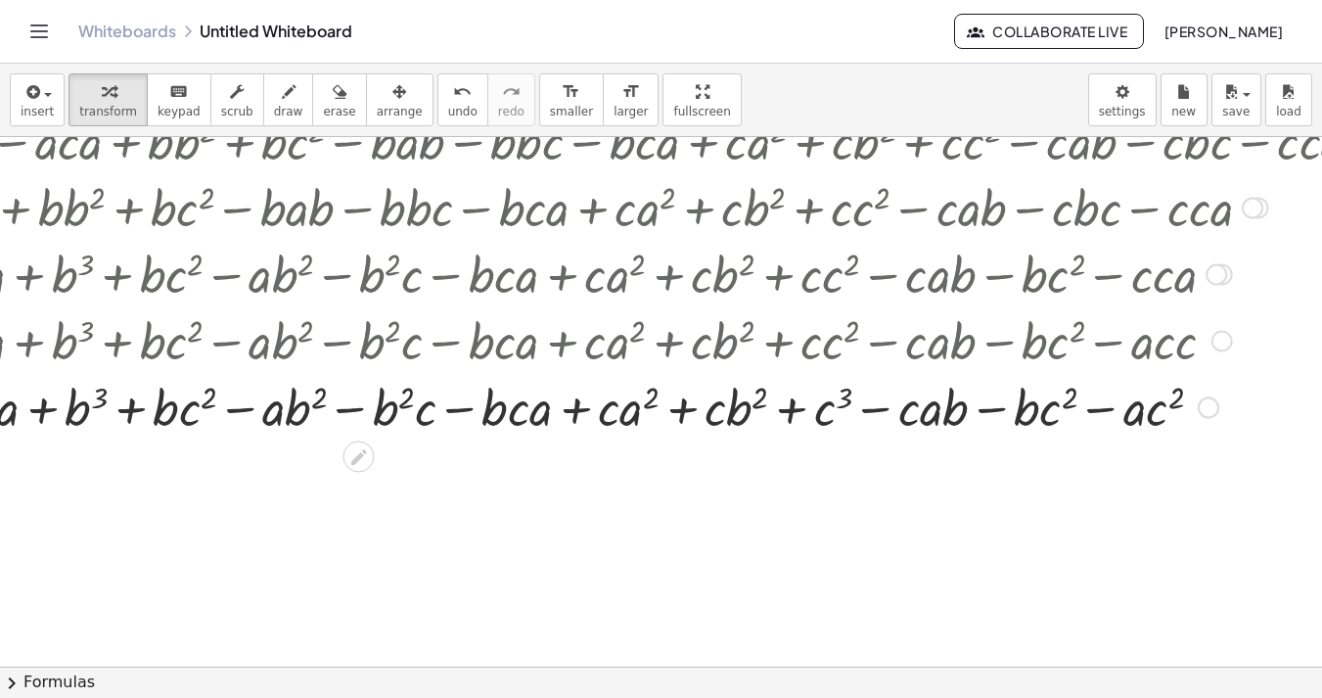
scroll to position [295, 650]
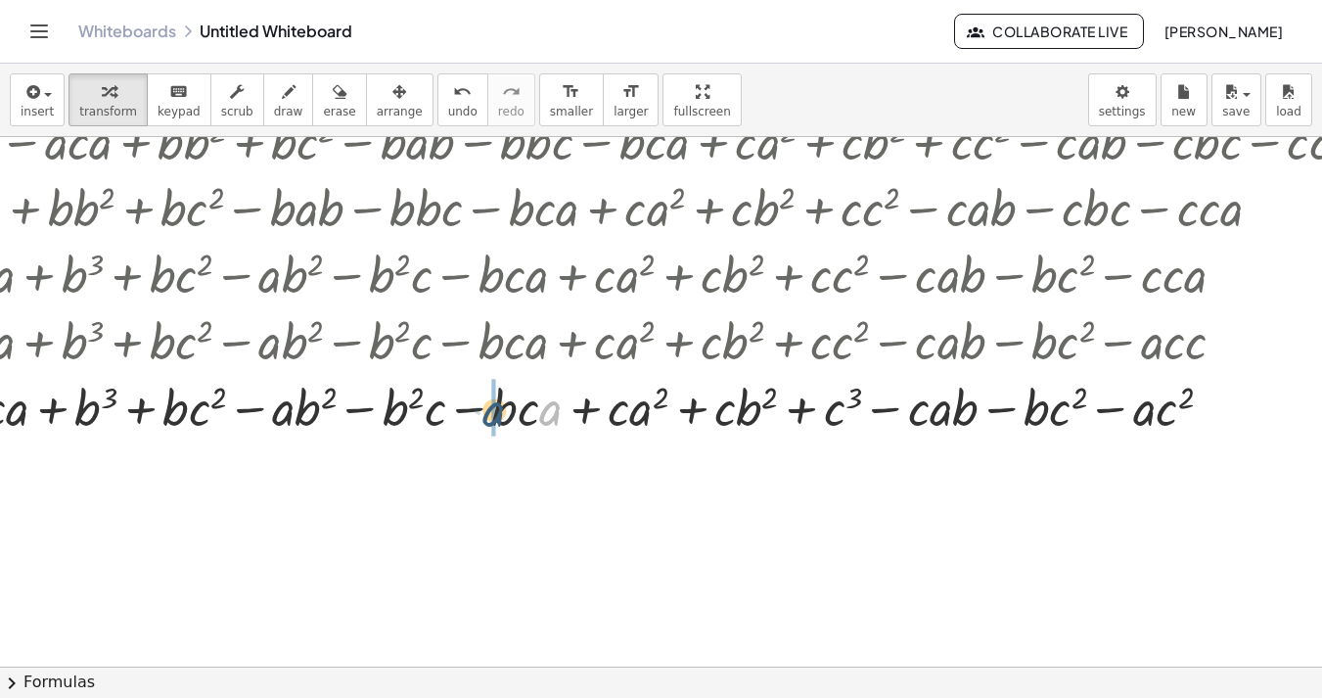
drag, startPoint x: 552, startPoint y: 414, endPoint x: 495, endPoint y: 416, distance: 56.8
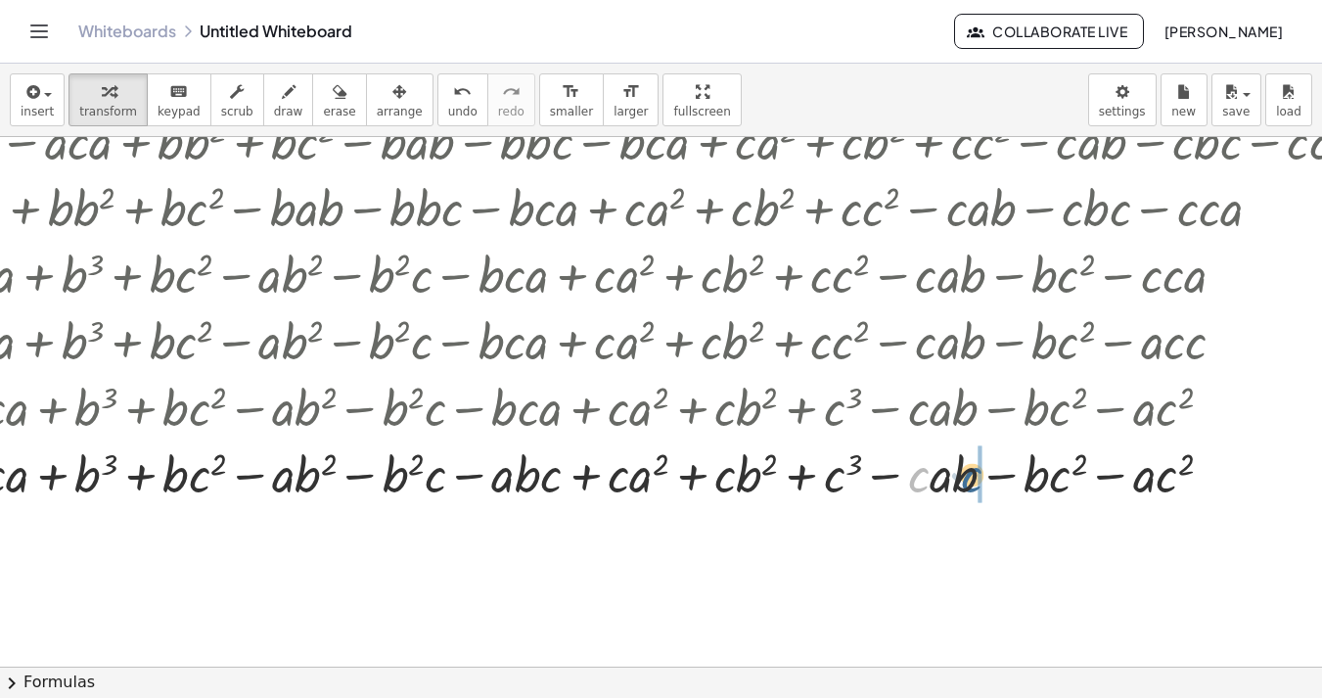
drag, startPoint x: 914, startPoint y: 478, endPoint x: 969, endPoint y: 478, distance: 54.8
click at [969, 478] on div at bounding box center [385, 472] width 2031 height 67
drag, startPoint x: 885, startPoint y: 476, endPoint x: 536, endPoint y: 495, distance: 349.8
click at [536, 495] on div at bounding box center [385, 472] width 2031 height 67
click at [579, 477] on div at bounding box center [385, 472] width 2031 height 67
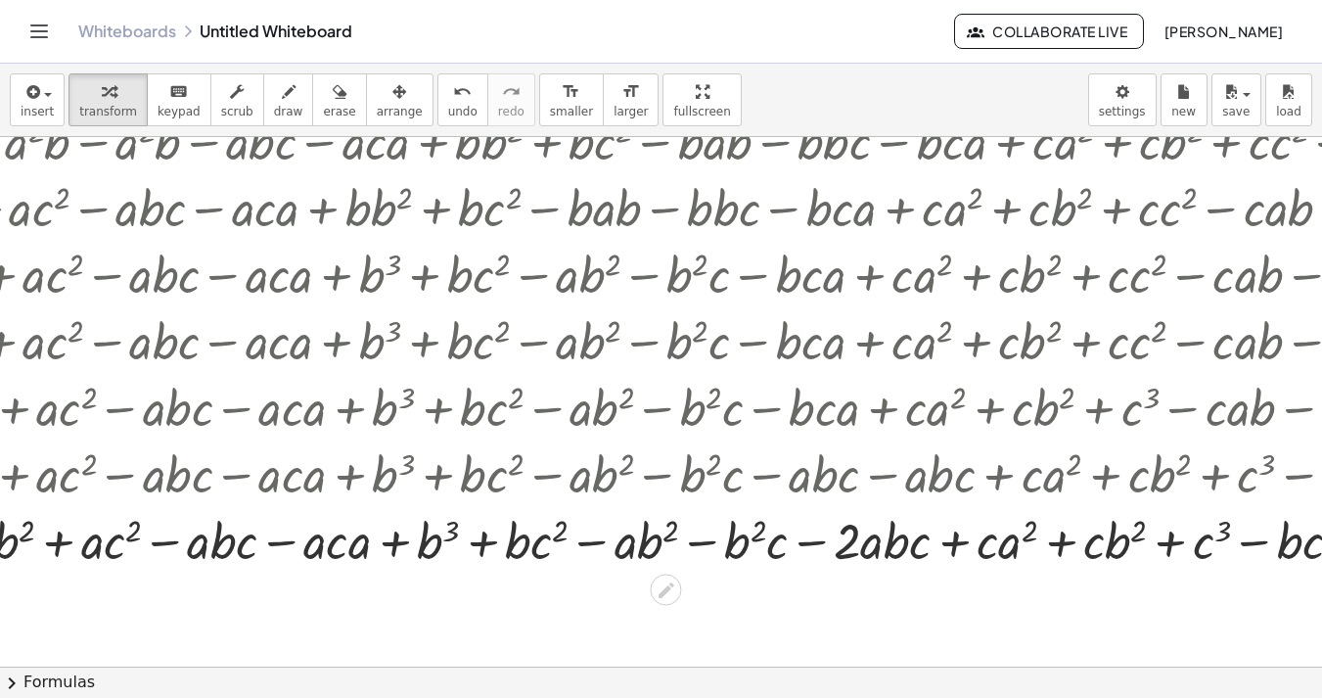
scroll to position [295, 351]
drag, startPoint x: 160, startPoint y: 544, endPoint x: 771, endPoint y: 552, distance: 610.5
click at [771, 552] on div at bounding box center [683, 539] width 2031 height 67
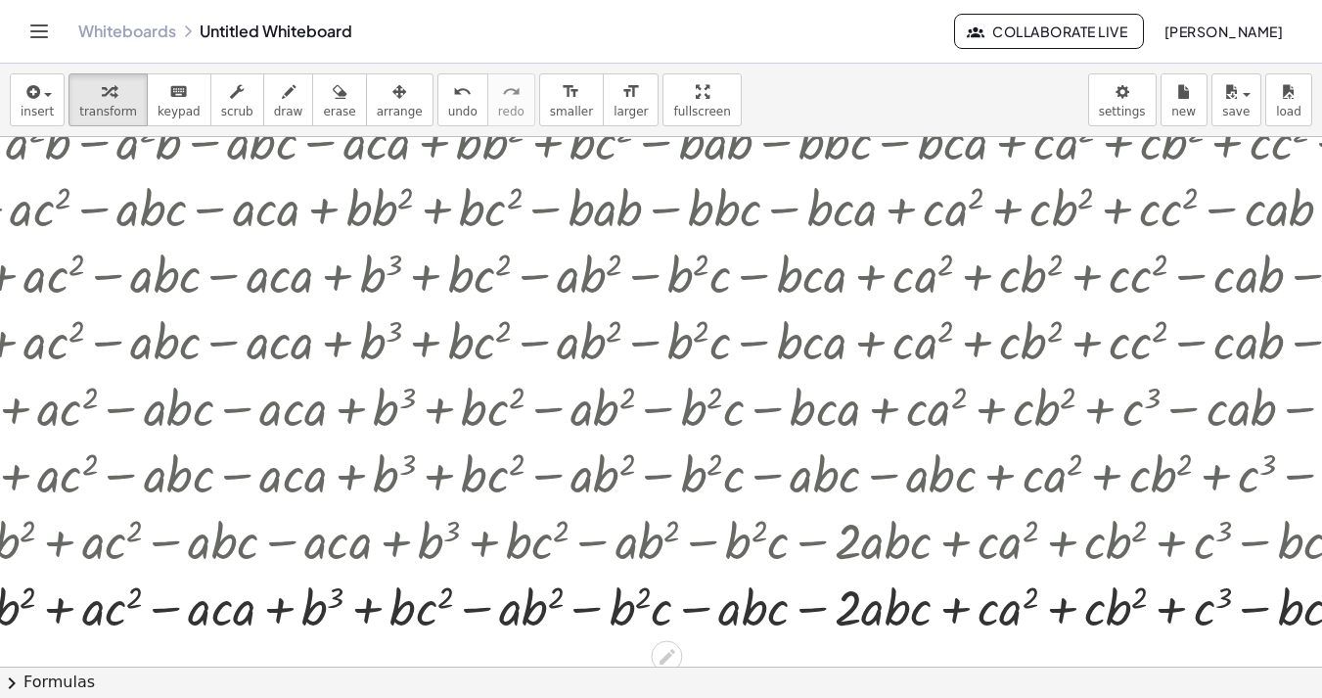
click at [808, 609] on div at bounding box center [683, 605] width 2031 height 67
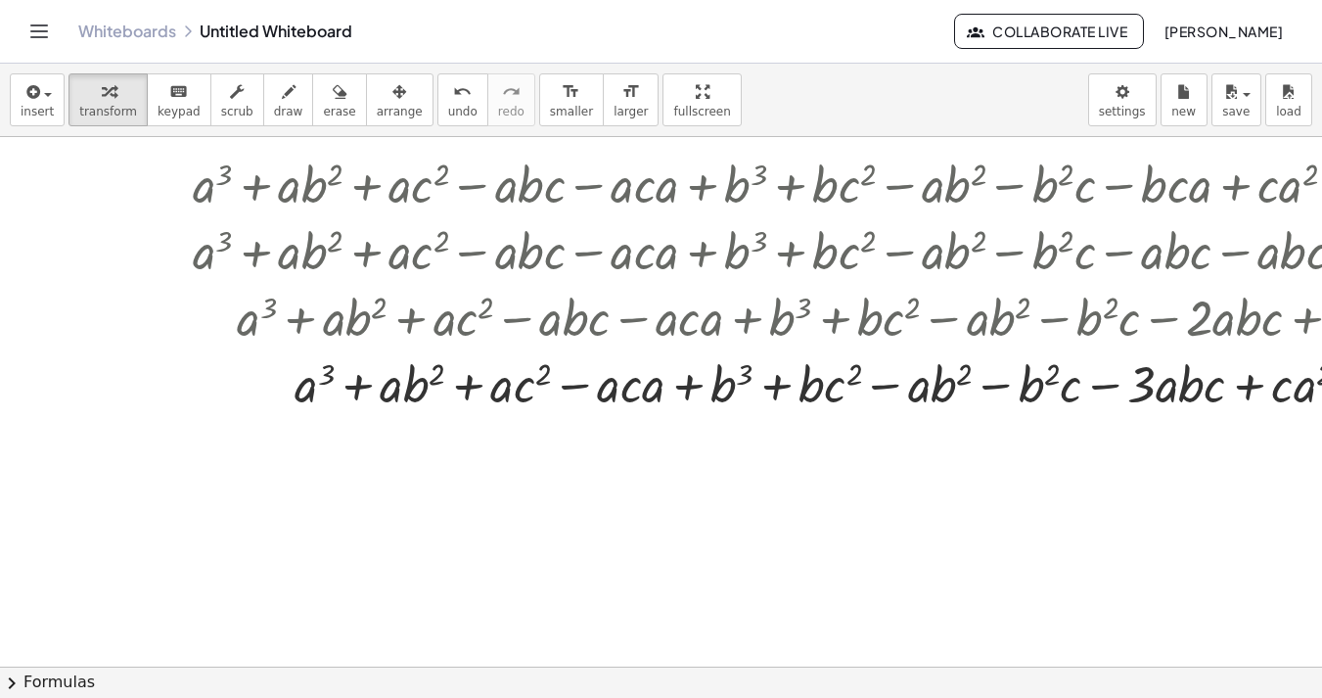
scroll to position [514, 0]
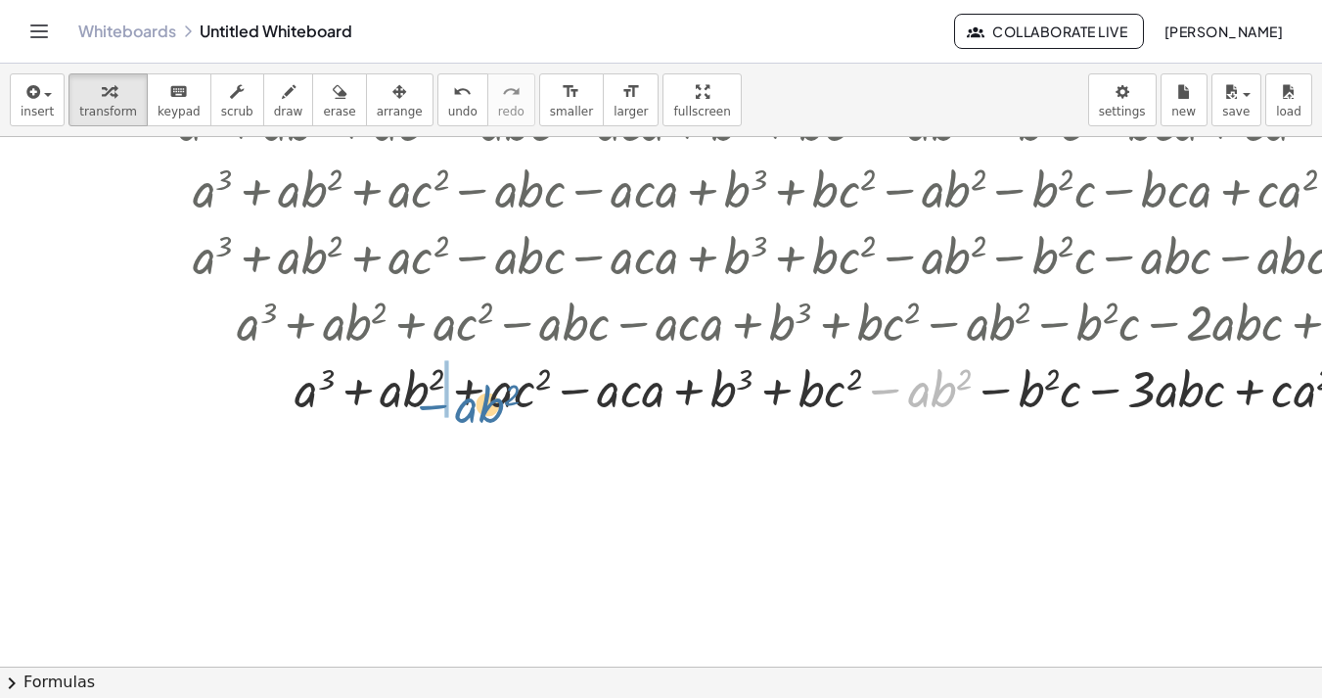
drag, startPoint x: 881, startPoint y: 392, endPoint x: 428, endPoint y: 408, distance: 454.2
click at [428, 408] on div at bounding box center [1035, 387] width 2031 height 67
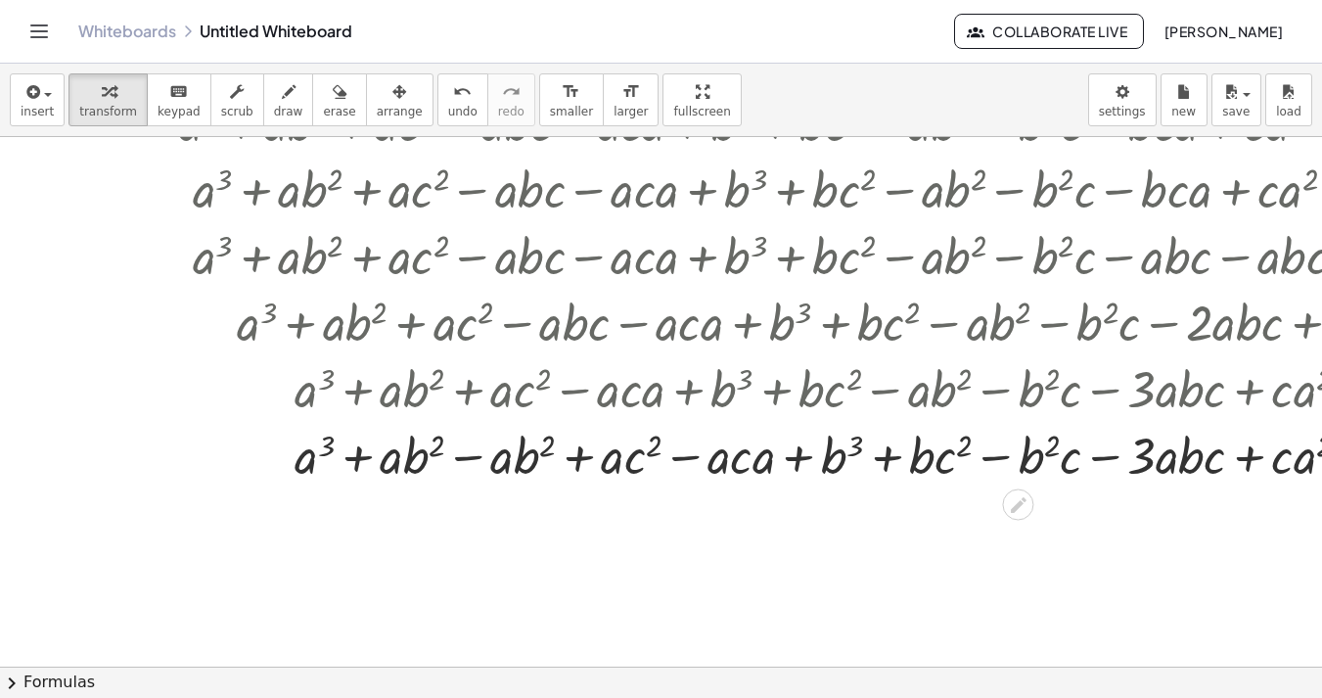
click at [461, 460] on div at bounding box center [1035, 454] width 2031 height 67
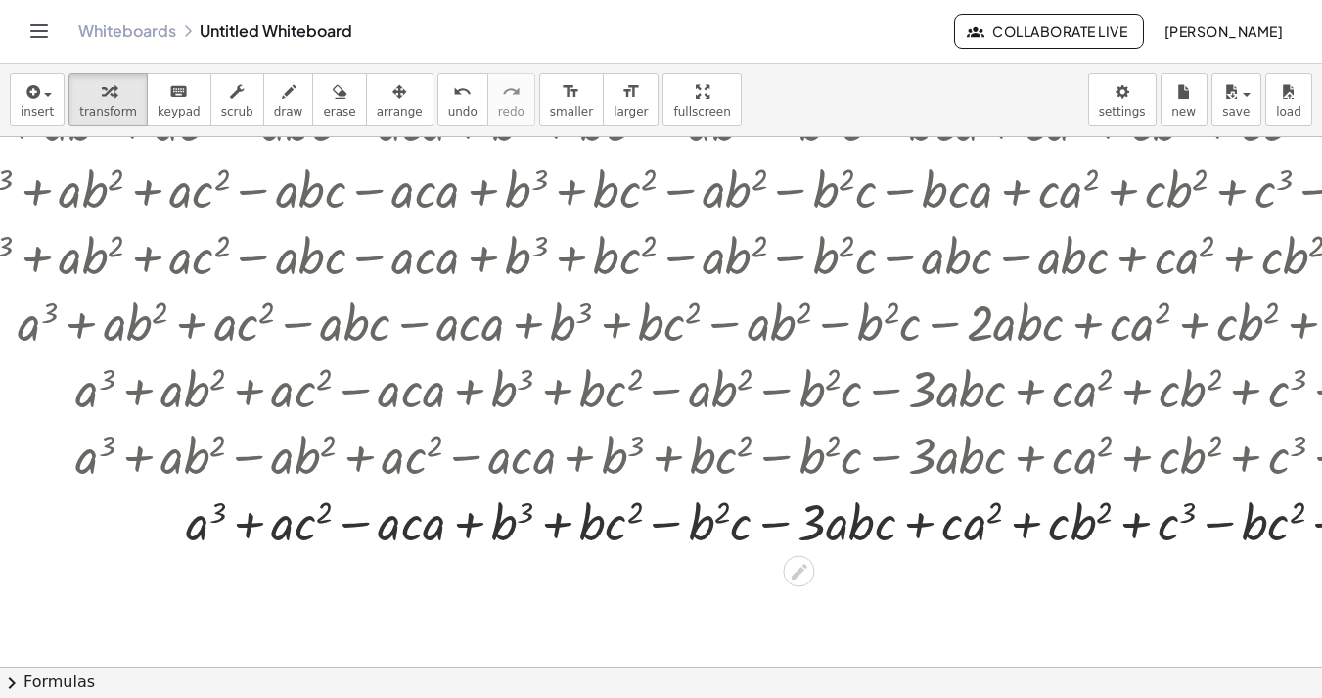
scroll to position [514, 238]
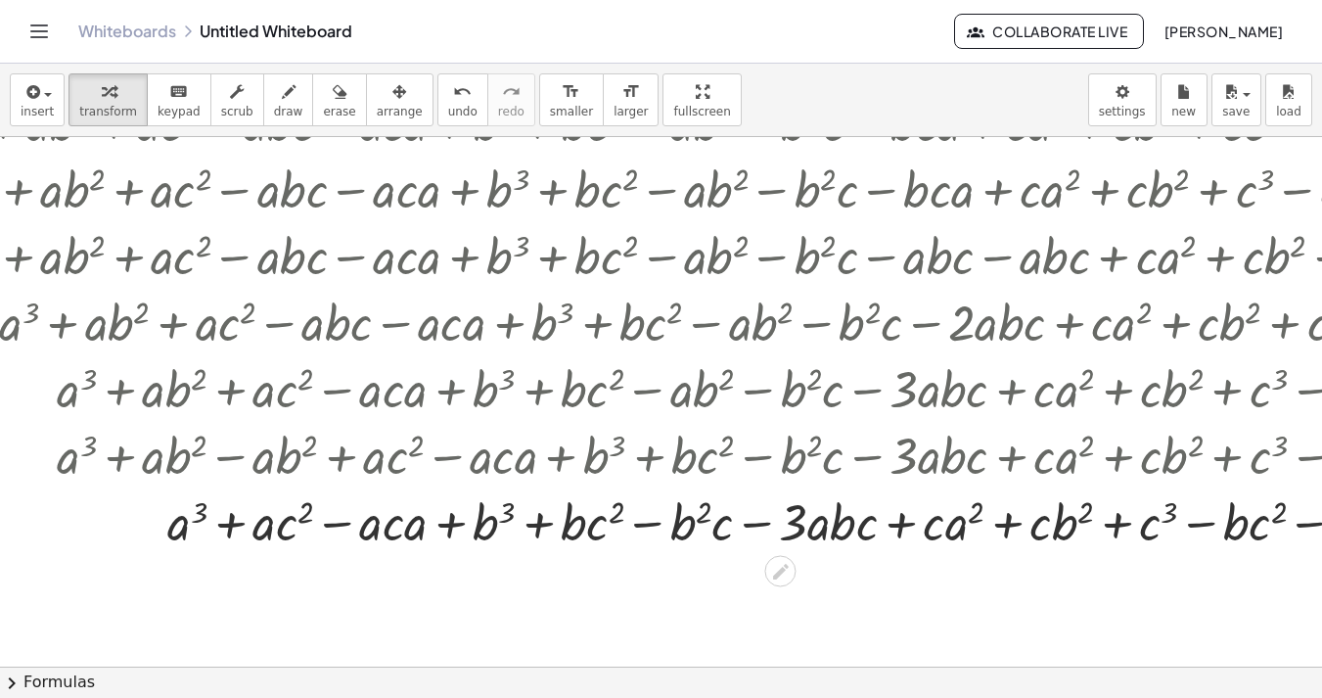
click at [401, 525] on div at bounding box center [797, 520] width 2031 height 67
drag, startPoint x: 410, startPoint y: 525, endPoint x: 371, endPoint y: 527, distance: 39.2
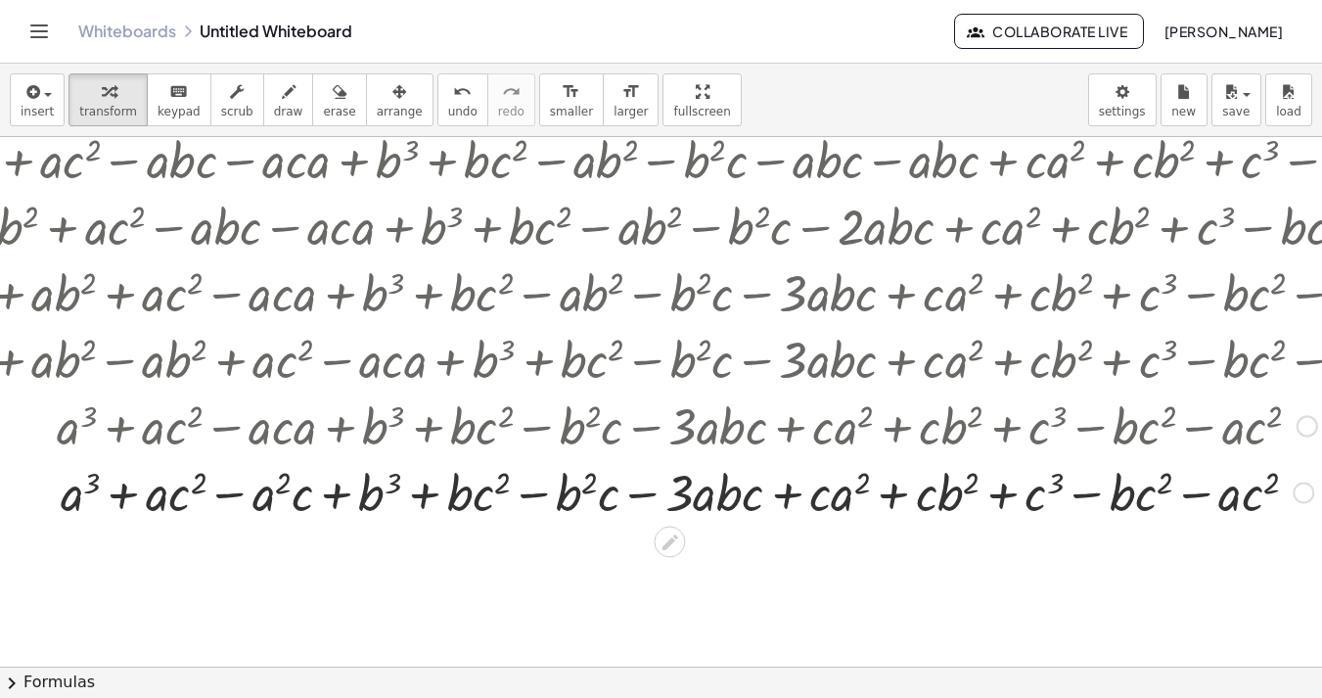
scroll to position [621, 348]
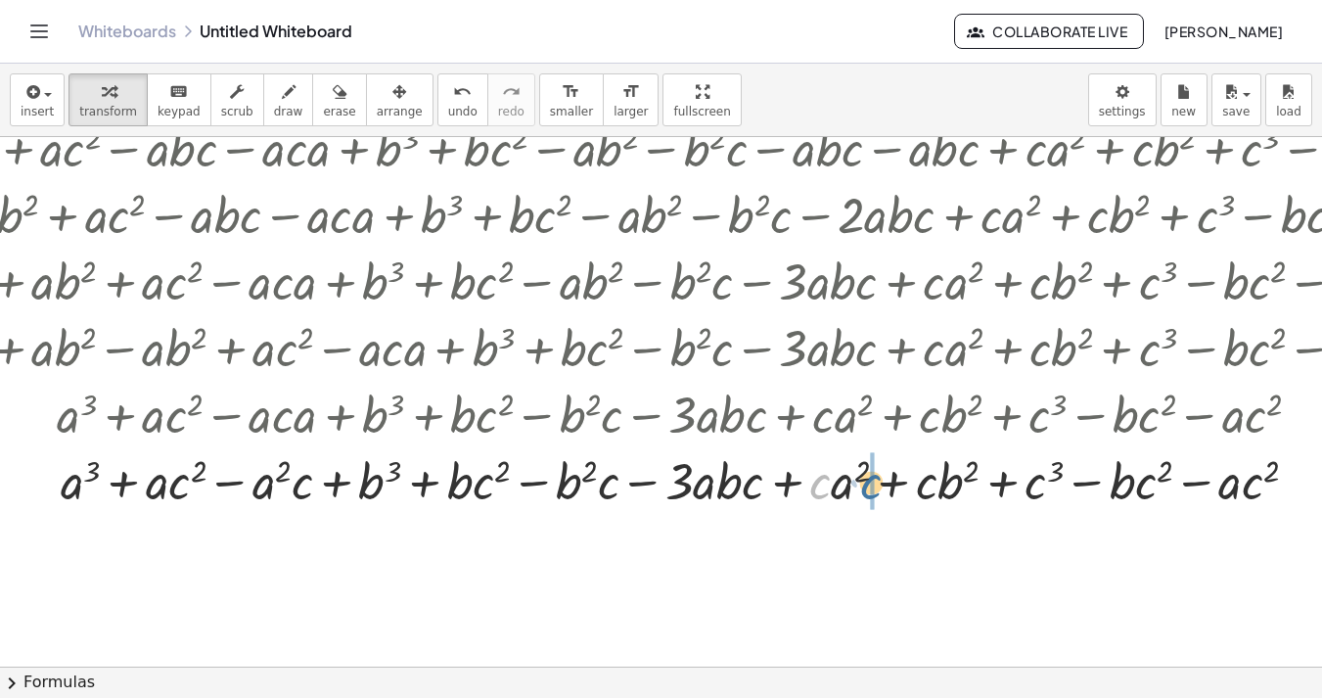
drag, startPoint x: 812, startPoint y: 480, endPoint x: 863, endPoint y: 481, distance: 50.9
click at [863, 481] on div at bounding box center [686, 479] width 2031 height 67
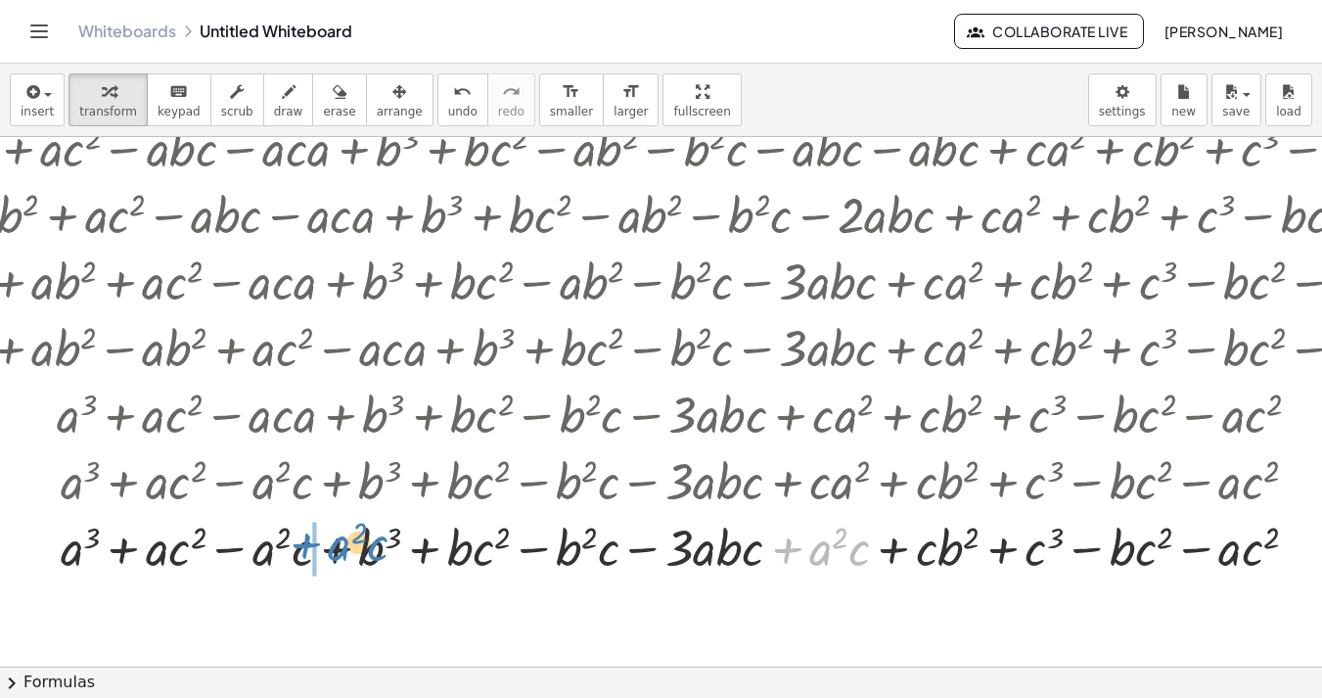
drag, startPoint x: 789, startPoint y: 547, endPoint x: 308, endPoint y: 541, distance: 480.4
click at [308, 541] on div at bounding box center [686, 546] width 2031 height 67
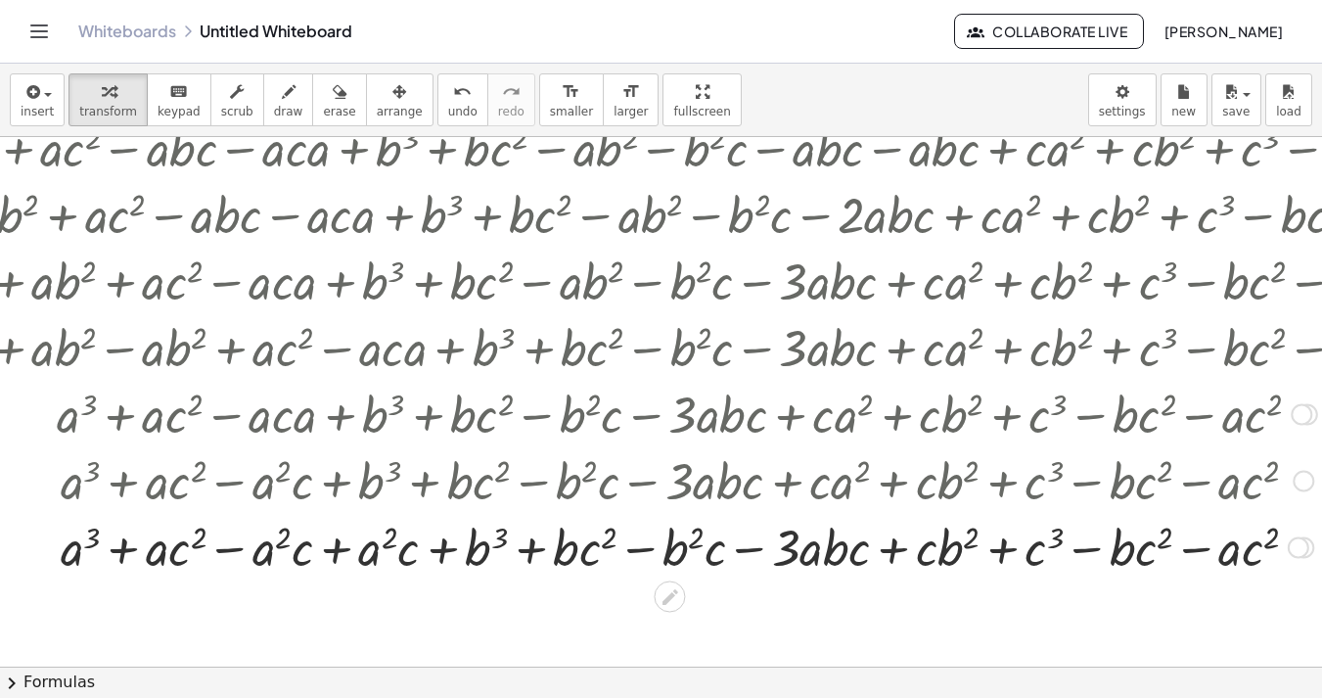
click at [338, 553] on div at bounding box center [686, 546] width 2031 height 67
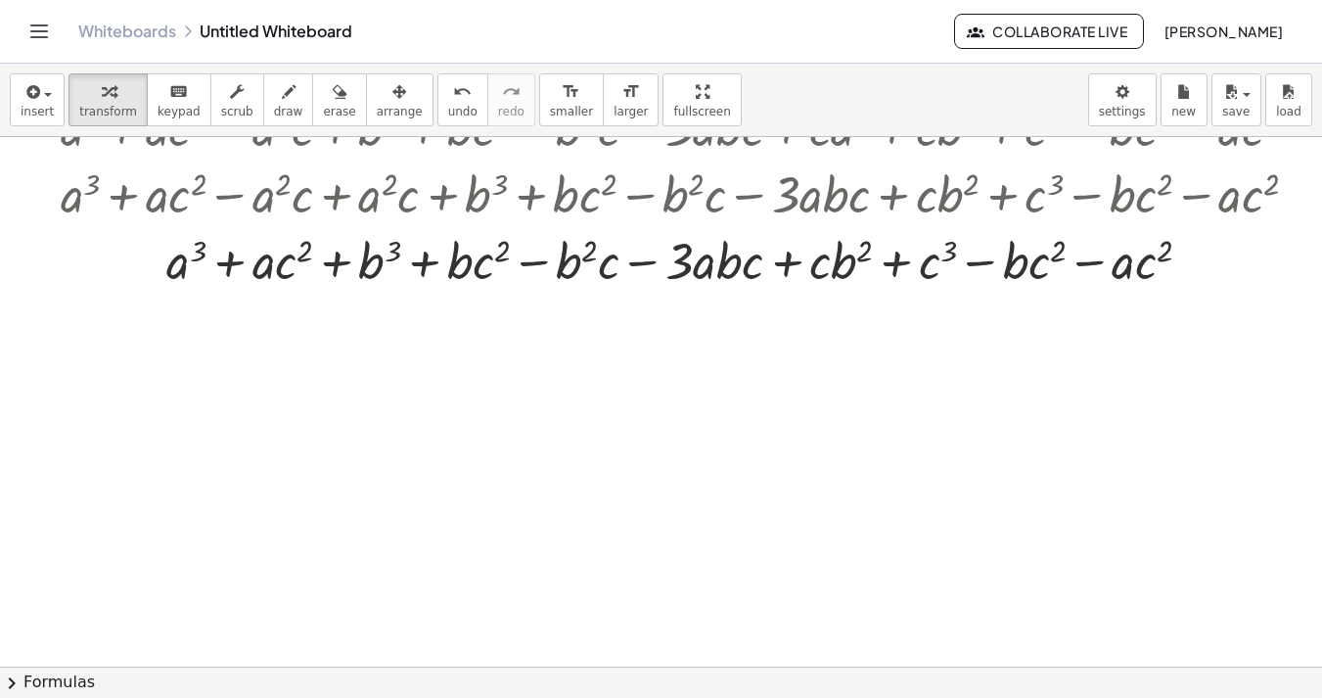
scroll to position [938, 348]
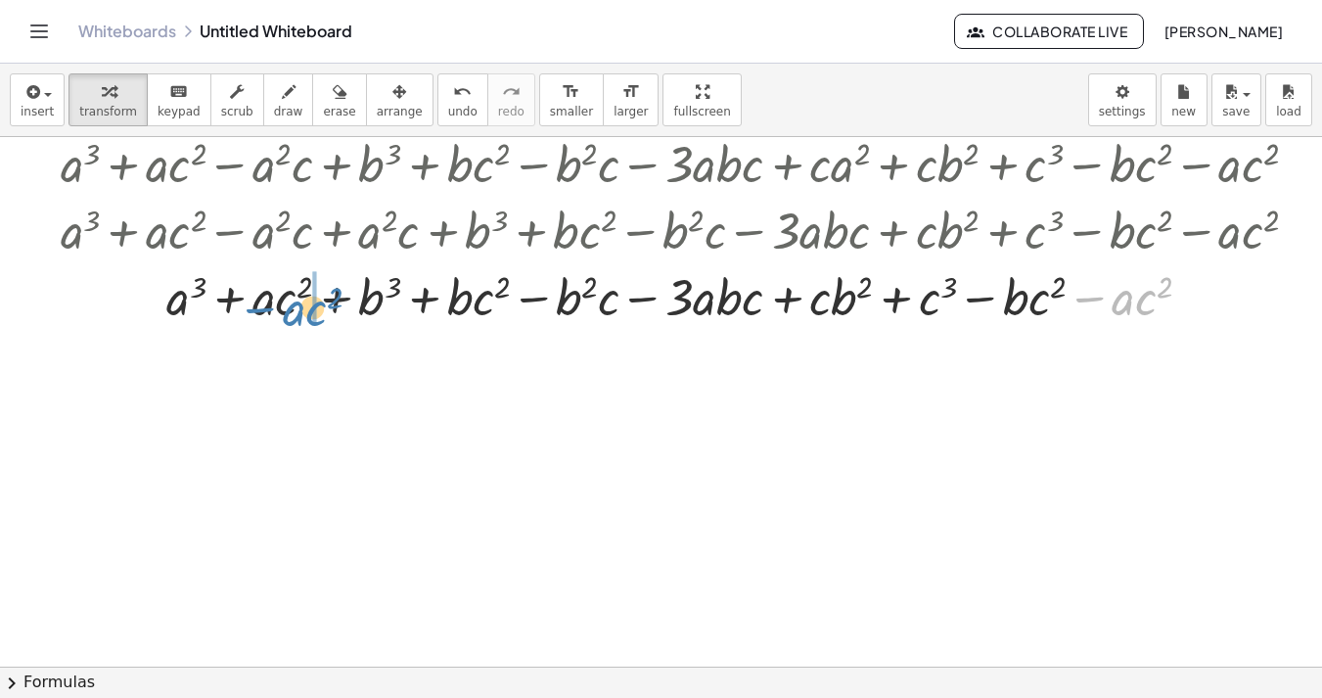
drag, startPoint x: 1089, startPoint y: 299, endPoint x: 260, endPoint y: 309, distance: 828.7
click at [260, 309] on div at bounding box center [686, 295] width 2031 height 67
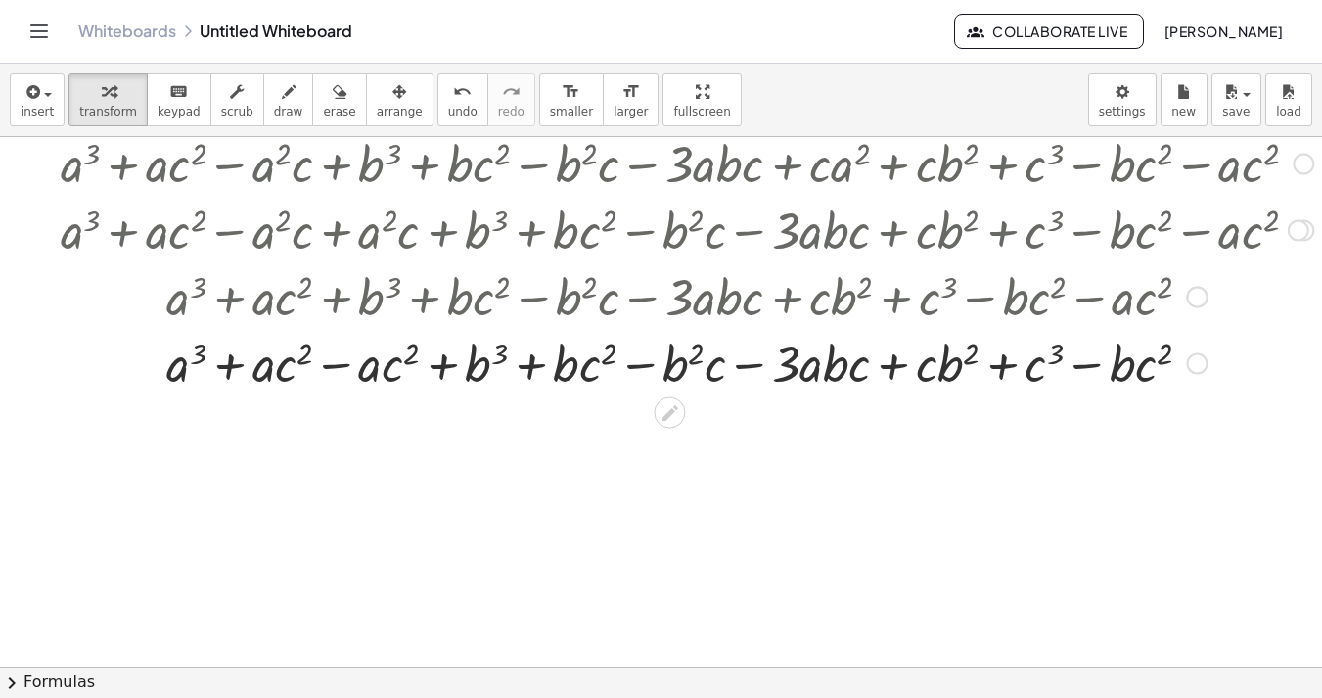
click at [331, 367] on div at bounding box center [686, 362] width 2031 height 67
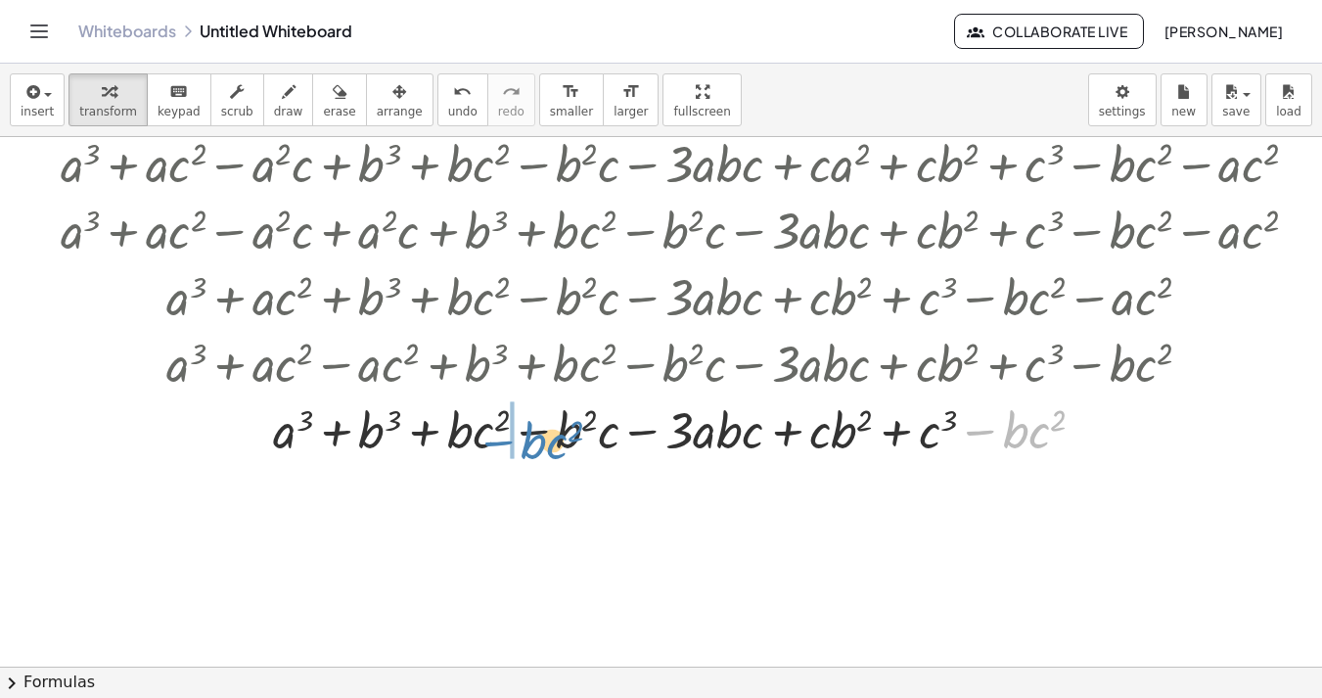
drag, startPoint x: 977, startPoint y: 428, endPoint x: 495, endPoint y: 438, distance: 482.4
click at [495, 438] on div at bounding box center [686, 428] width 2031 height 67
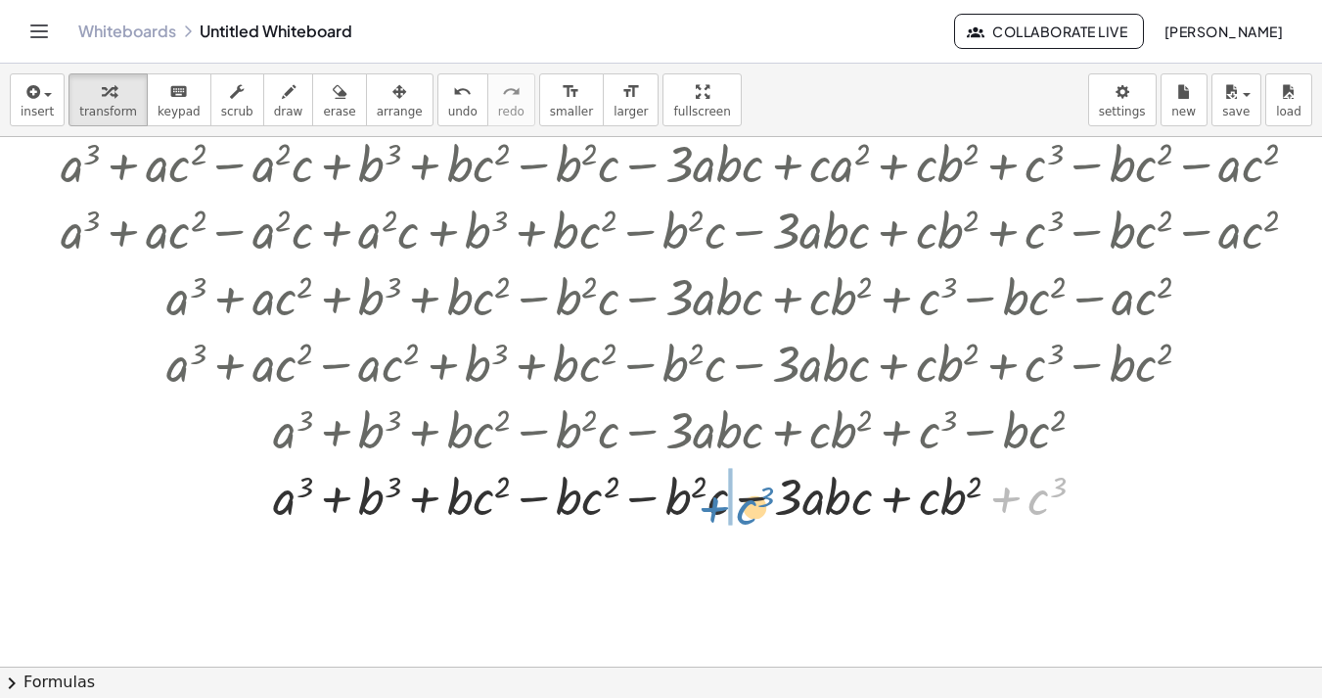
drag, startPoint x: 1003, startPoint y: 501, endPoint x: 713, endPoint y: 511, distance: 289.8
click at [713, 511] on div at bounding box center [686, 495] width 2031 height 67
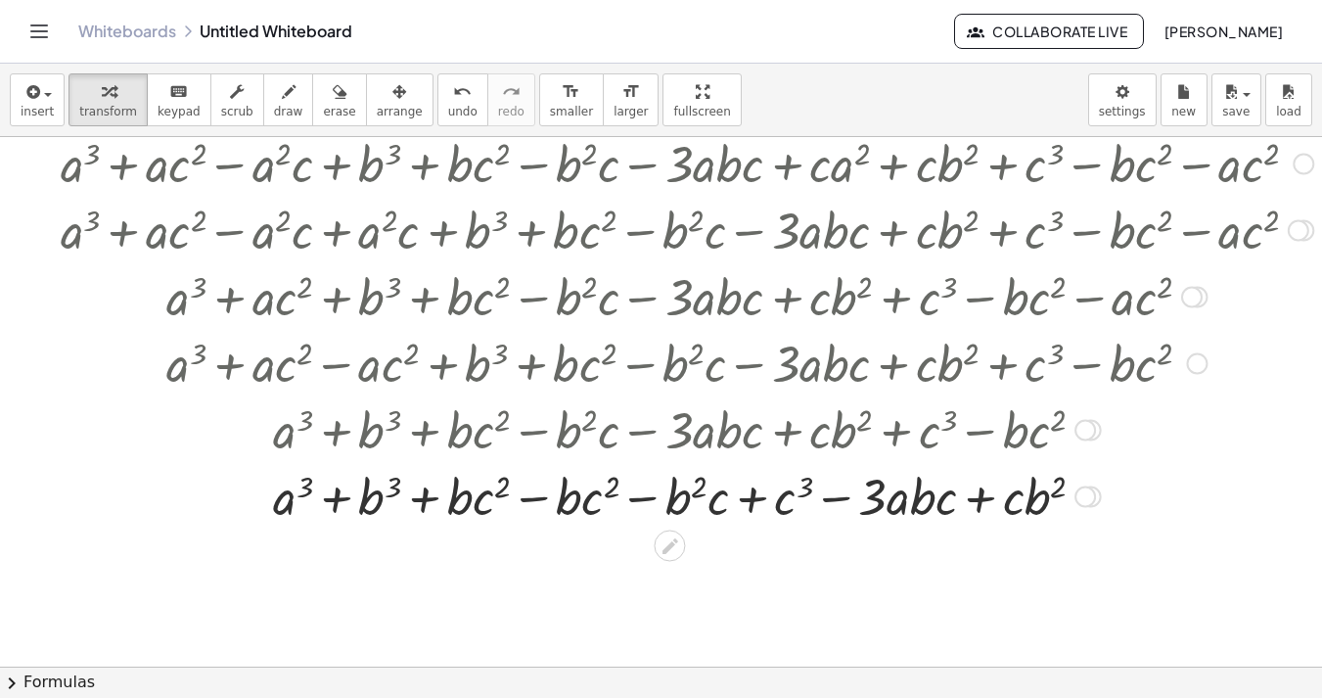
click at [523, 503] on div at bounding box center [686, 495] width 2031 height 67
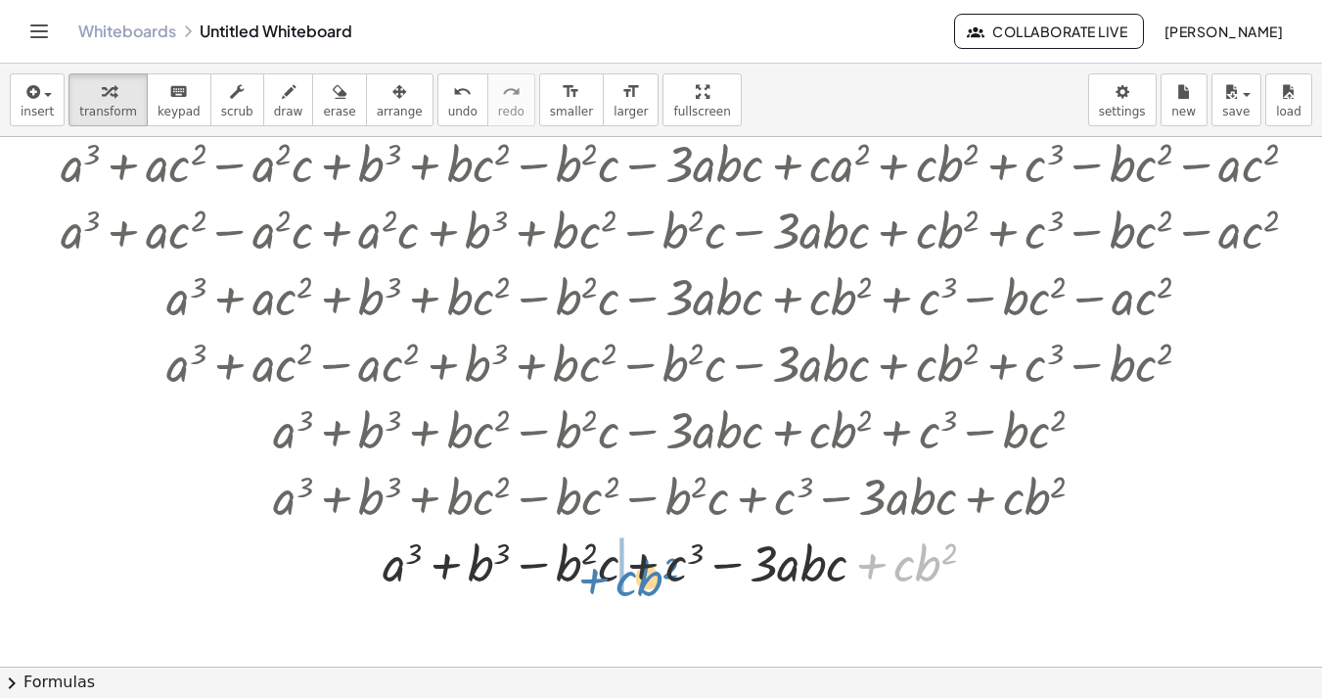
drag, startPoint x: 874, startPoint y: 564, endPoint x: 596, endPoint y: 578, distance: 278.2
click at [596, 578] on div at bounding box center [686, 561] width 2031 height 67
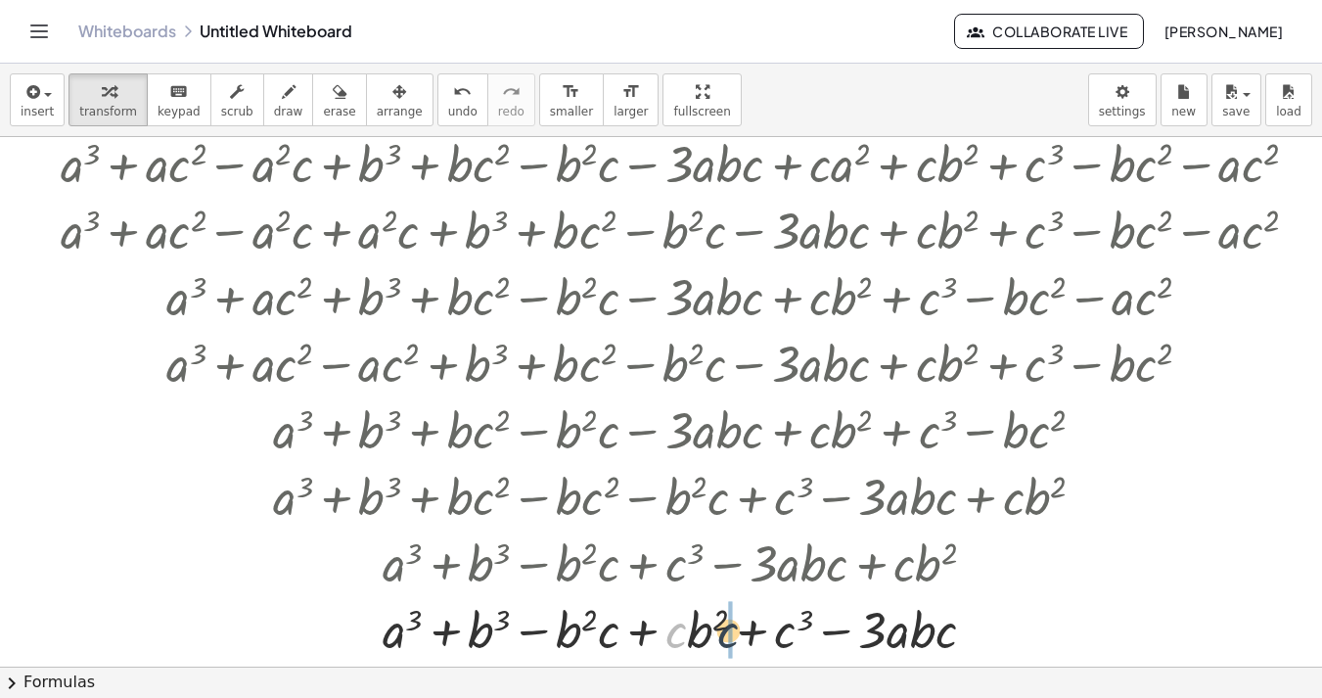
drag, startPoint x: 675, startPoint y: 636, endPoint x: 729, endPoint y: 636, distance: 53.8
click at [641, 631] on div at bounding box center [686, 628] width 2031 height 67
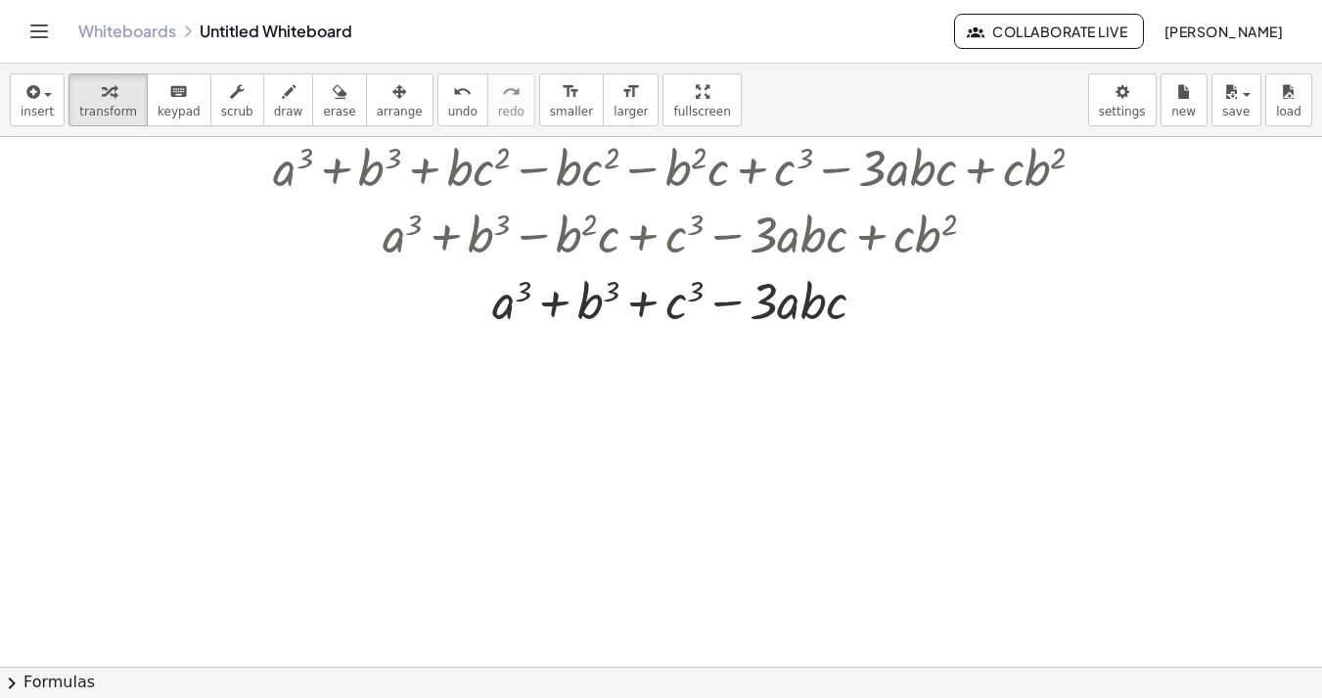
scroll to position [1264, 348]
